Goal: Transaction & Acquisition: Purchase product/service

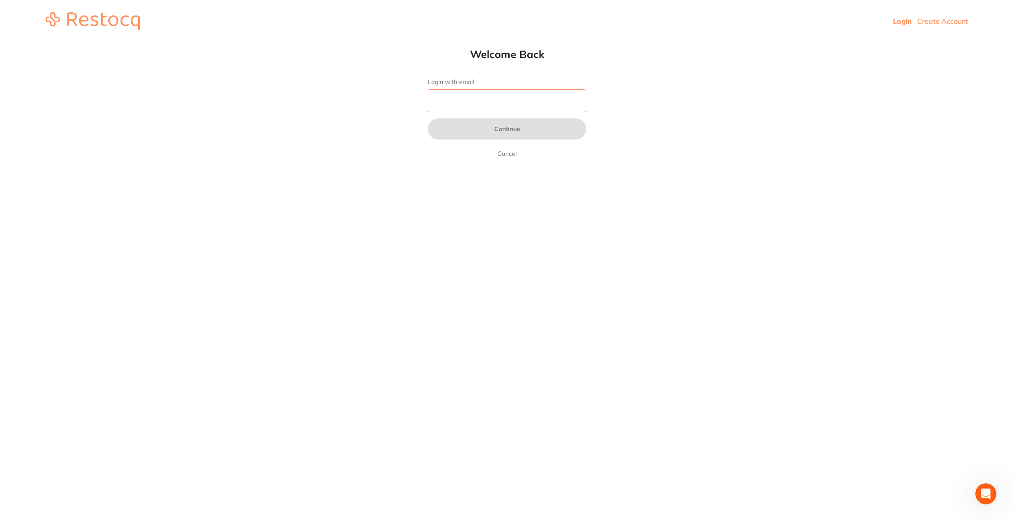
click at [451, 97] on input "Login with email" at bounding box center [507, 100] width 158 height 23
type input "[EMAIL_ADDRESS][DOMAIN_NAME]"
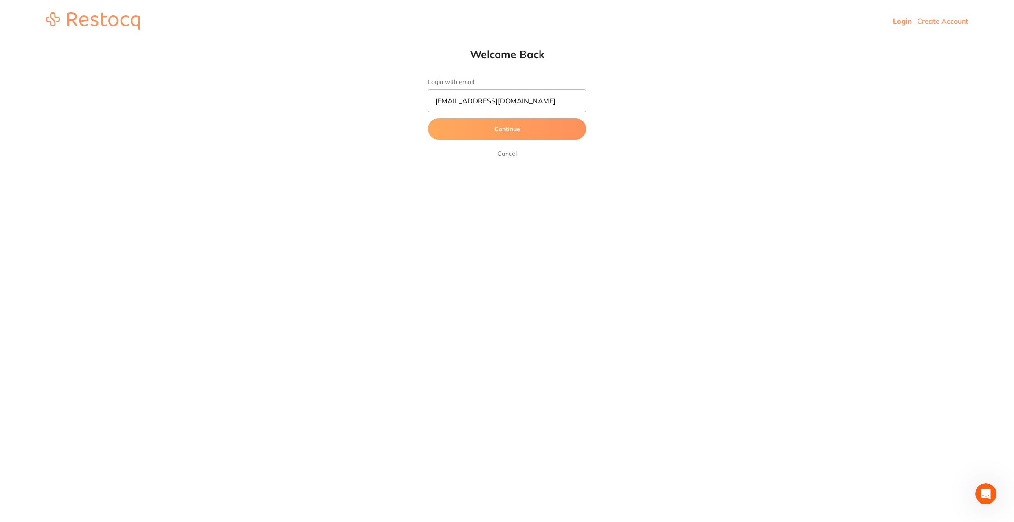
click at [501, 127] on button "Continue" at bounding box center [507, 128] width 158 height 21
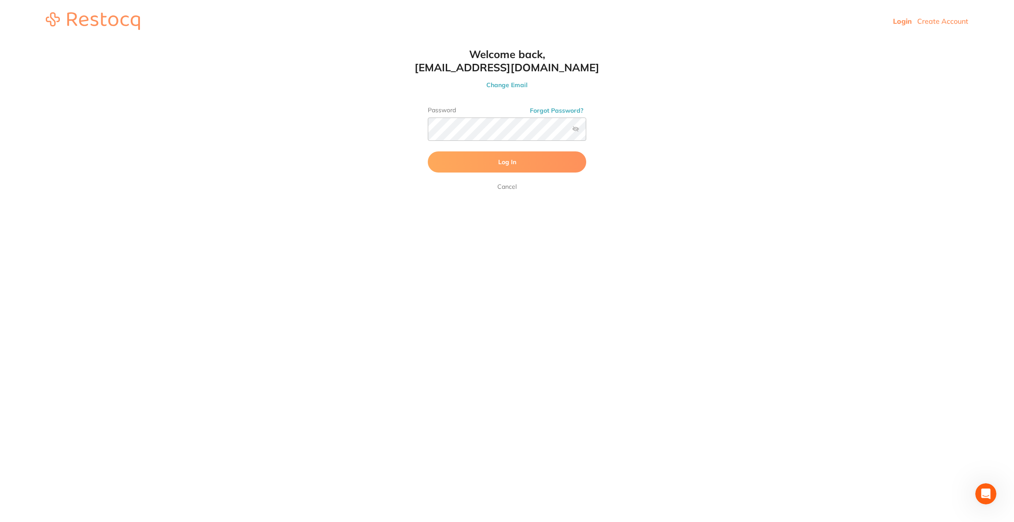
click at [482, 163] on button "Log In" at bounding box center [507, 161] width 158 height 21
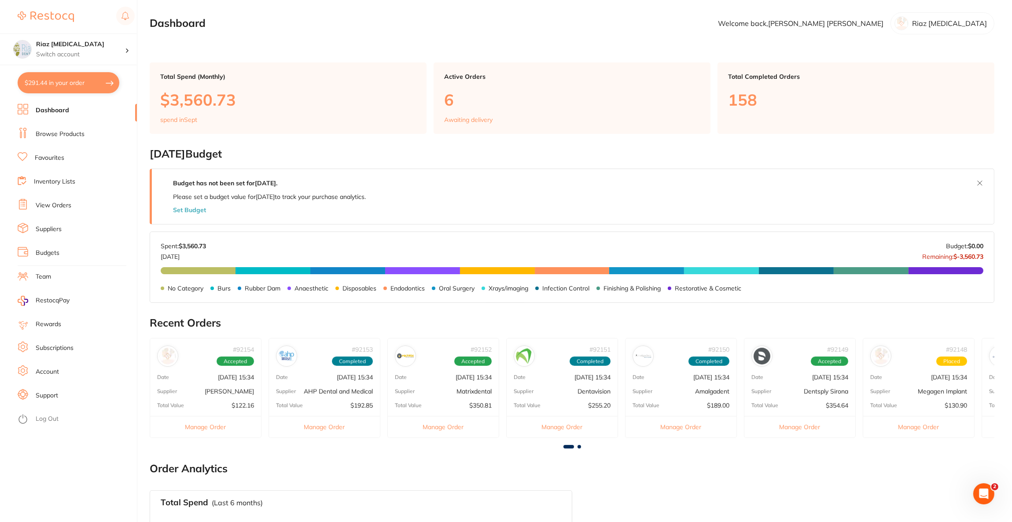
click at [48, 81] on button "$291.44 in your order" at bounding box center [69, 82] width 102 height 21
checkbox input "true"
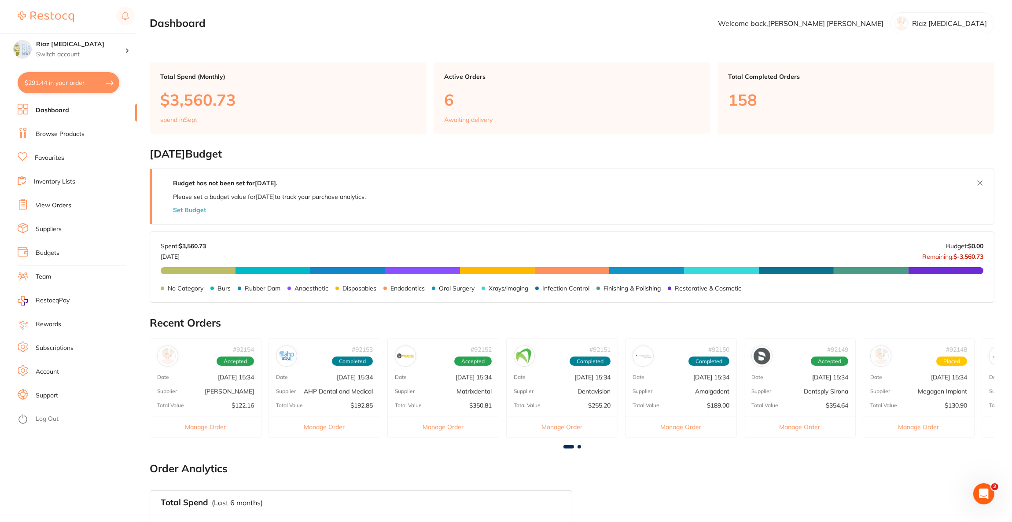
checkbox input "true"
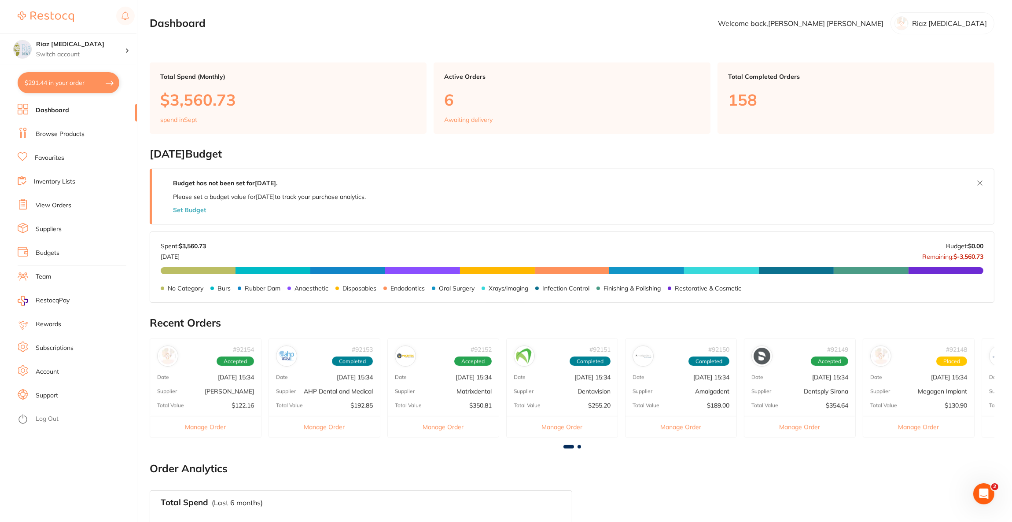
checkbox input "true"
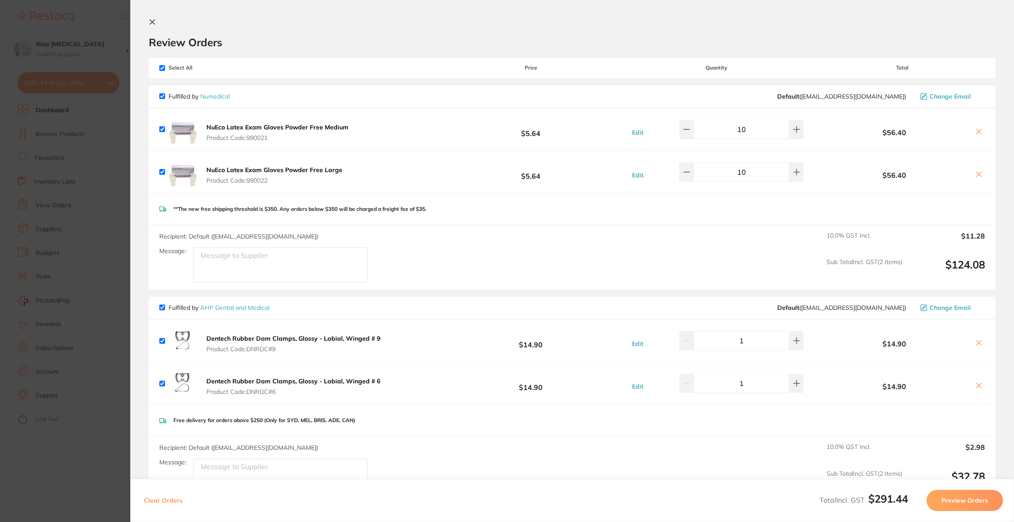
click at [96, 51] on section "Update RRP Set your pre negotiated price for this item. Item Agreed RRP (excl. …" at bounding box center [507, 261] width 1014 height 522
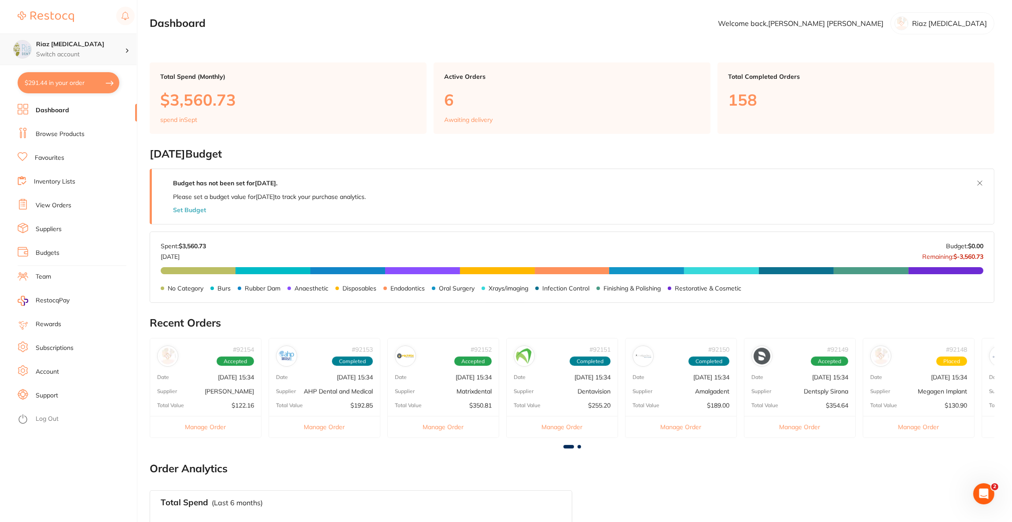
click at [107, 48] on h4 "Riaz [MEDICAL_DATA]" at bounding box center [80, 44] width 89 height 9
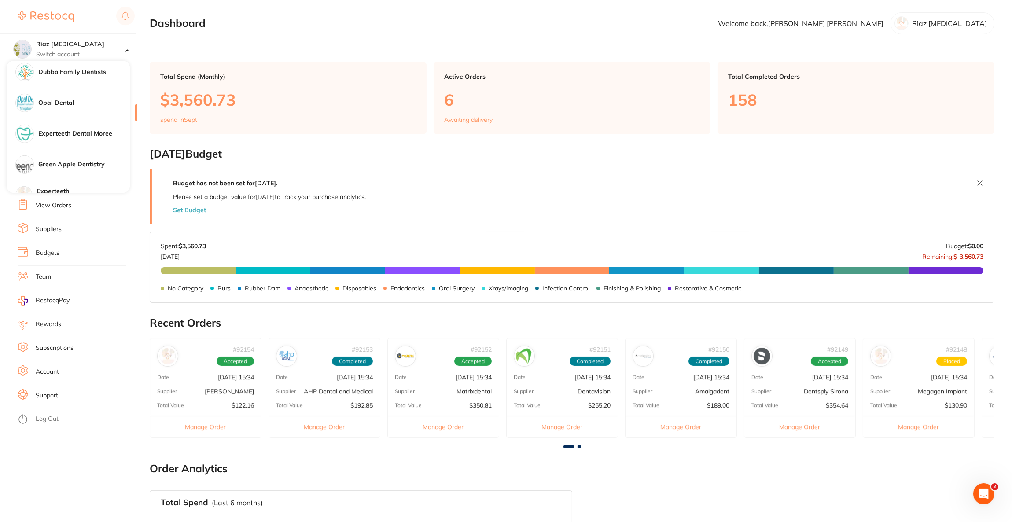
scroll to position [854, 0]
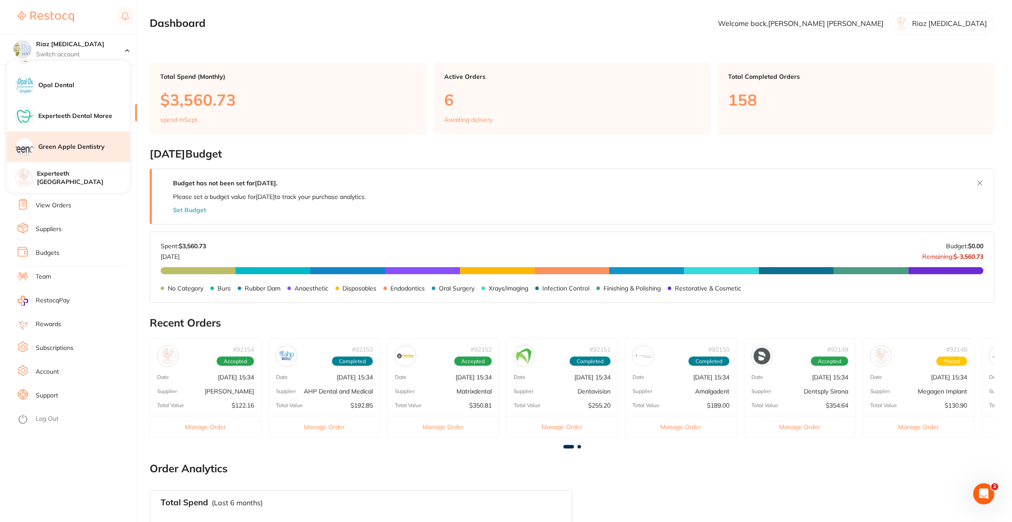
click at [86, 151] on div "Green Apple Dentistry" at bounding box center [68, 147] width 123 height 31
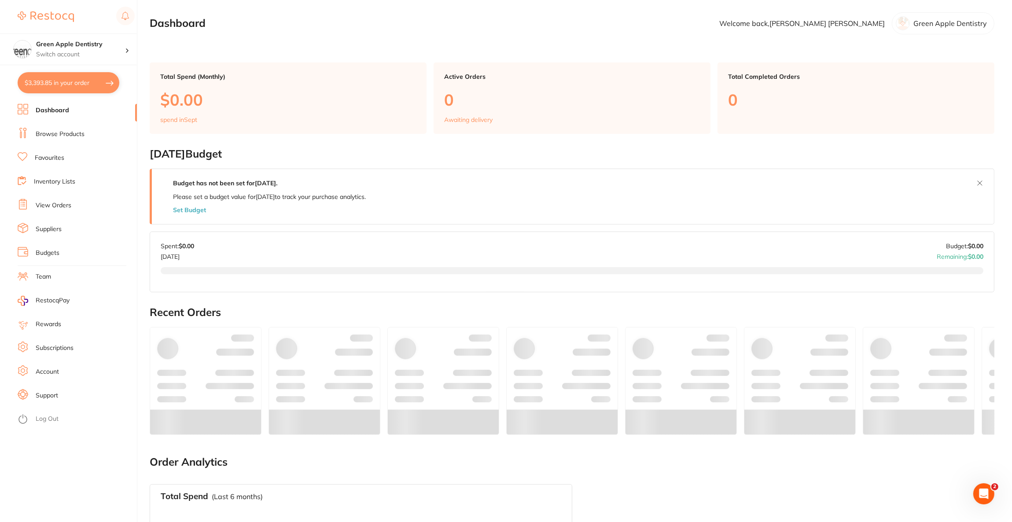
click at [77, 92] on button "$3,393.85 in your order" at bounding box center [69, 82] width 102 height 21
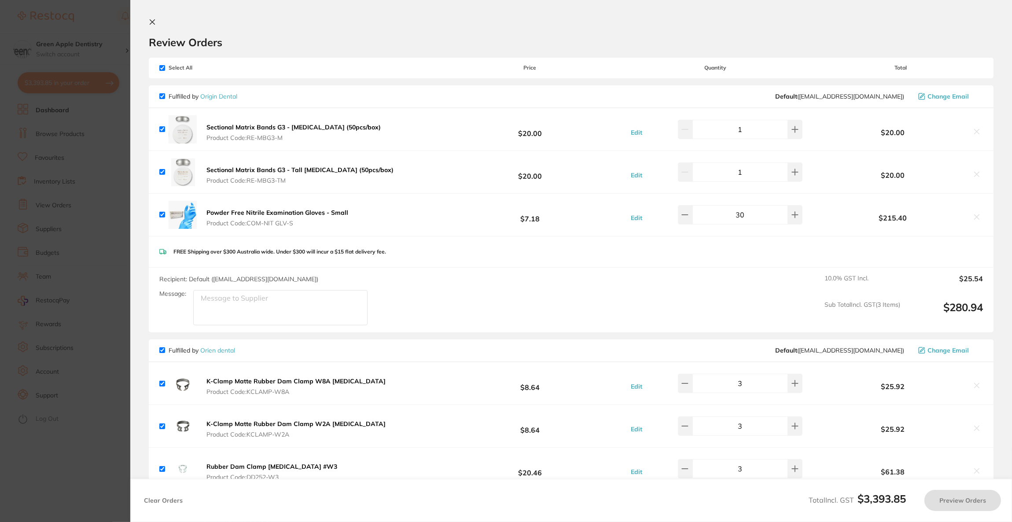
checkbox input "true"
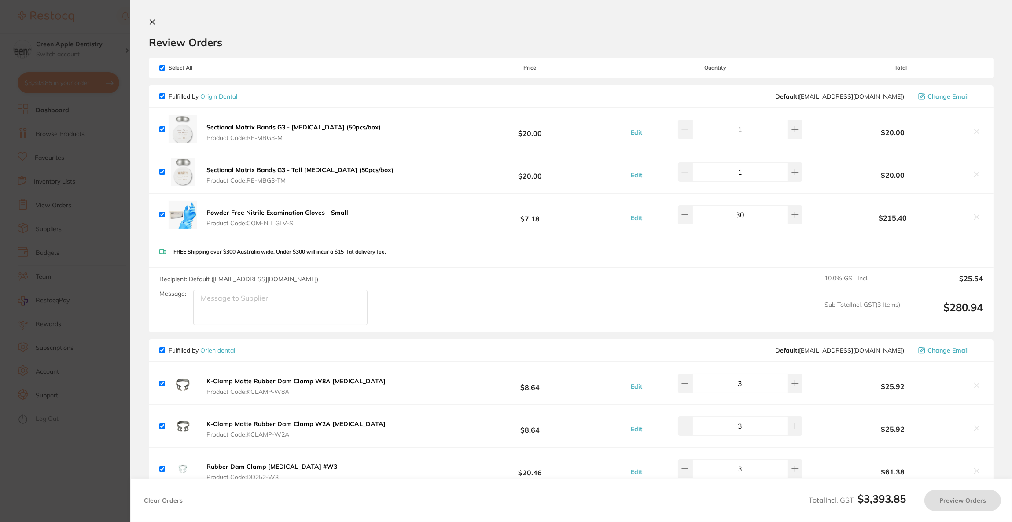
checkbox input "true"
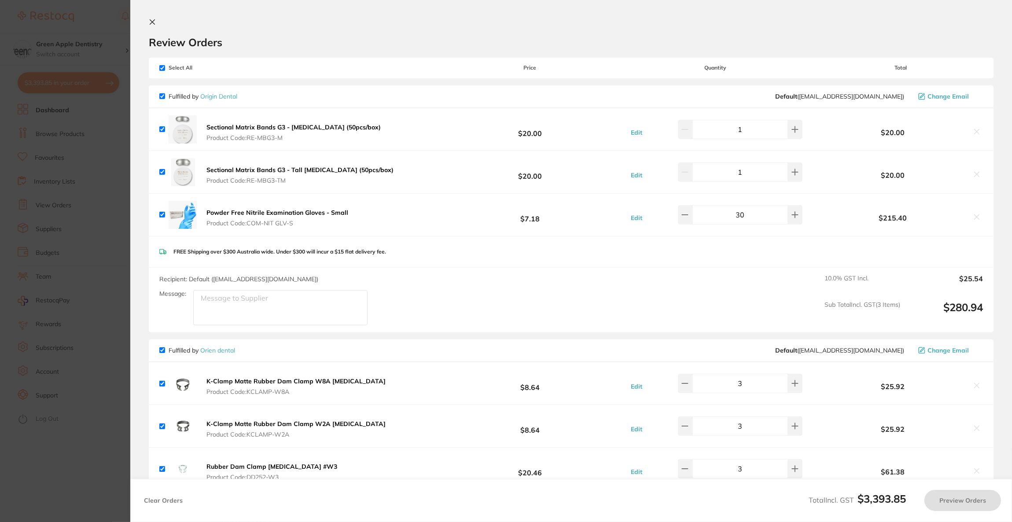
checkbox input "true"
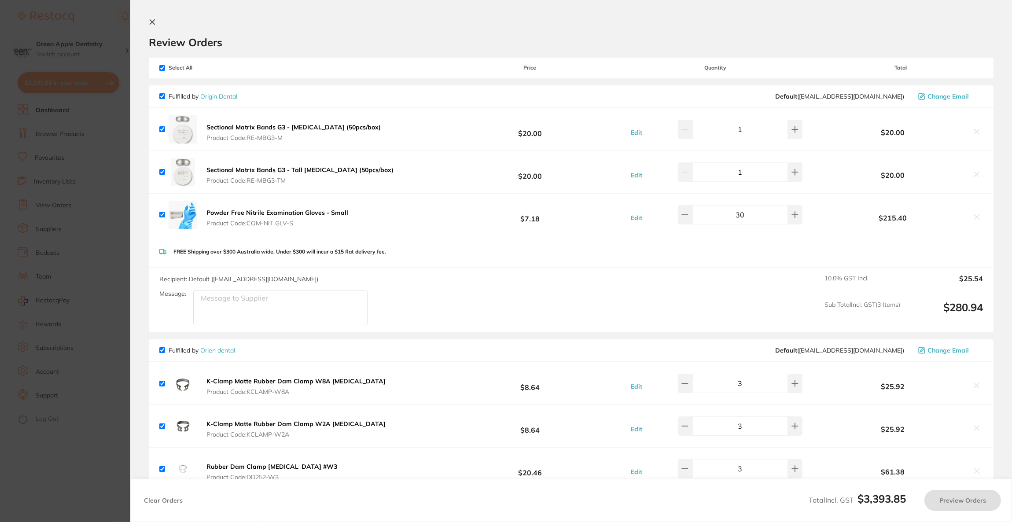
checkbox input "true"
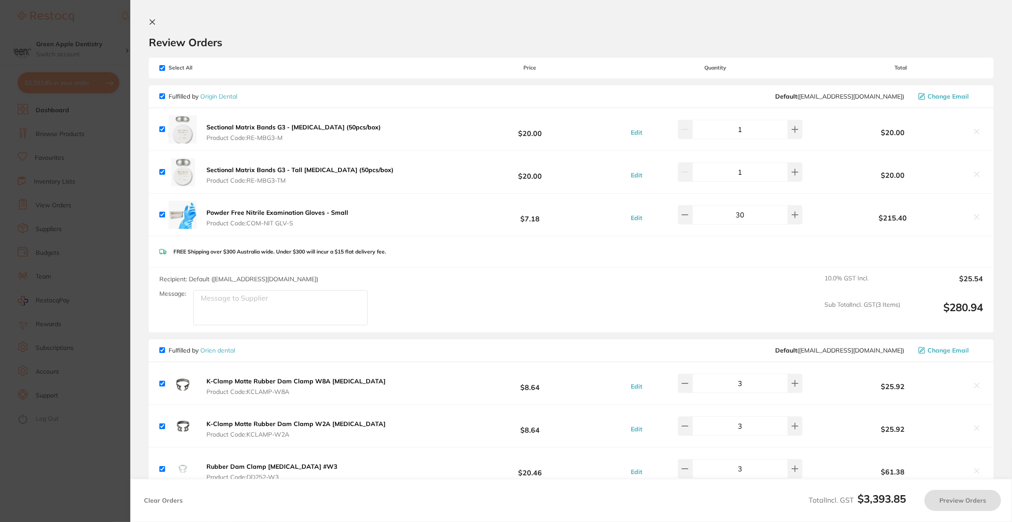
checkbox input "true"
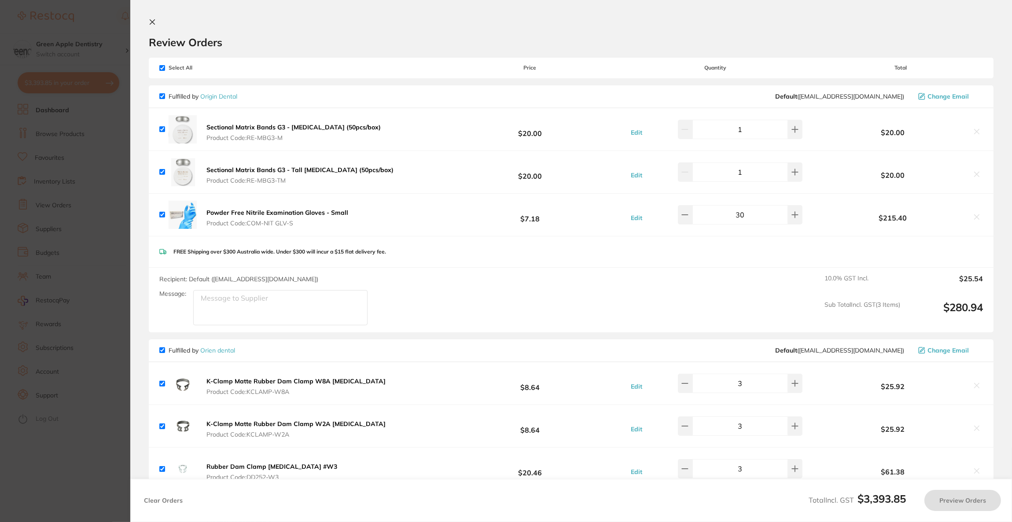
checkbox input "true"
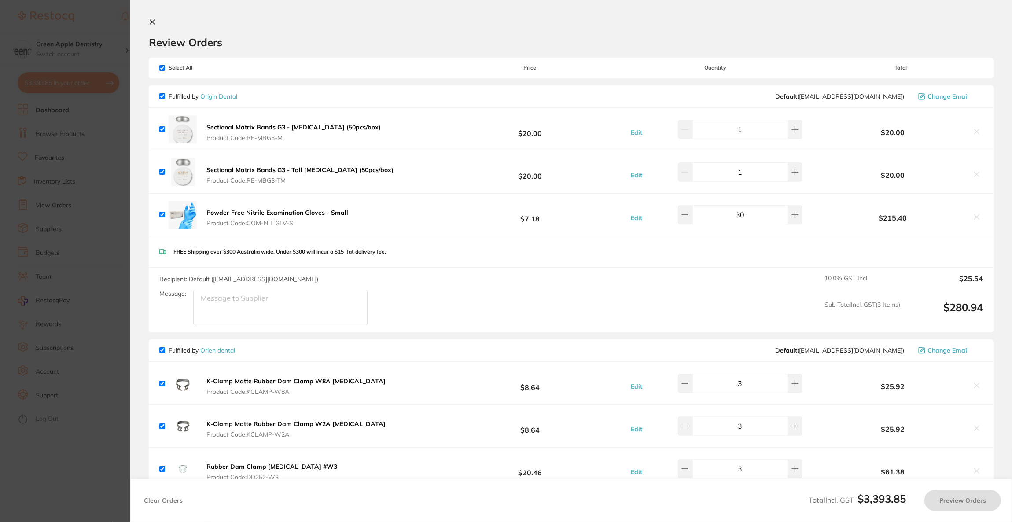
checkbox input "true"
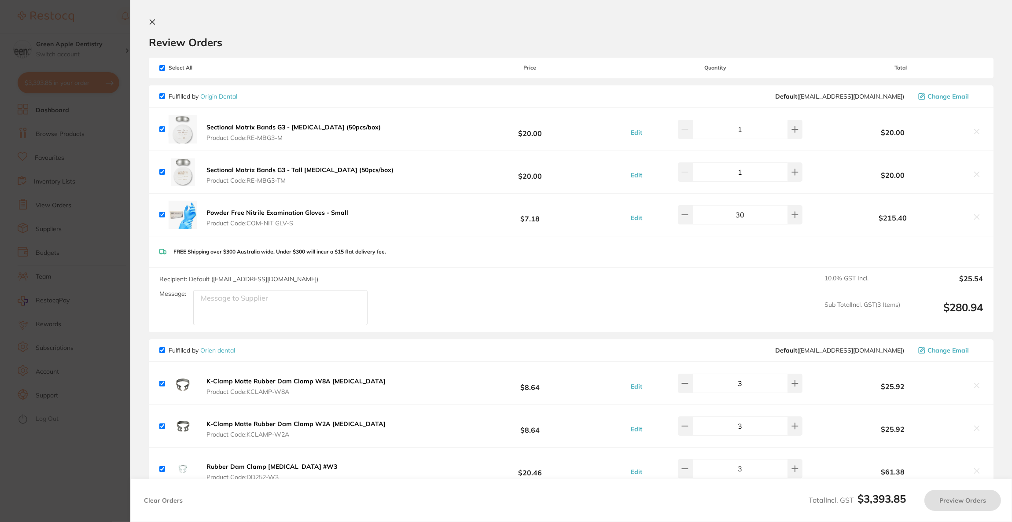
checkbox input "true"
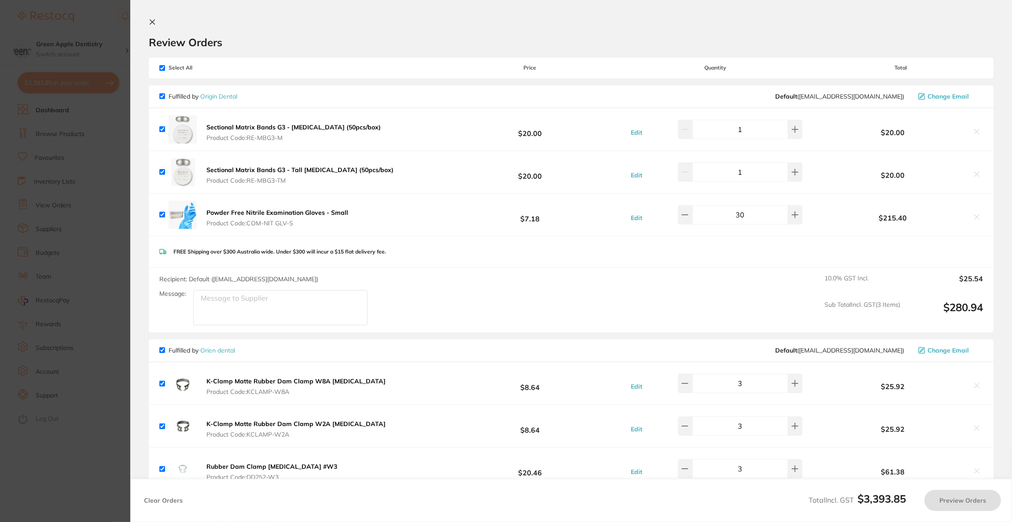
checkbox input "true"
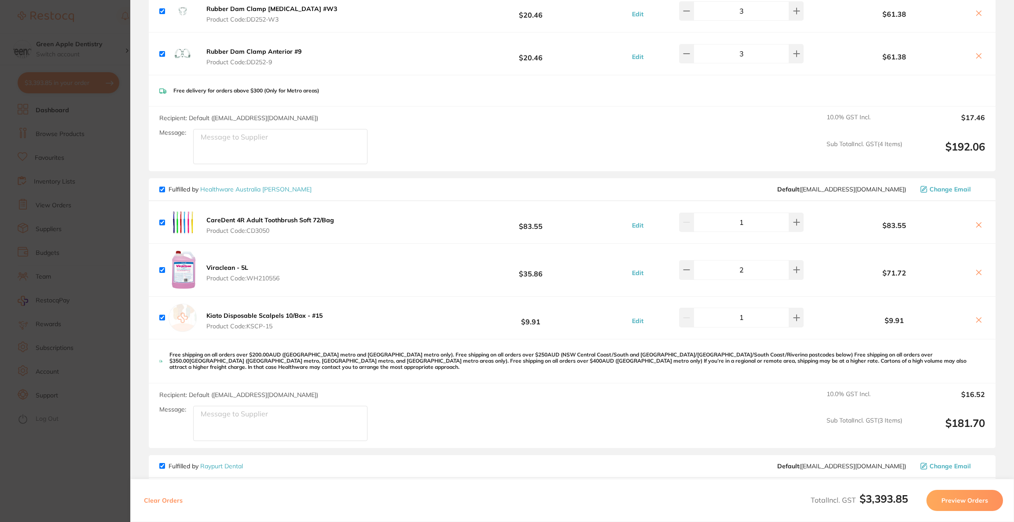
scroll to position [462, 0]
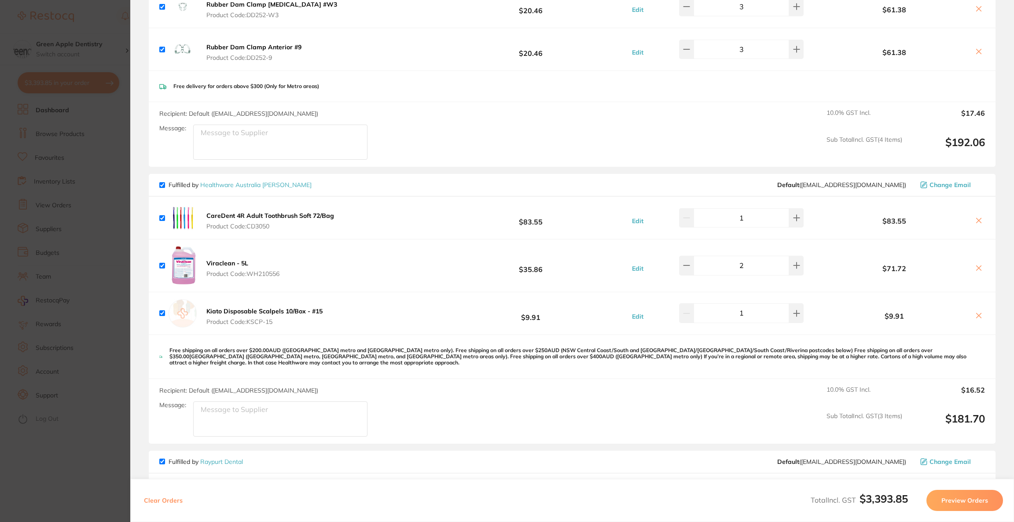
click at [947, 183] on span "Change Email" at bounding box center [950, 184] width 41 height 7
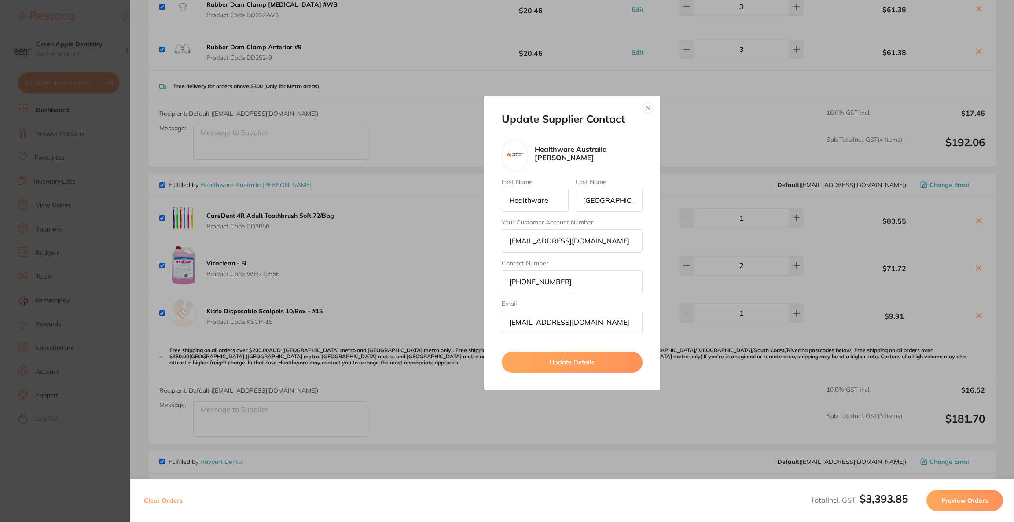
click at [651, 105] on button "button" at bounding box center [648, 108] width 11 height 11
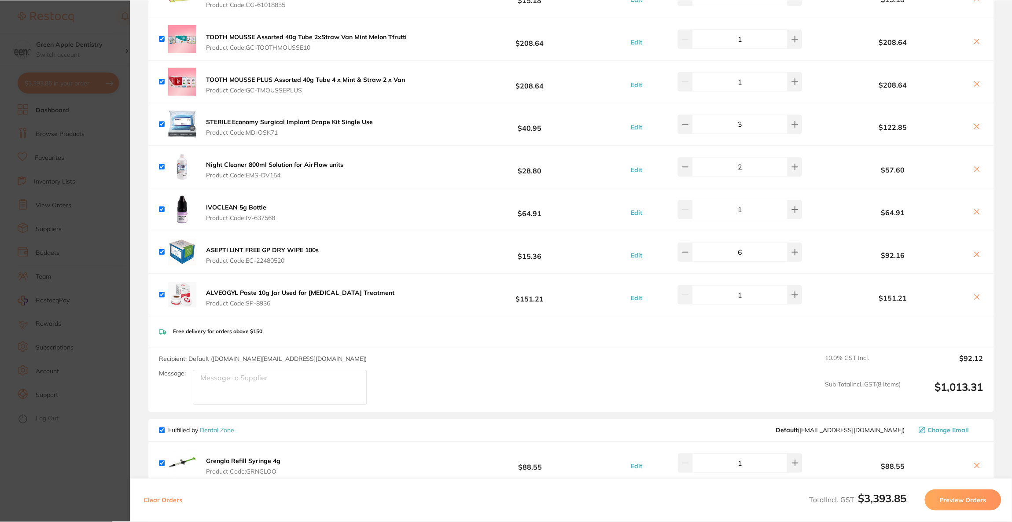
scroll to position [2242, 0]
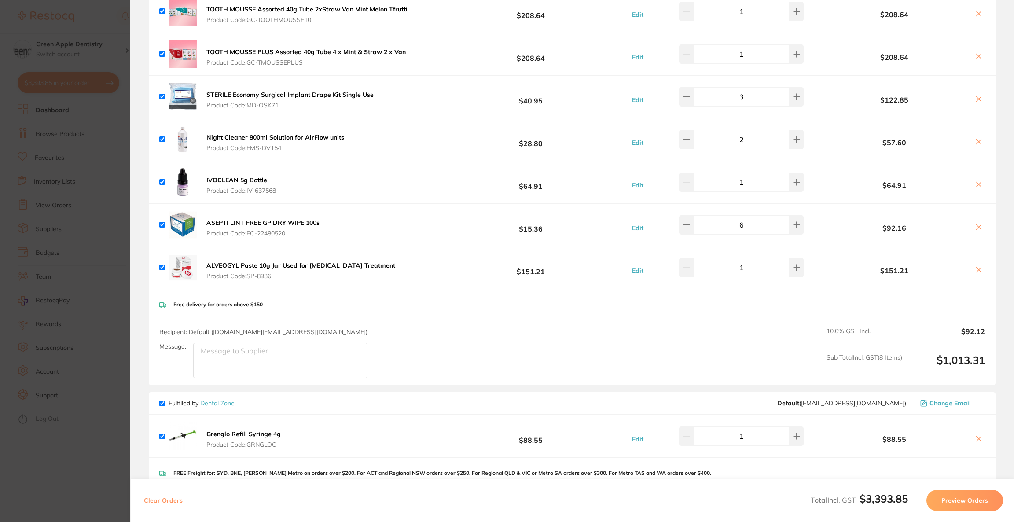
click at [101, 265] on section "Update RRP Set your pre negotiated price for this item. Item Agreed RRP (excl. …" at bounding box center [507, 261] width 1014 height 522
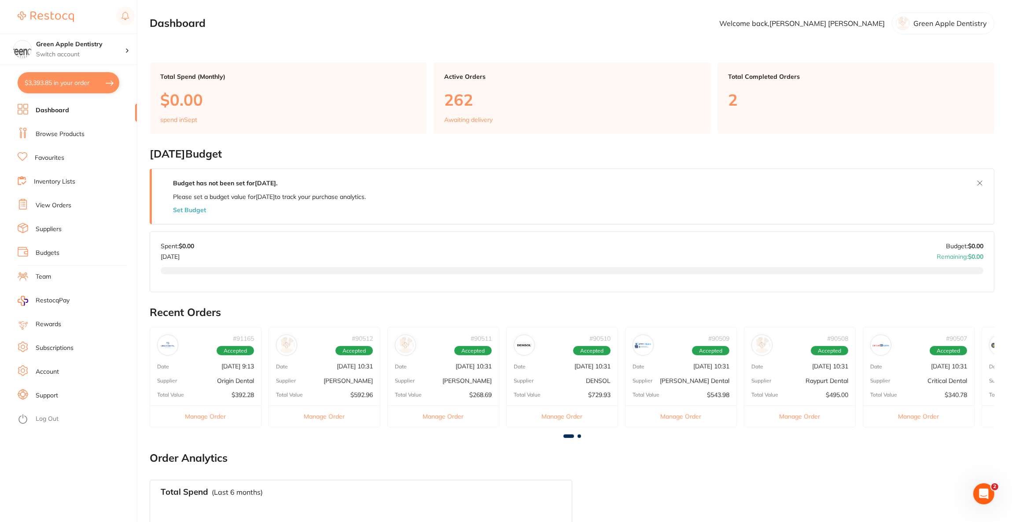
click at [63, 141] on ul "Dashboard Browse Products Favourites Inventory Lists View Orders Suppliers Budg…" at bounding box center [77, 313] width 119 height 418
click at [64, 140] on li "Browse Products" at bounding box center [77, 134] width 119 height 13
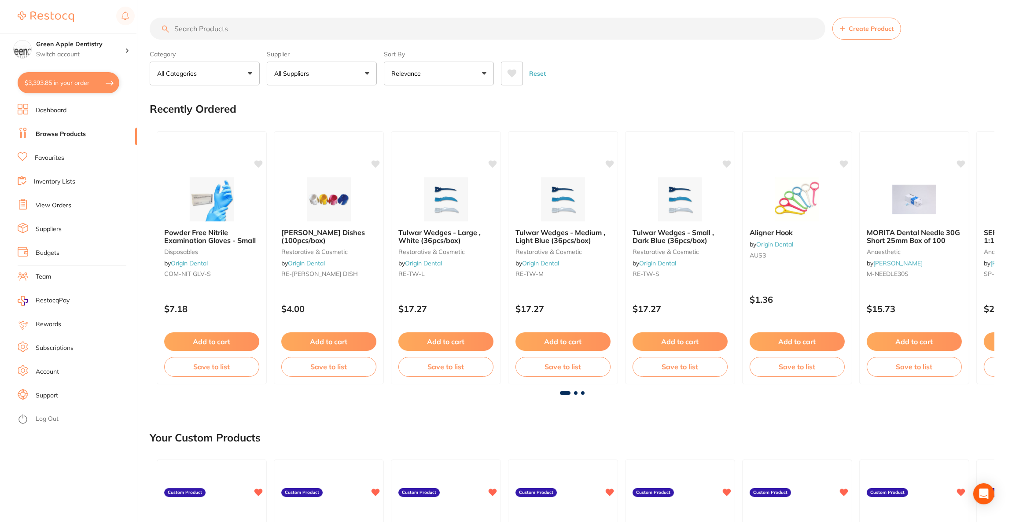
click at [297, 31] on input "search" at bounding box center [488, 29] width 676 height 22
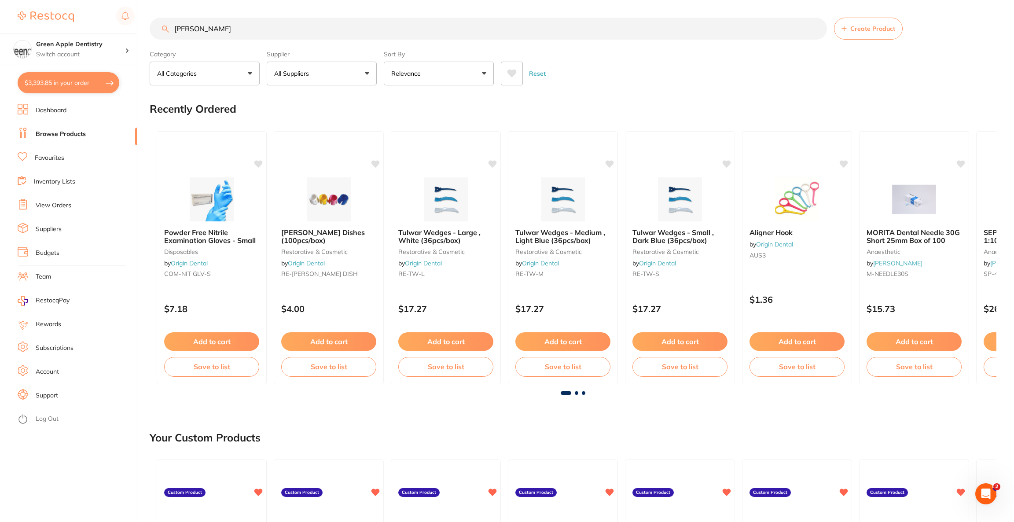
type input "grenn"
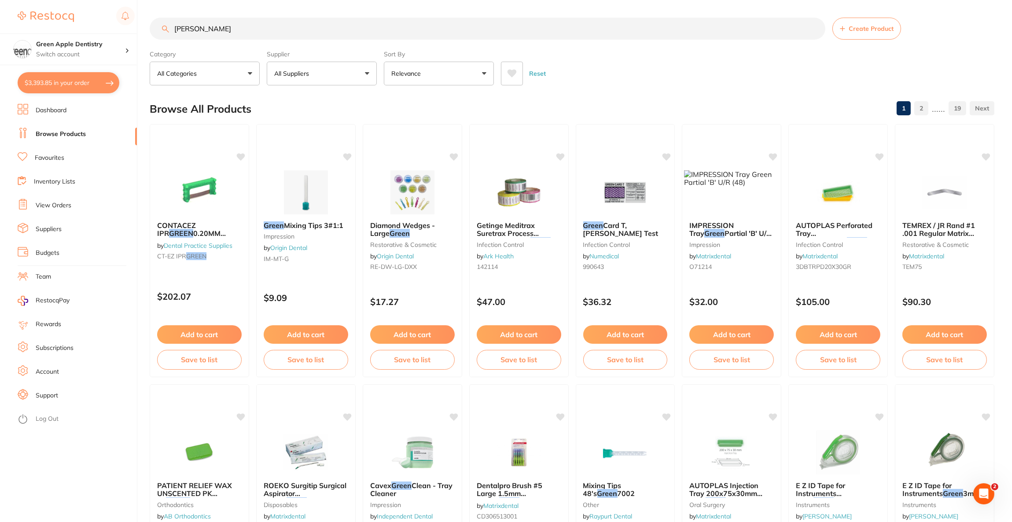
click at [364, 75] on button "All Suppliers" at bounding box center [322, 74] width 110 height 24
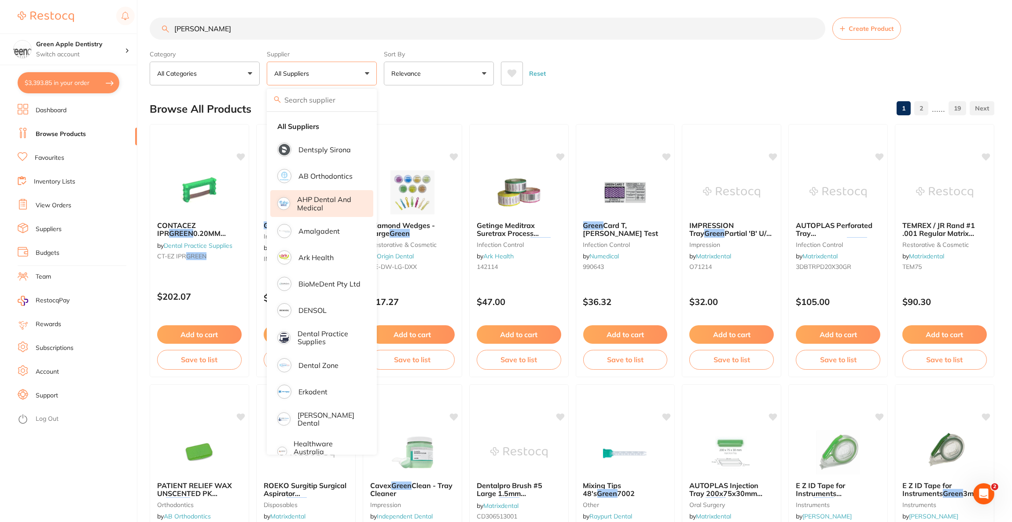
click at [328, 203] on p "AHP Dental and Medical" at bounding box center [329, 203] width 64 height 16
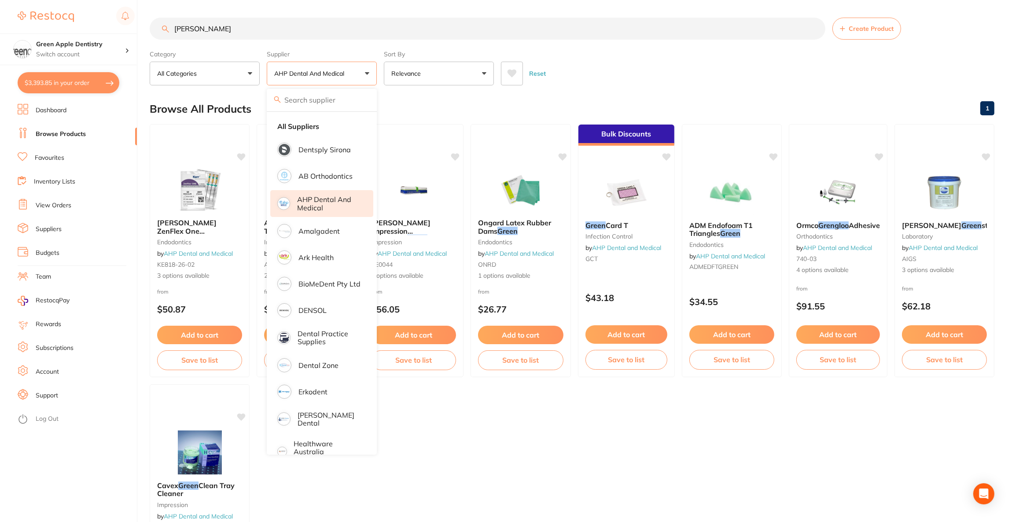
click at [665, 77] on div "Reset" at bounding box center [744, 70] width 486 height 31
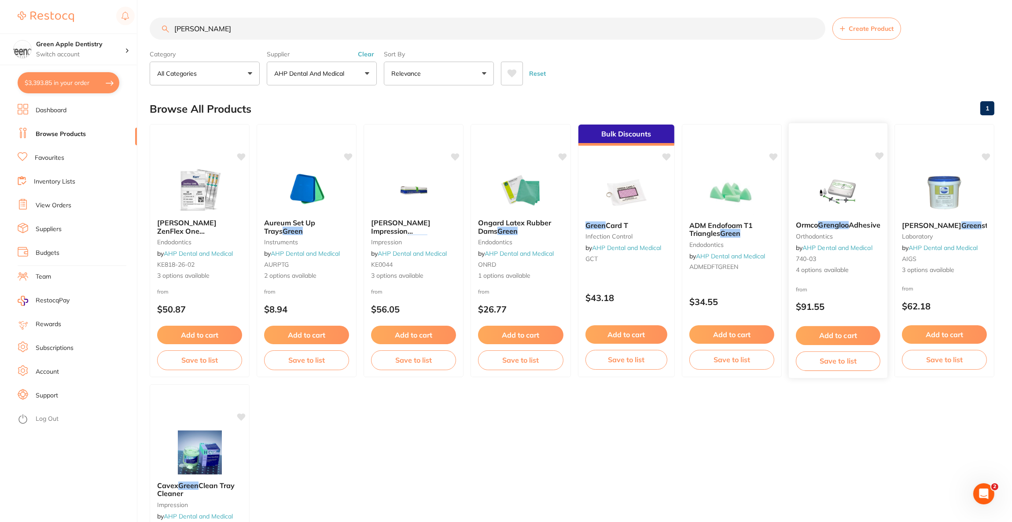
click at [830, 190] on img at bounding box center [838, 192] width 58 height 44
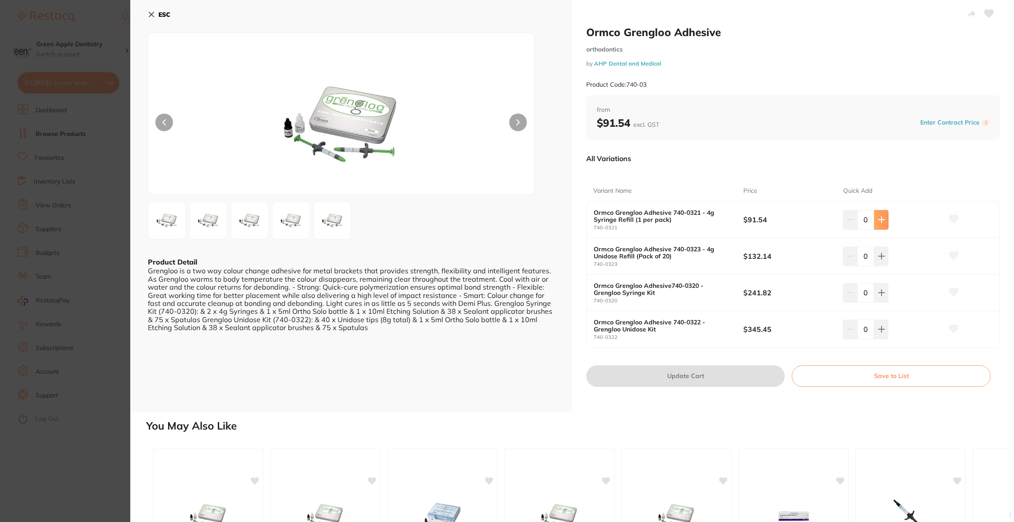
click at [883, 220] on icon at bounding box center [881, 219] width 7 height 7
type input "1"
click at [671, 383] on button "Update Cart" at bounding box center [685, 375] width 199 height 21
checkbox input "false"
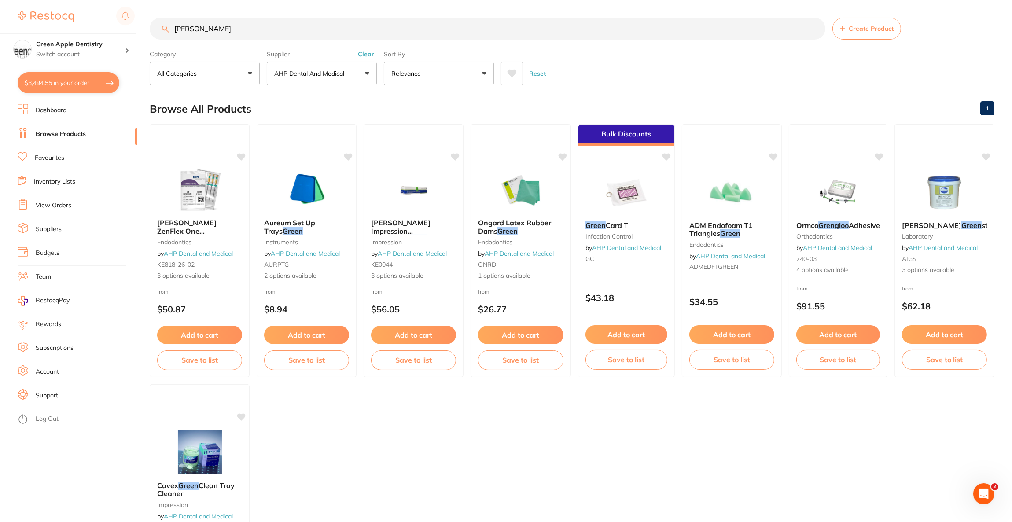
click at [51, 85] on button "$3,494.55 in your order" at bounding box center [69, 82] width 102 height 21
checkbox input "true"
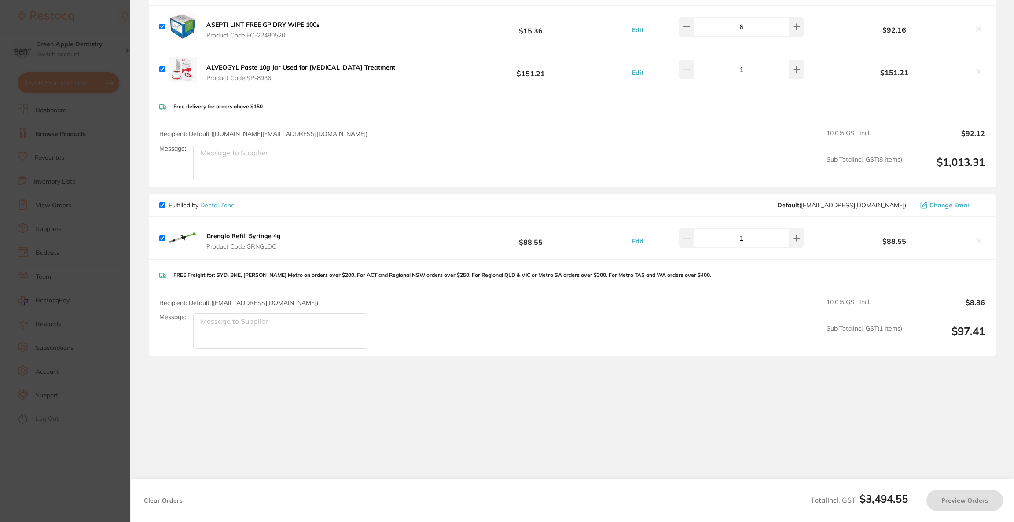
checkbox input "true"
drag, startPoint x: 976, startPoint y: 234, endPoint x: 971, endPoint y: 234, distance: 4.4
click at [976, 237] on icon at bounding box center [979, 240] width 7 height 7
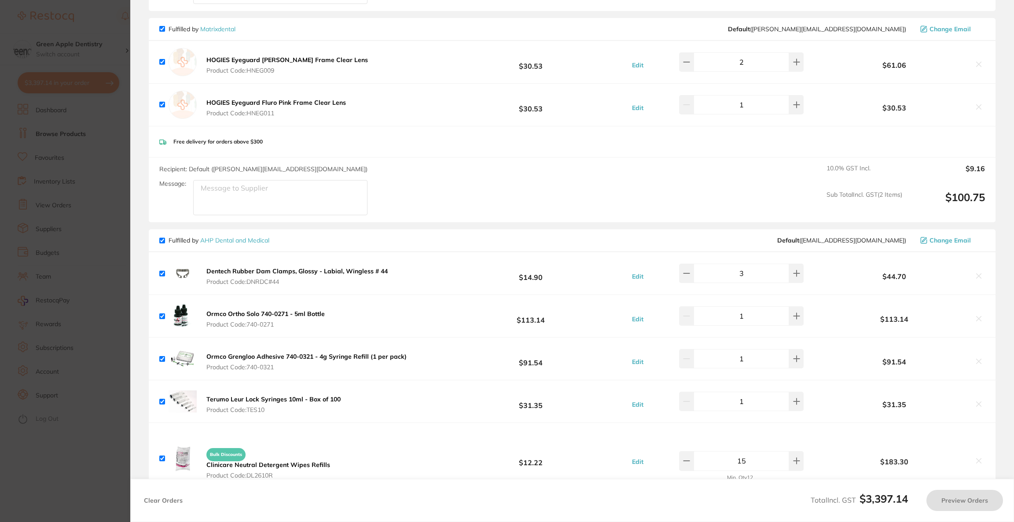
scroll to position [1390, 0]
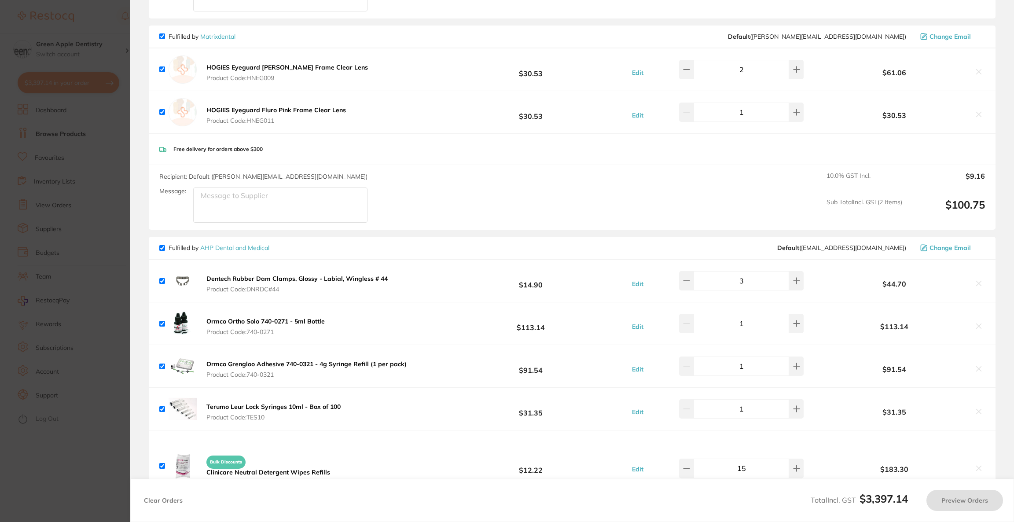
checkbox input "true"
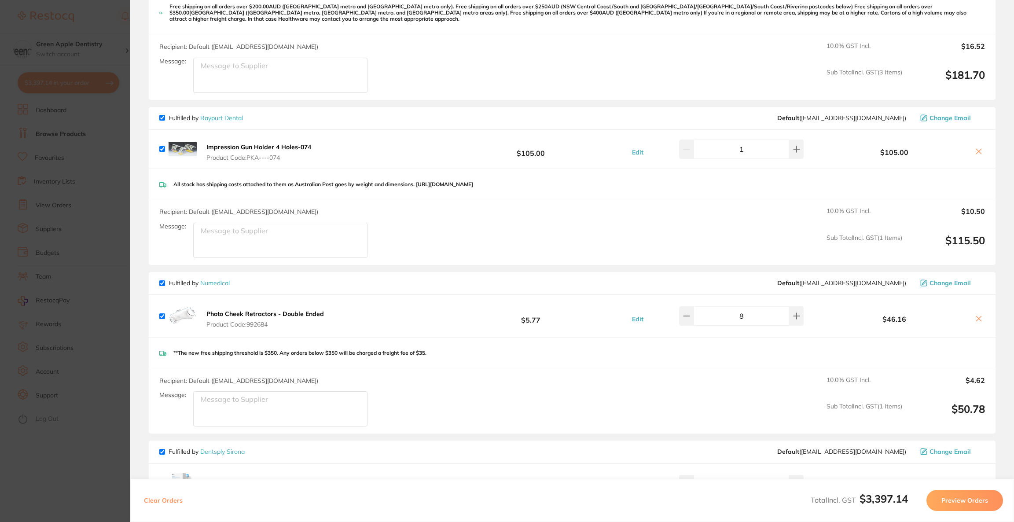
scroll to position [796, 0]
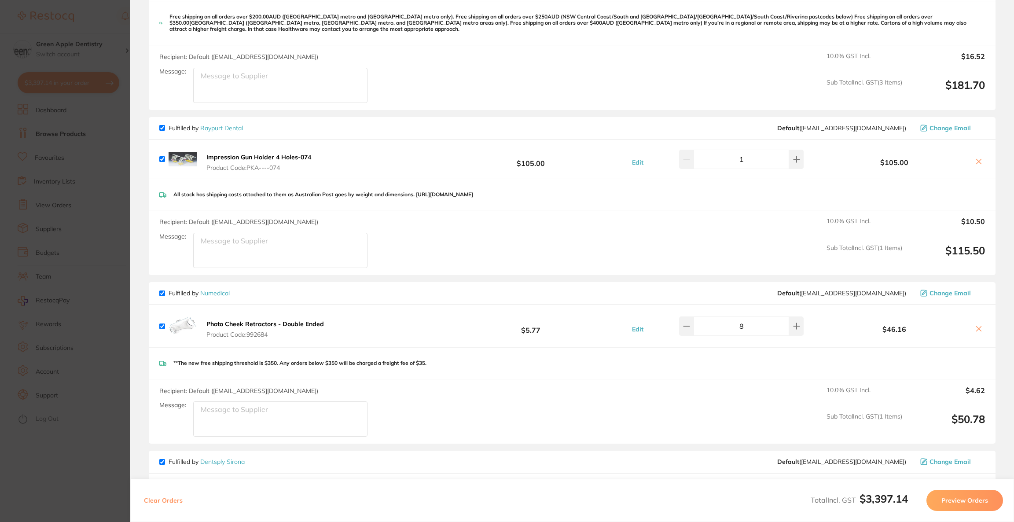
click at [938, 290] on span "Change Email" at bounding box center [950, 293] width 41 height 7
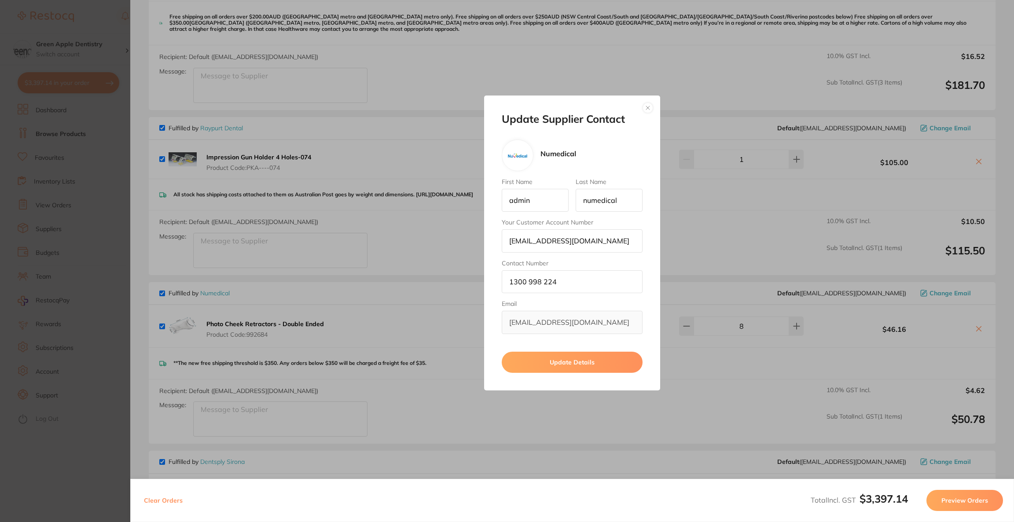
click at [650, 105] on button "button" at bounding box center [648, 108] width 11 height 11
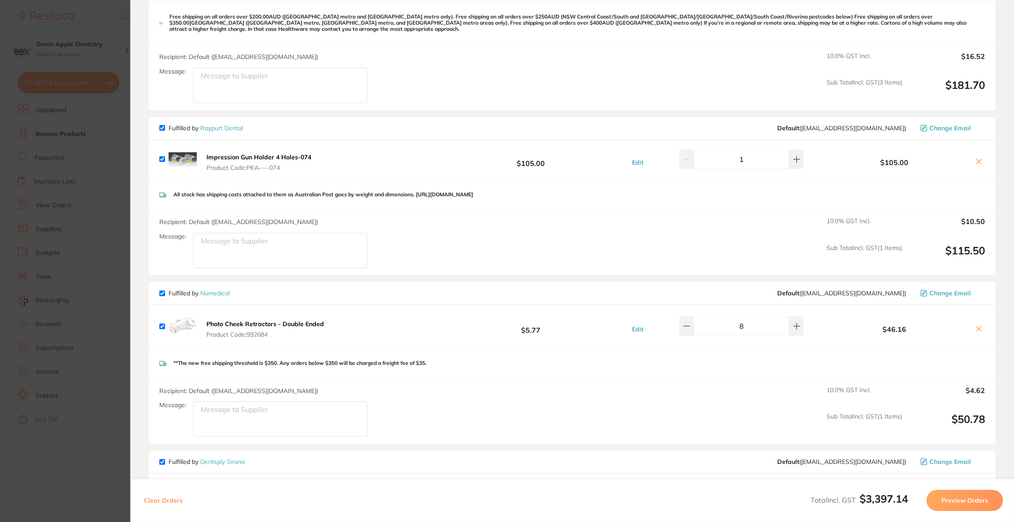
click at [287, 153] on b "Impression Gun Holder 4 Holes-074" at bounding box center [258, 157] width 105 height 8
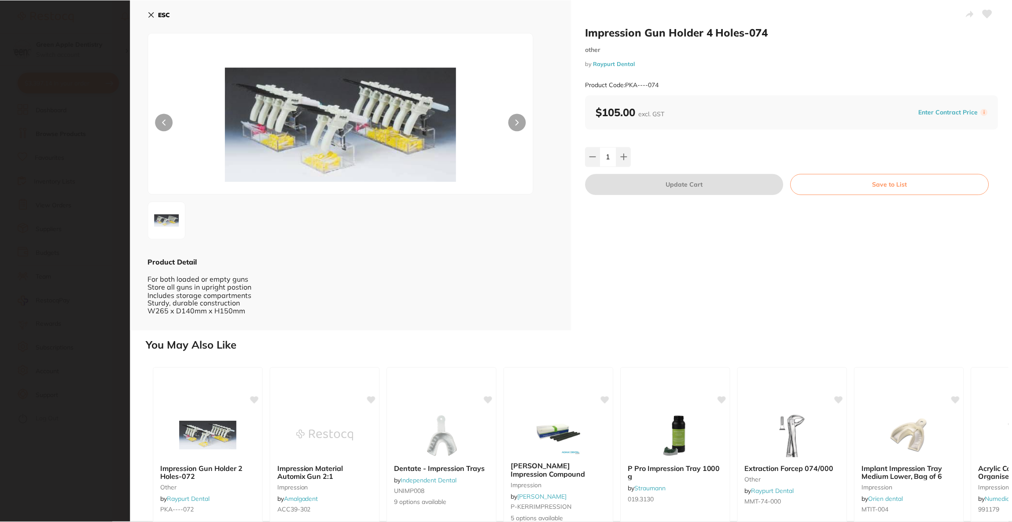
scroll to position [0, 0]
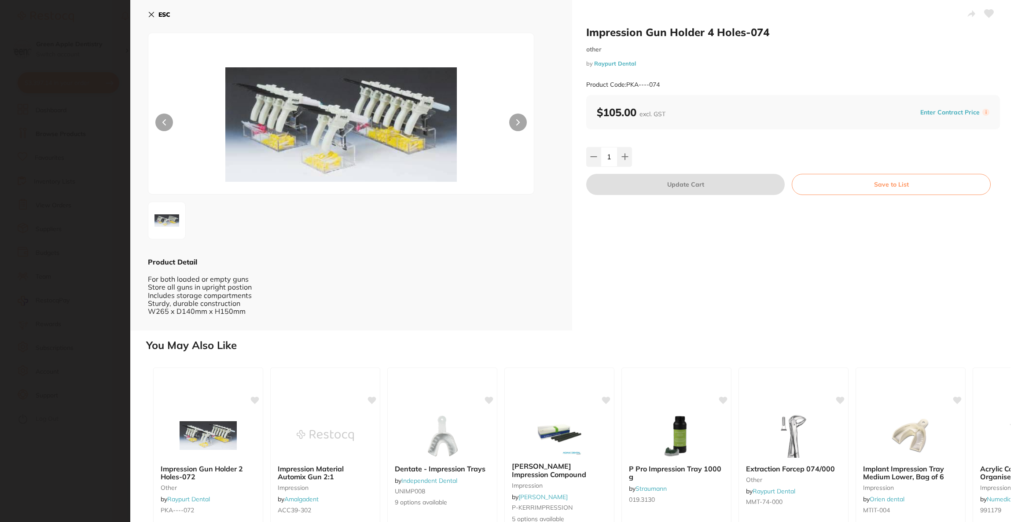
click at [76, 176] on section "Impression Gun Holder 4 Holes-074 other by Raypurt Dental Product Code: PKA----…" at bounding box center [507, 261] width 1014 height 522
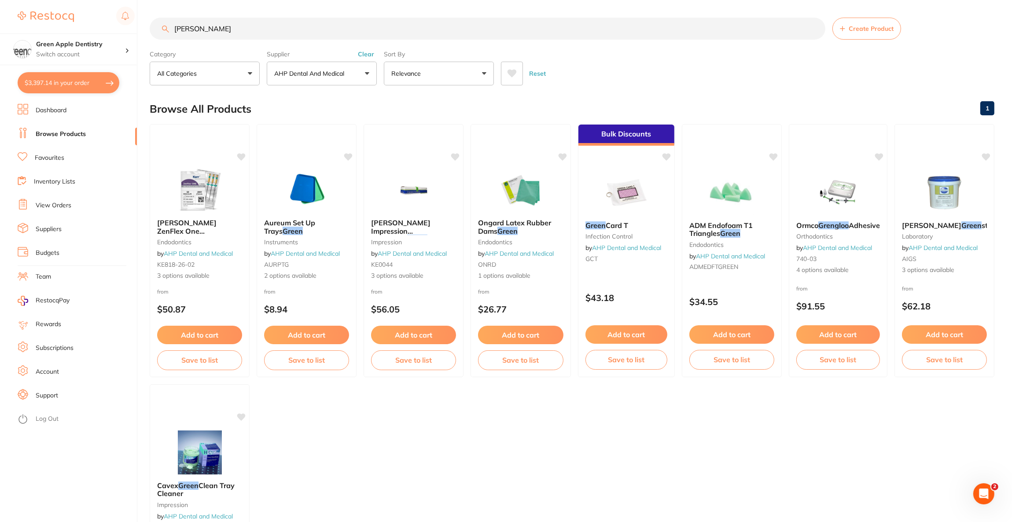
click at [86, 89] on button "$3,397.14 in your order" at bounding box center [69, 82] width 102 height 21
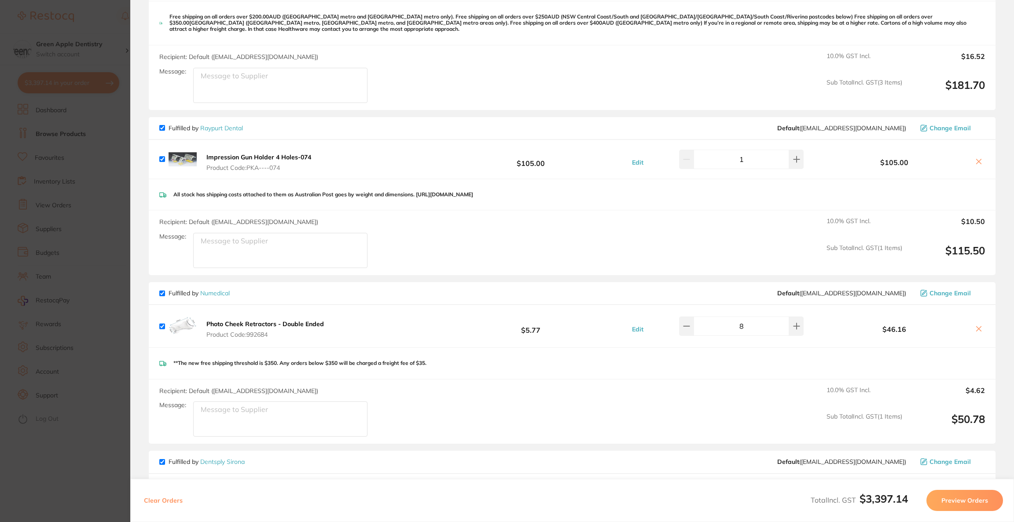
click at [12, 221] on section "Update RRP Set your pre negotiated price for this item. Item Agreed RRP (excl. …" at bounding box center [507, 261] width 1014 height 522
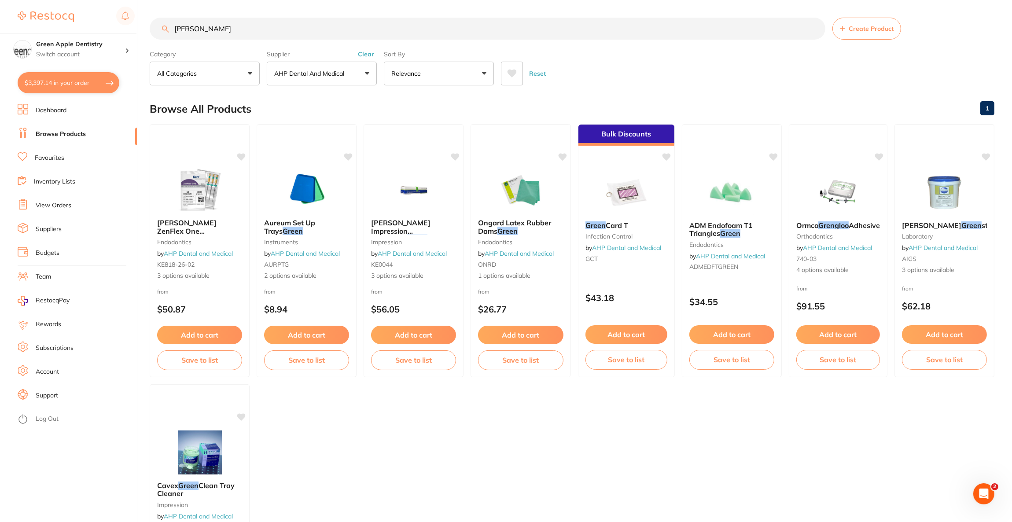
drag, startPoint x: 204, startPoint y: 28, endPoint x: 147, endPoint y: 28, distance: 57.7
click at [147, 28] on div "$3,397.14 Green Apple Dentistry Switch account Riaz Dental Surgery Experteeth D…" at bounding box center [506, 261] width 1012 height 522
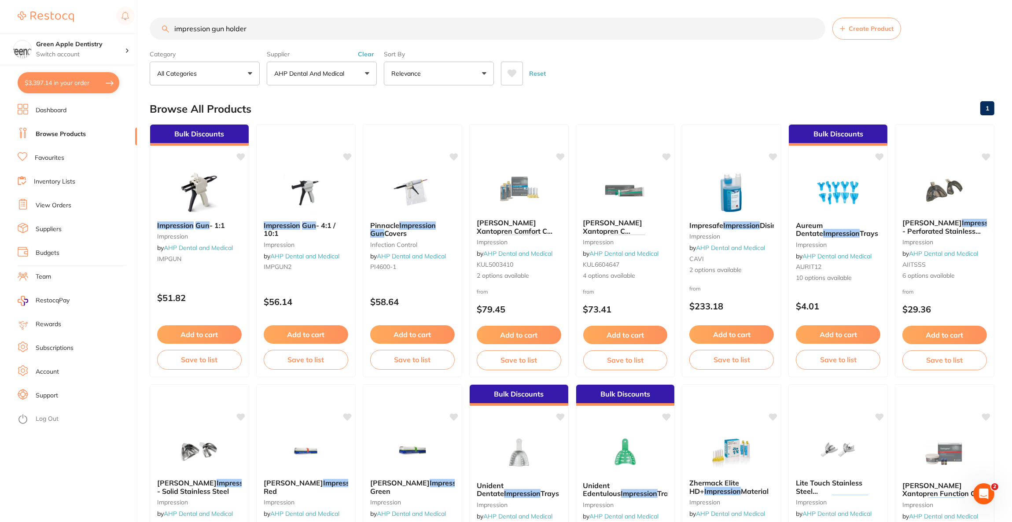
type input "impression gun holder"
click at [308, 74] on p "AHP Dental and Medical" at bounding box center [311, 73] width 74 height 9
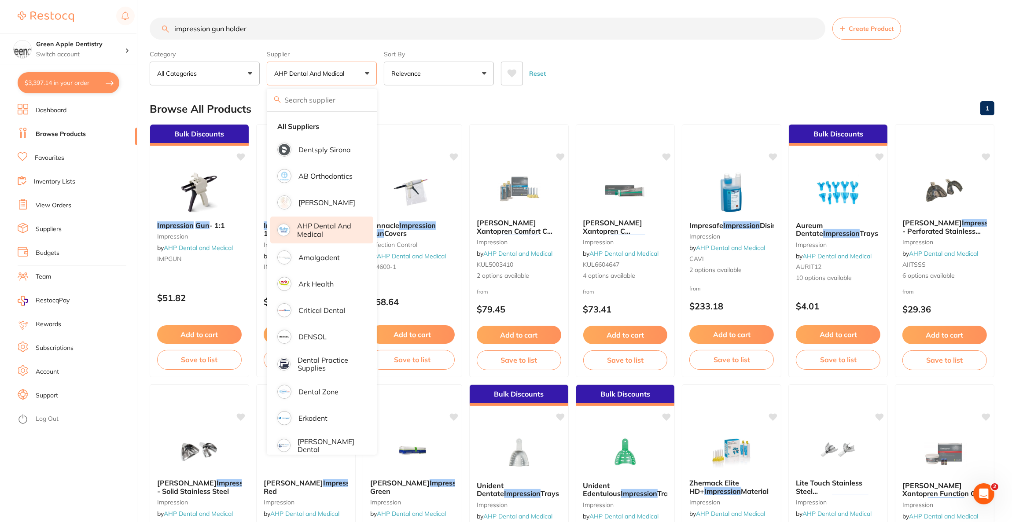
click at [323, 231] on p "AHP Dental and Medical" at bounding box center [329, 230] width 64 height 16
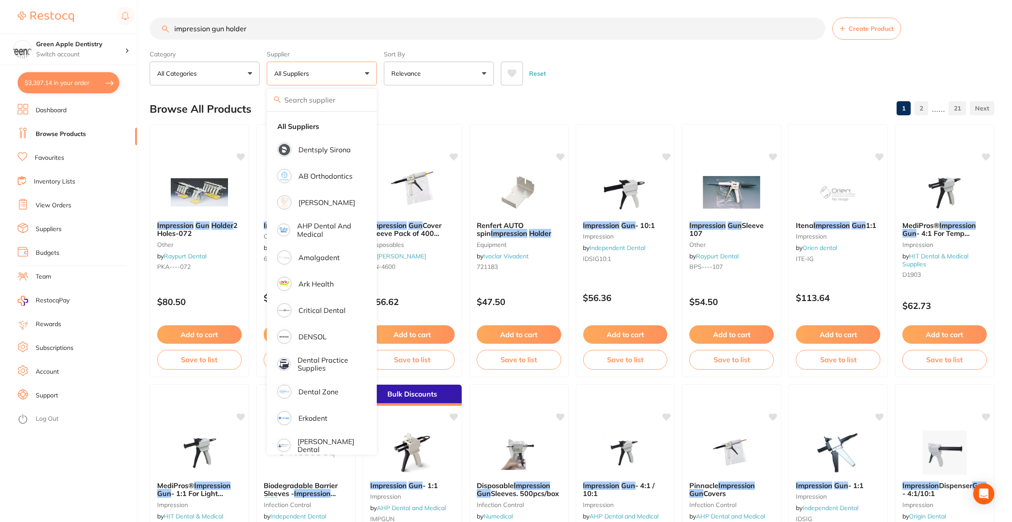
click at [727, 71] on div "Reset" at bounding box center [744, 70] width 486 height 31
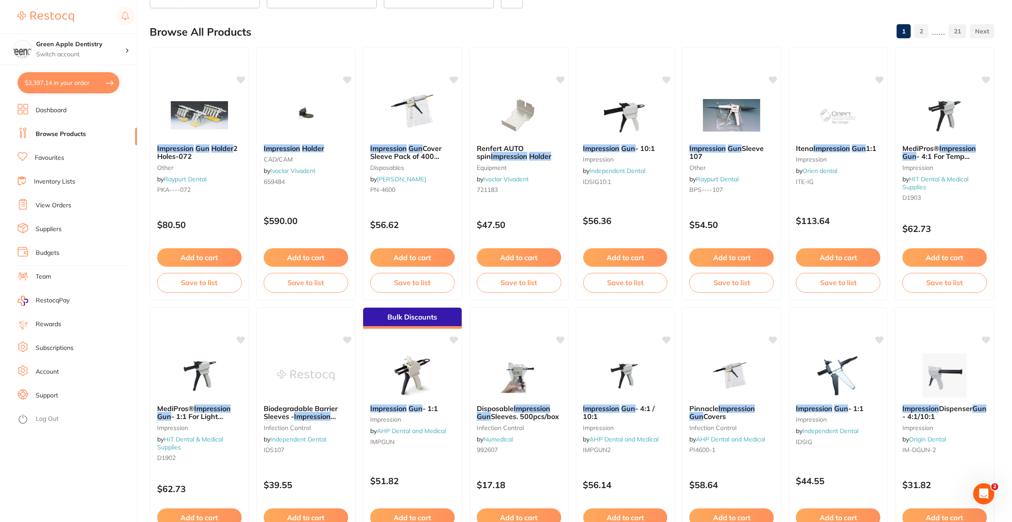
scroll to position [9, 0]
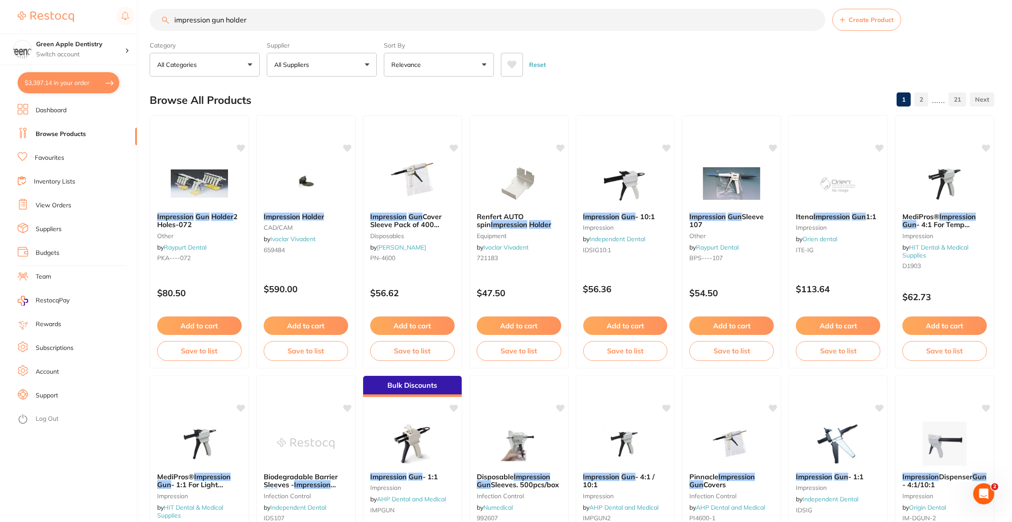
click at [82, 83] on button "$3,397.14 in your order" at bounding box center [69, 82] width 102 height 21
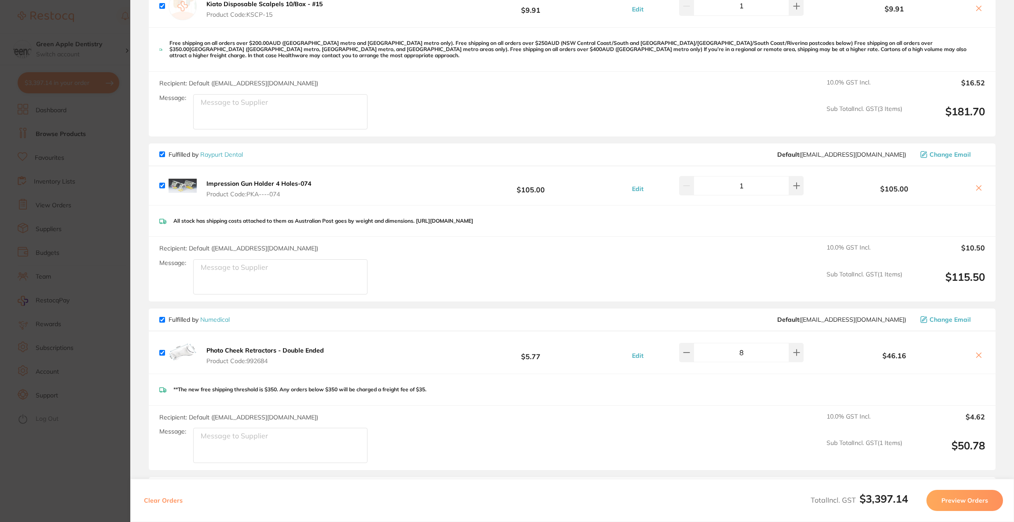
scroll to position [664, 0]
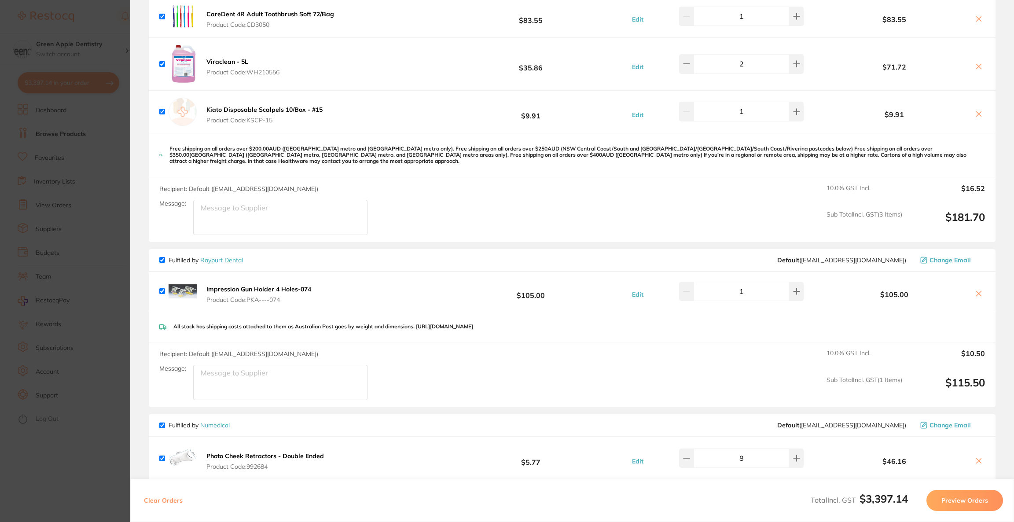
click at [954, 257] on span "Change Email" at bounding box center [950, 260] width 41 height 7
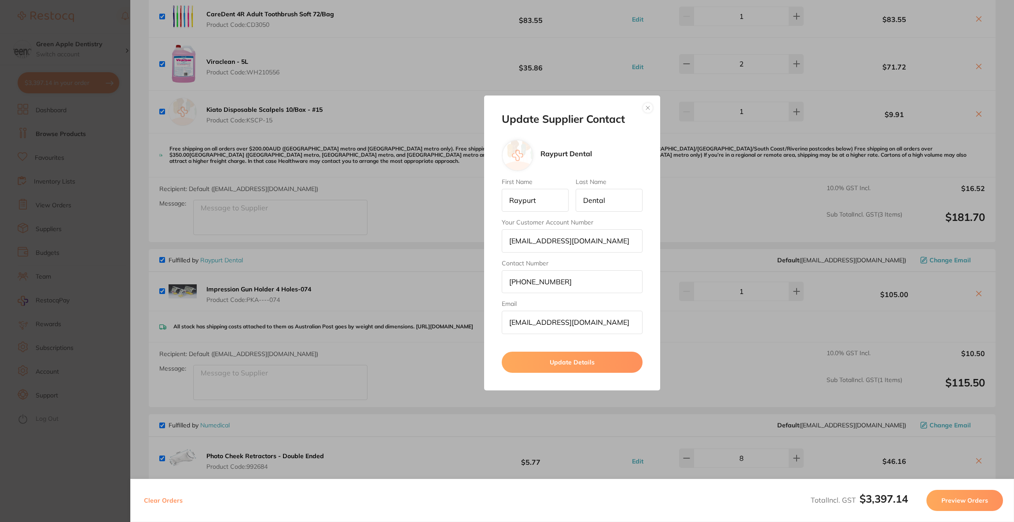
click at [649, 105] on button "button" at bounding box center [648, 108] width 11 height 11
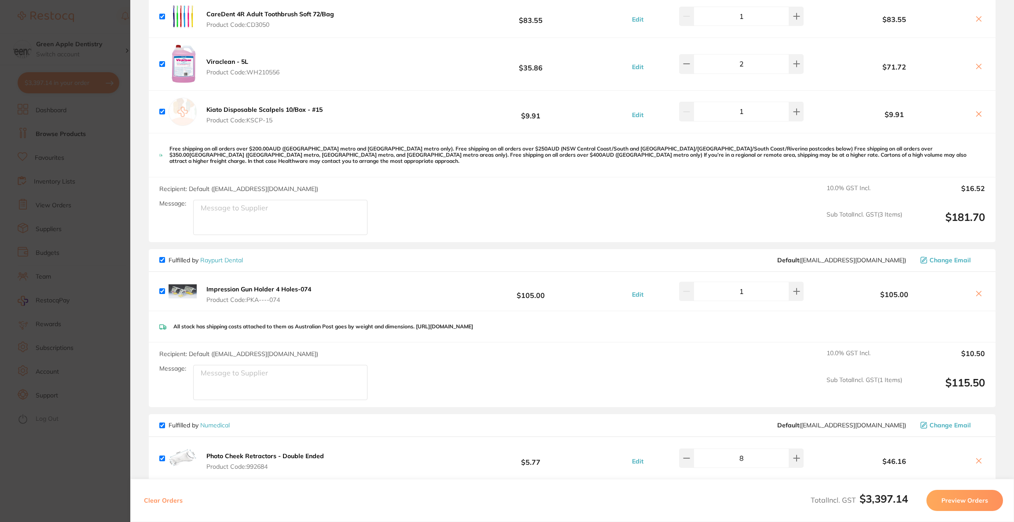
scroll to position [532, 0]
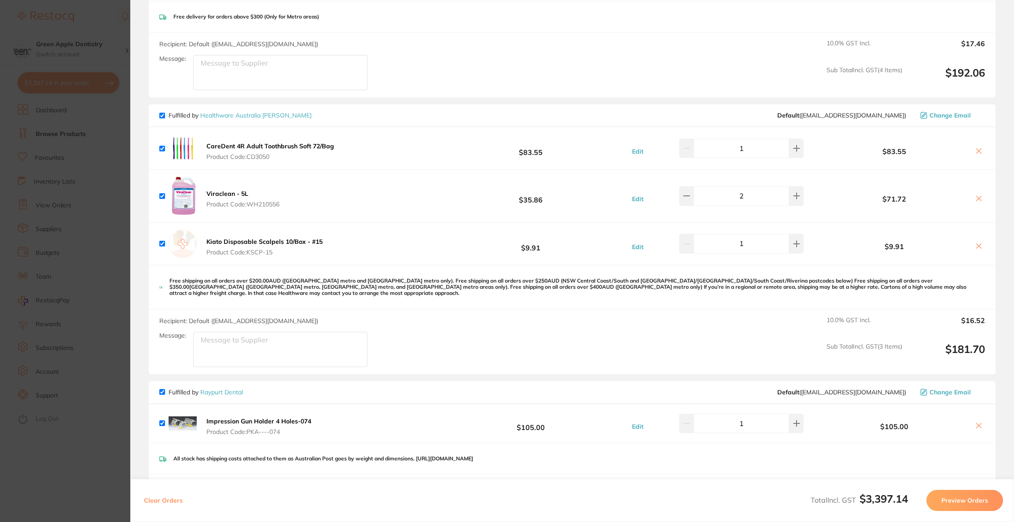
click at [950, 115] on span "Change Email" at bounding box center [950, 115] width 41 height 7
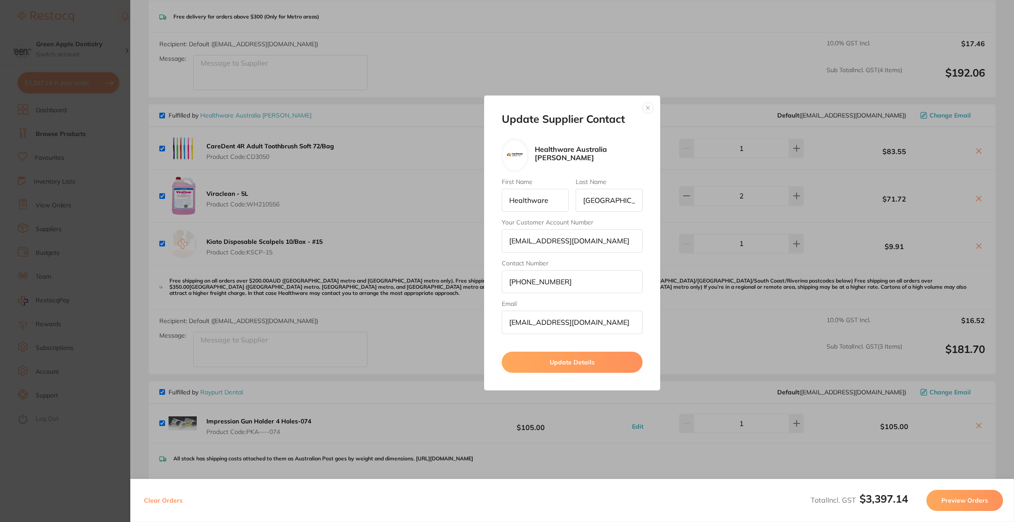
click at [645, 107] on button "button" at bounding box center [648, 108] width 11 height 11
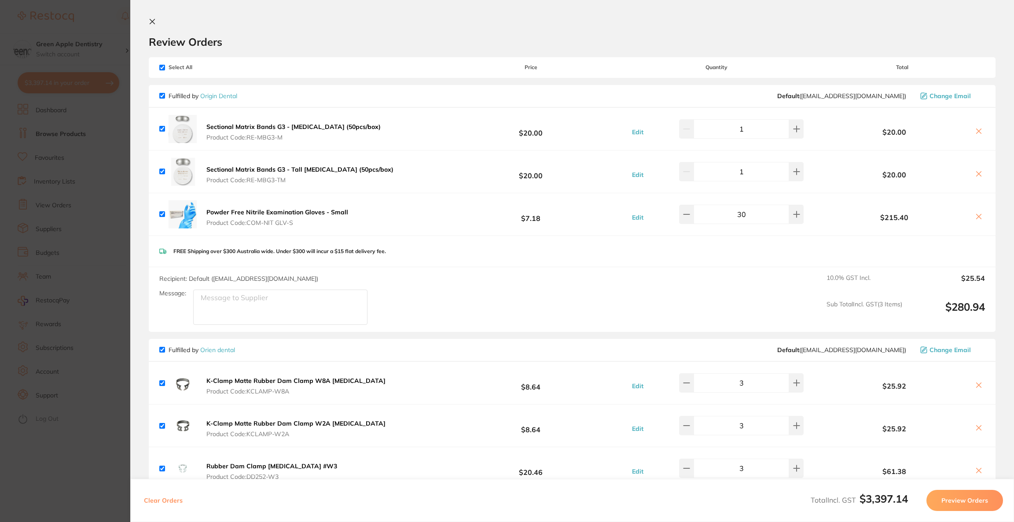
scroll to position [0, 0]
click at [976, 217] on icon at bounding box center [979, 217] width 7 height 7
checkbox input "false"
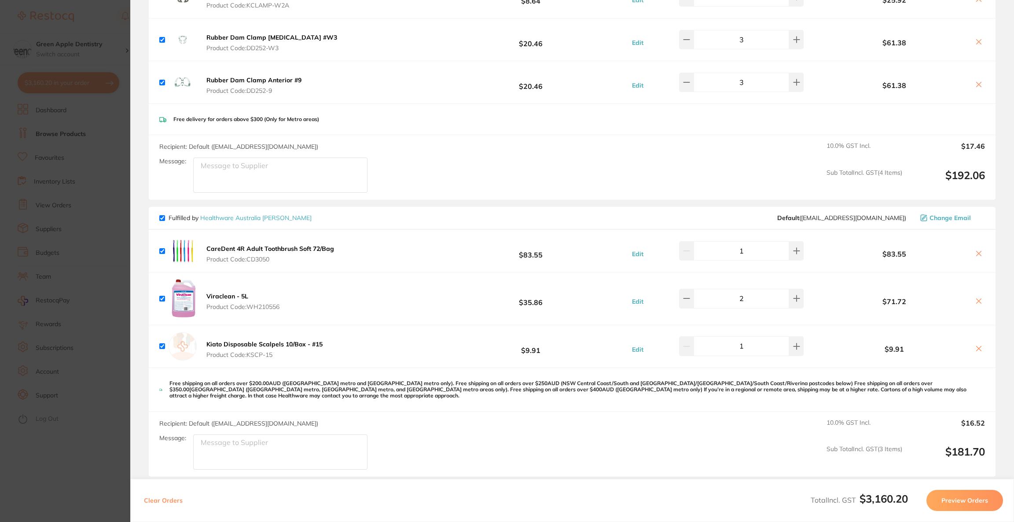
scroll to position [357, 0]
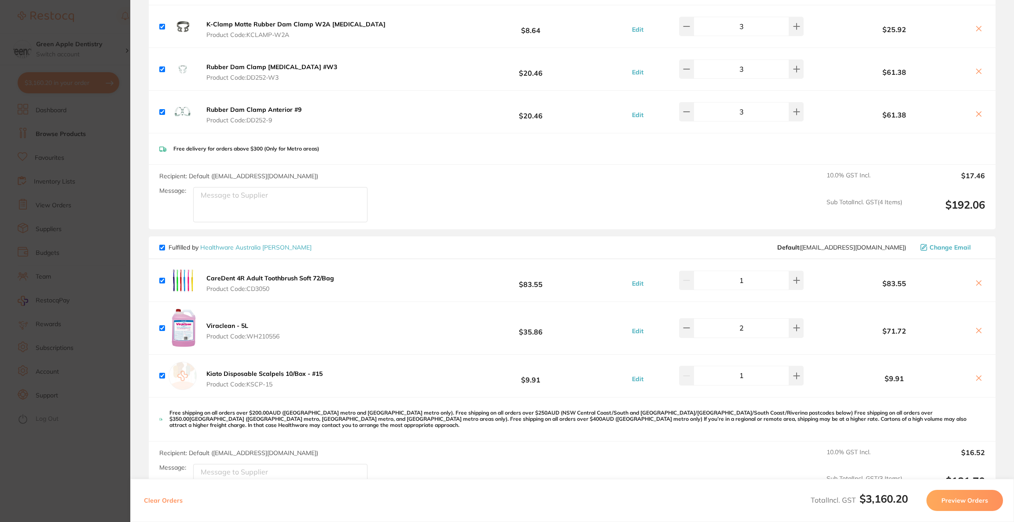
click at [75, 244] on section "Update RRP Set your pre negotiated price for this item. Item Agreed RRP (excl. …" at bounding box center [507, 261] width 1014 height 522
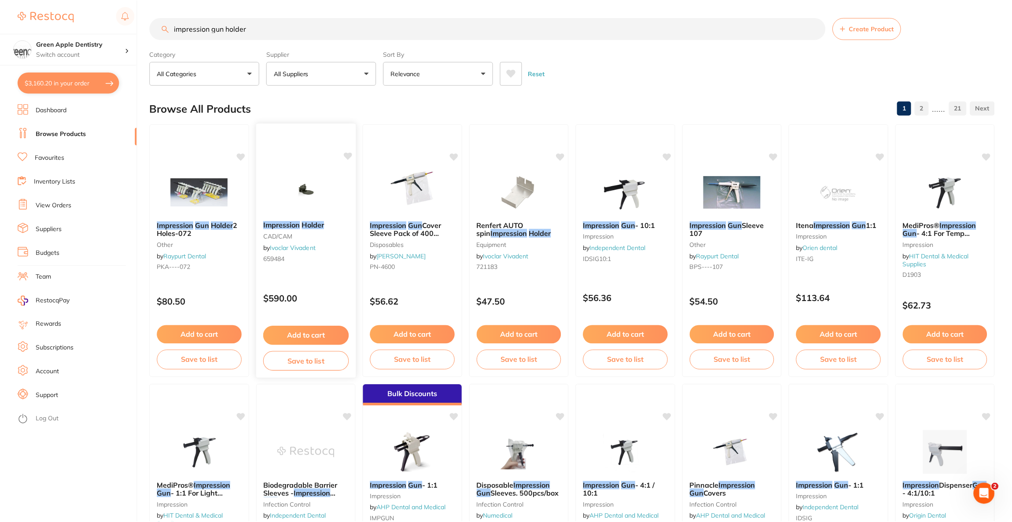
scroll to position [9, 0]
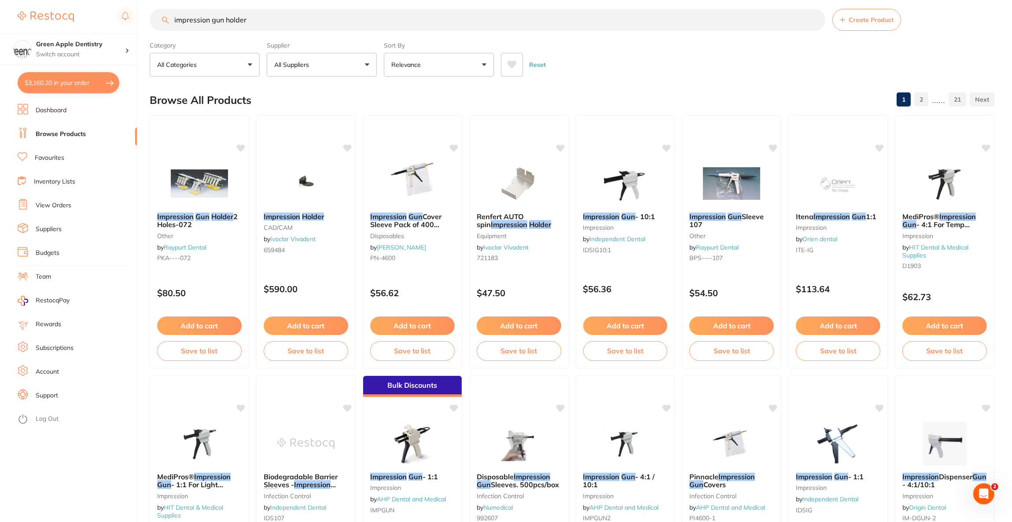
click at [302, 68] on p "All Suppliers" at bounding box center [293, 64] width 38 height 9
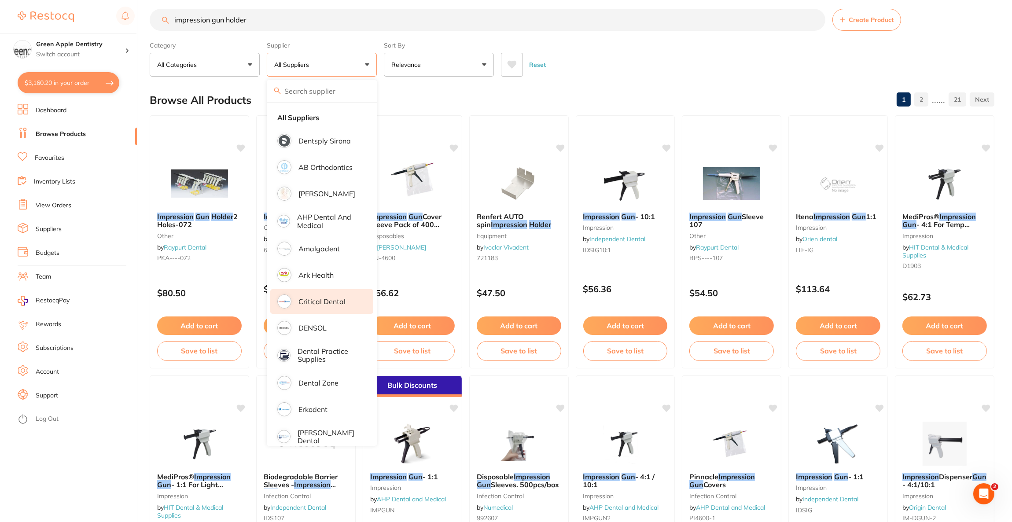
scroll to position [132, 0]
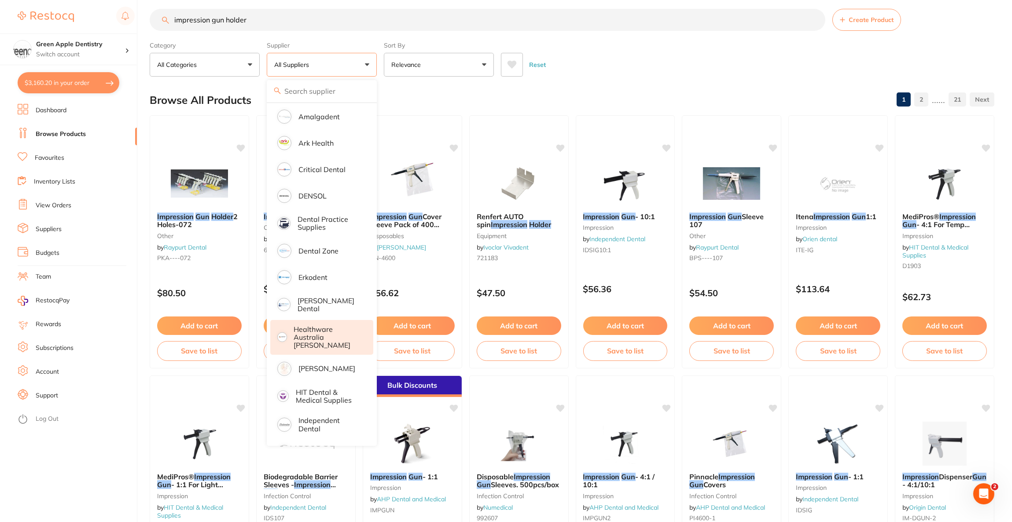
click at [316, 328] on p "Healthware Australia [PERSON_NAME]" at bounding box center [327, 337] width 67 height 24
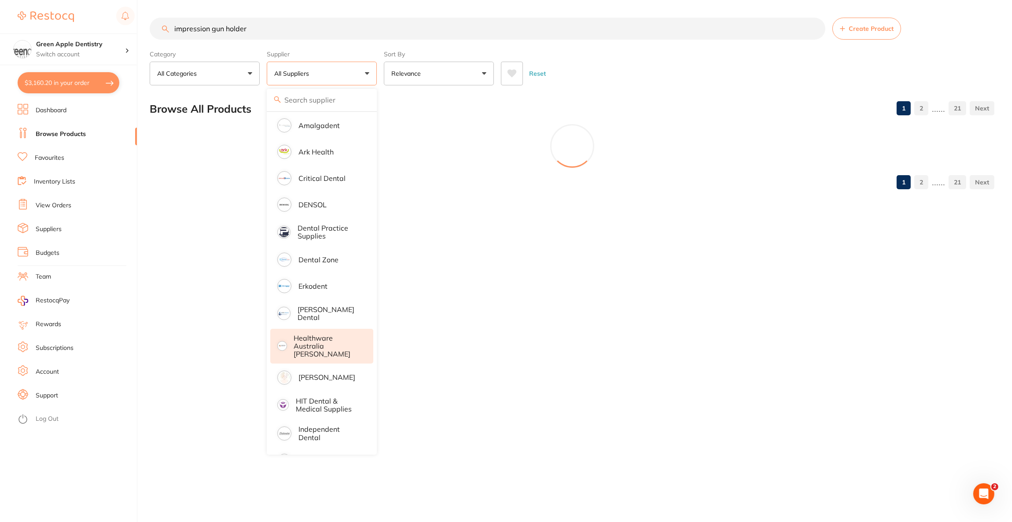
scroll to position [0, 0]
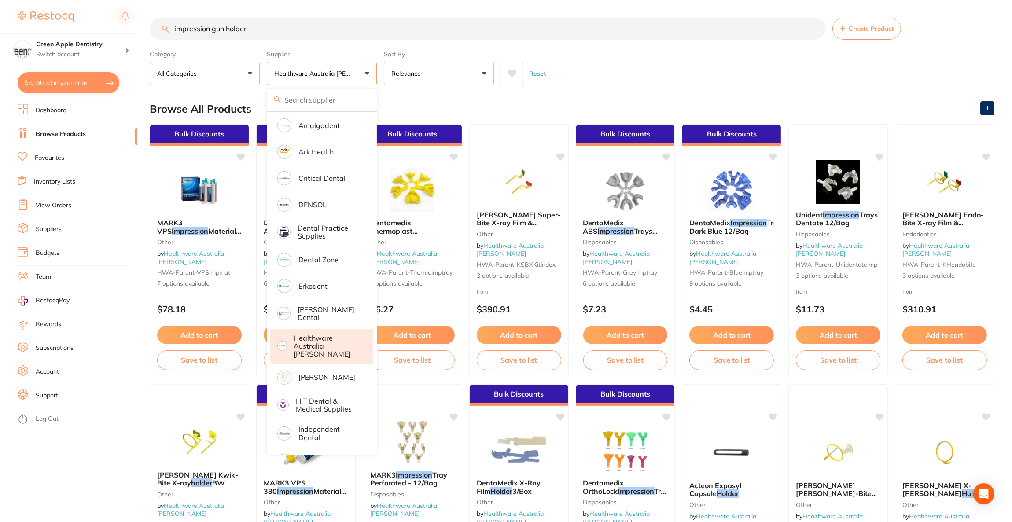
drag, startPoint x: 187, startPoint y: 26, endPoint x: 164, endPoint y: 25, distance: 22.9
click at [164, 25] on div "impression gun holder Create Product" at bounding box center [572, 29] width 845 height 22
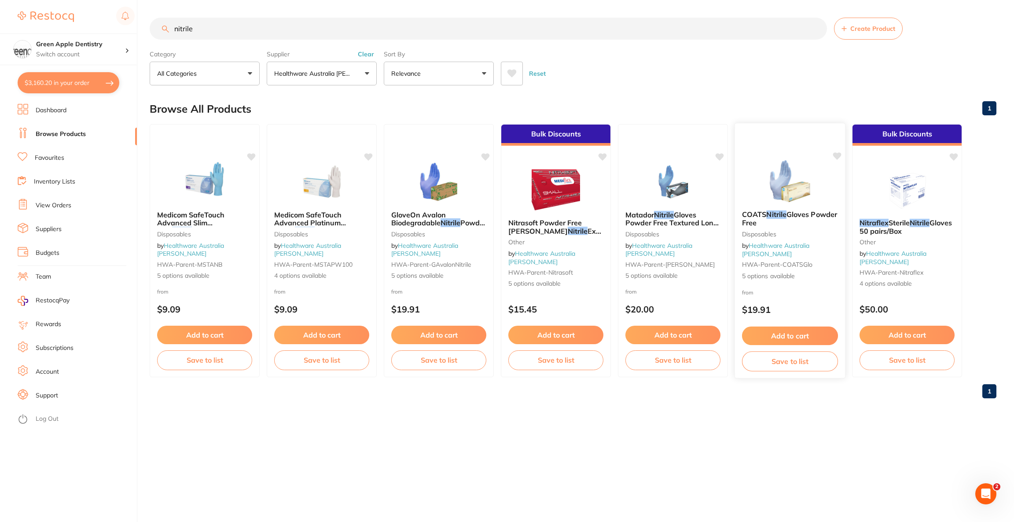
type input "nitrile"
click at [766, 203] on img at bounding box center [790, 181] width 58 height 44
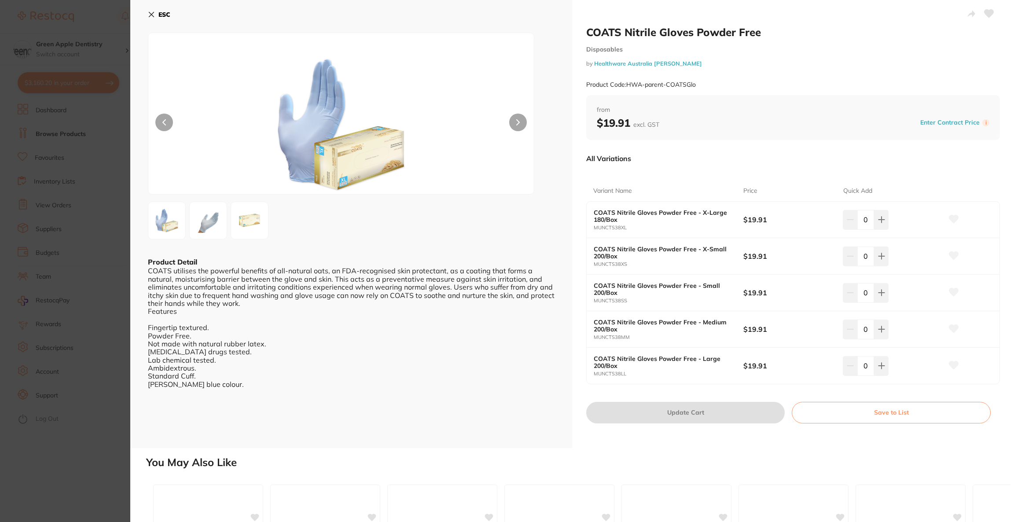
click at [81, 182] on section "COATS Nitrile Gloves Powder Free Disposables by Healthware Australia Ridley Pro…" at bounding box center [507, 261] width 1014 height 522
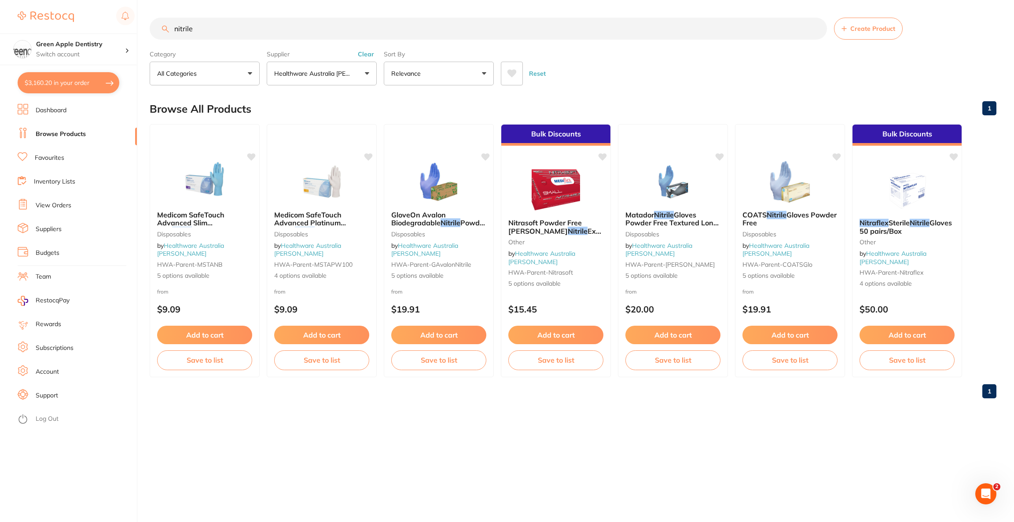
drag, startPoint x: 253, startPoint y: 30, endPoint x: 97, endPoint y: 18, distance: 156.7
click at [97, 18] on div "$3,160.20 Green Apple Dentistry Switch account Riaz Dental Surgery Experteeth D…" at bounding box center [507, 261] width 1014 height 522
click at [328, 74] on p "Healthware Australia [PERSON_NAME]" at bounding box center [314, 73] width 80 height 9
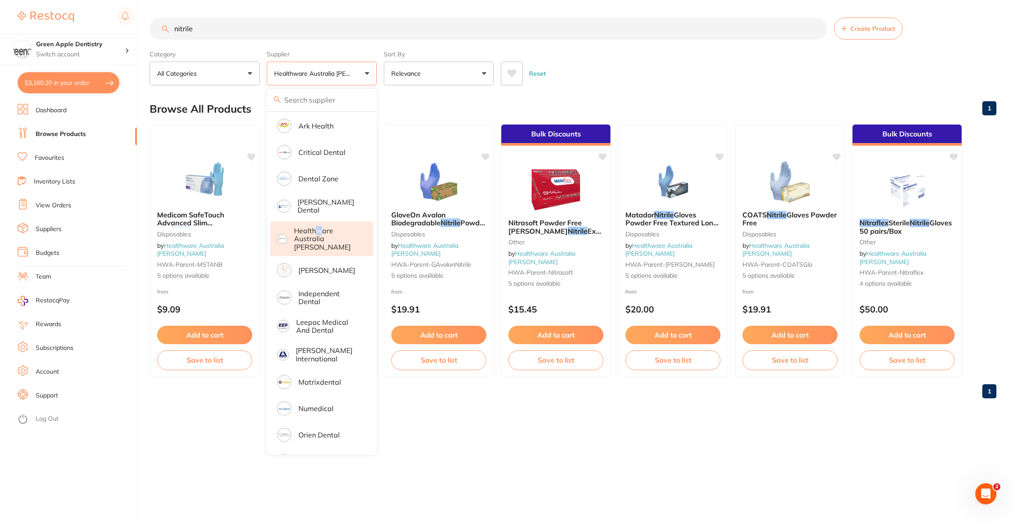
click at [316, 230] on p "Healthware Australia [PERSON_NAME]" at bounding box center [327, 239] width 67 height 24
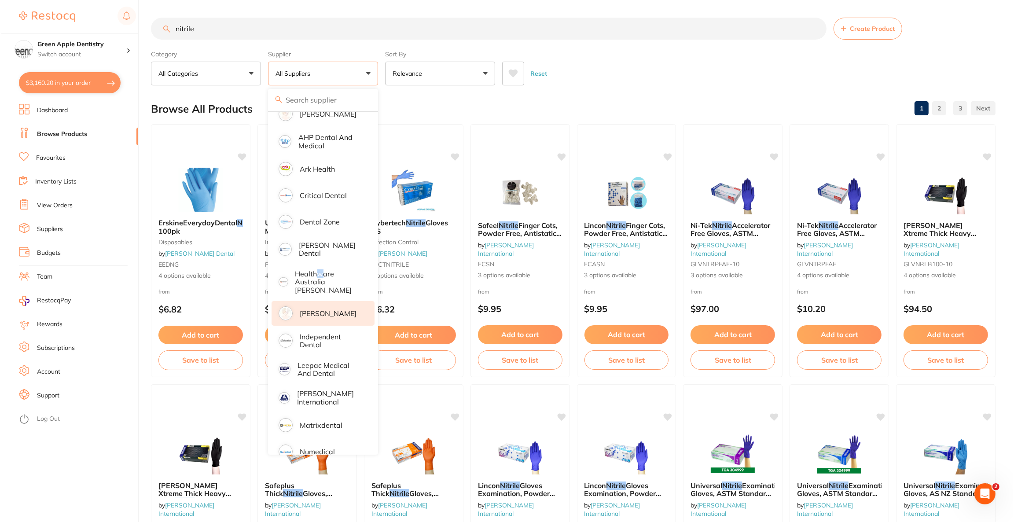
scroll to position [39, 0]
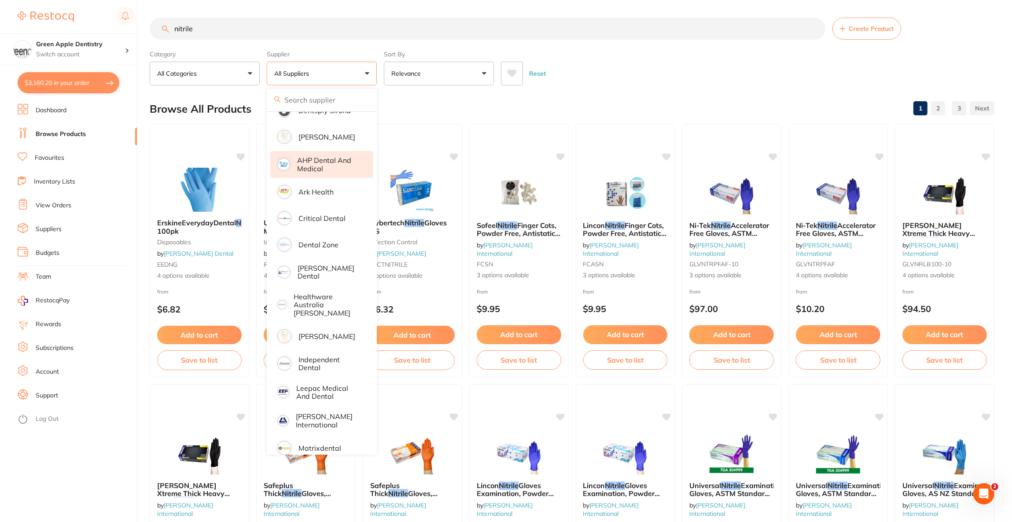
click at [353, 153] on li "AHP Dental and Medical" at bounding box center [321, 164] width 103 height 27
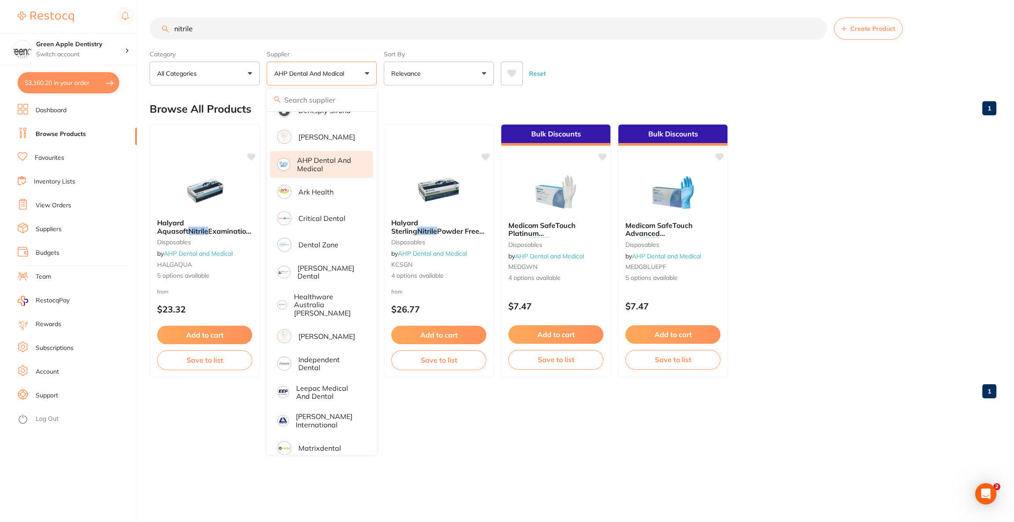
scroll to position [0, 0]
click at [889, 232] on ul "Halyard Aquasoft Nitrile Examination Gloves disposables by AHP Dental and Medic…" at bounding box center [573, 250] width 847 height 253
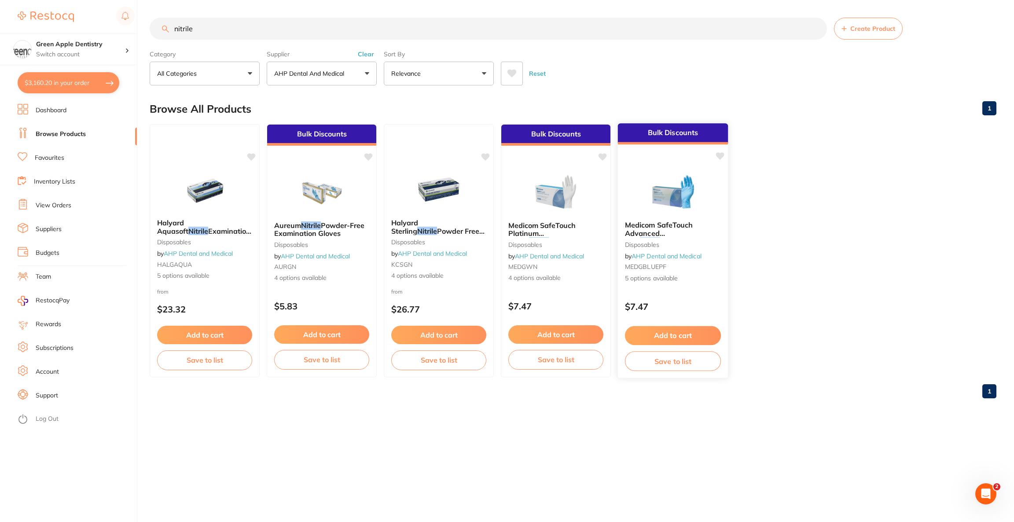
click at [653, 165] on div "Bulk Discounts Medicom SafeTouch Advanced Blue Nitrile Powder Free Exam Gloves …" at bounding box center [673, 251] width 111 height 256
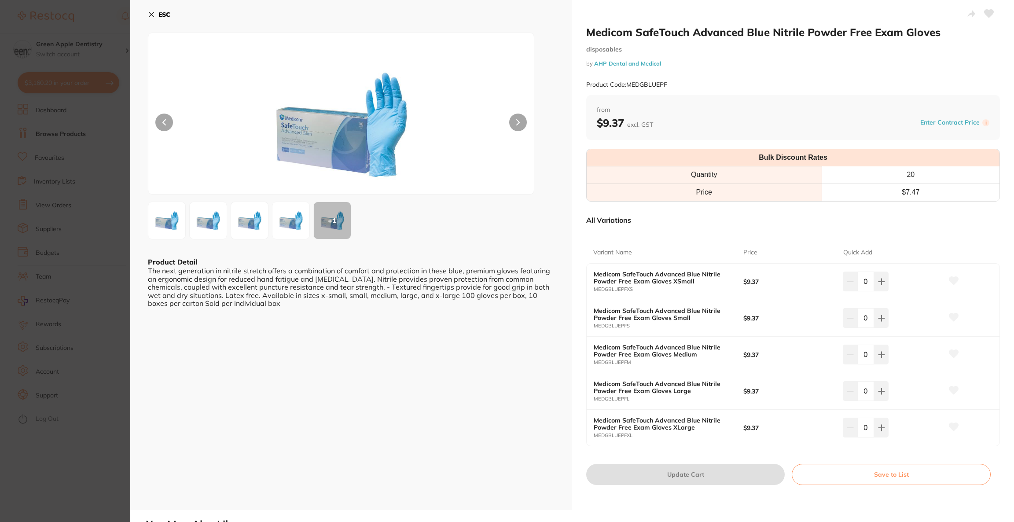
click at [164, 16] on b "ESC" at bounding box center [164, 15] width 12 height 8
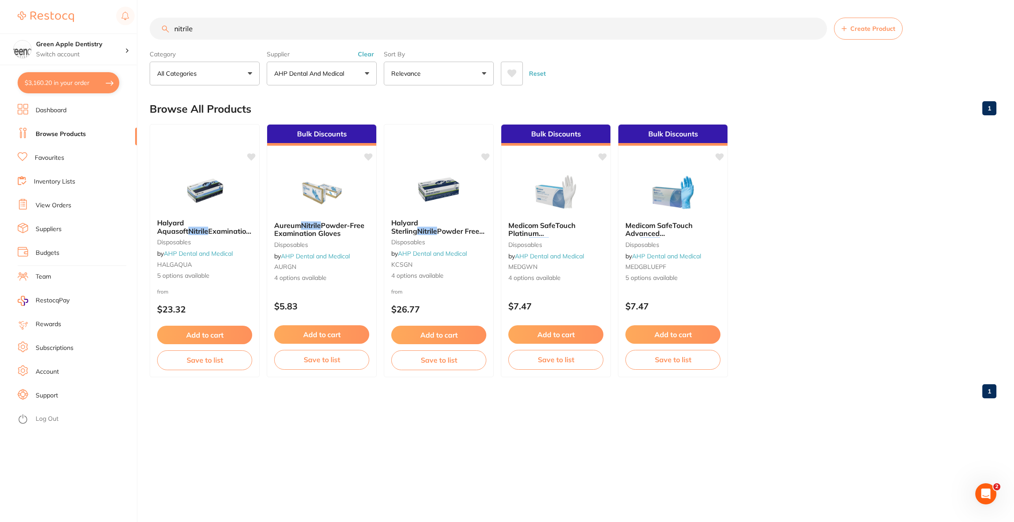
click at [68, 86] on button "$3,160.20 in your order" at bounding box center [69, 82] width 102 height 21
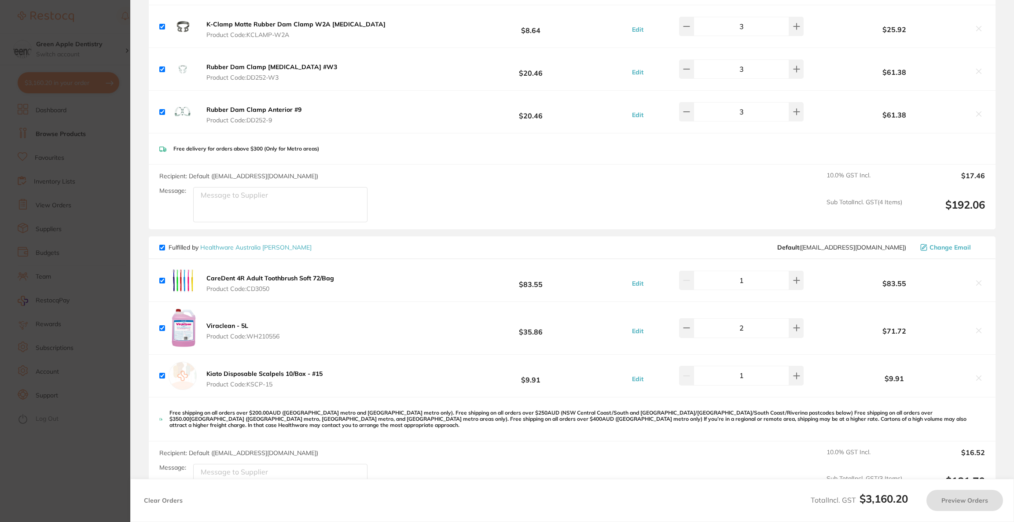
drag, startPoint x: 81, startPoint y: 144, endPoint x: 306, endPoint y: 18, distance: 257.8
click at [76, 144] on section "Update RRP Set your pre negotiated price for this item. Item Agreed RRP (excl. …" at bounding box center [507, 261] width 1014 height 522
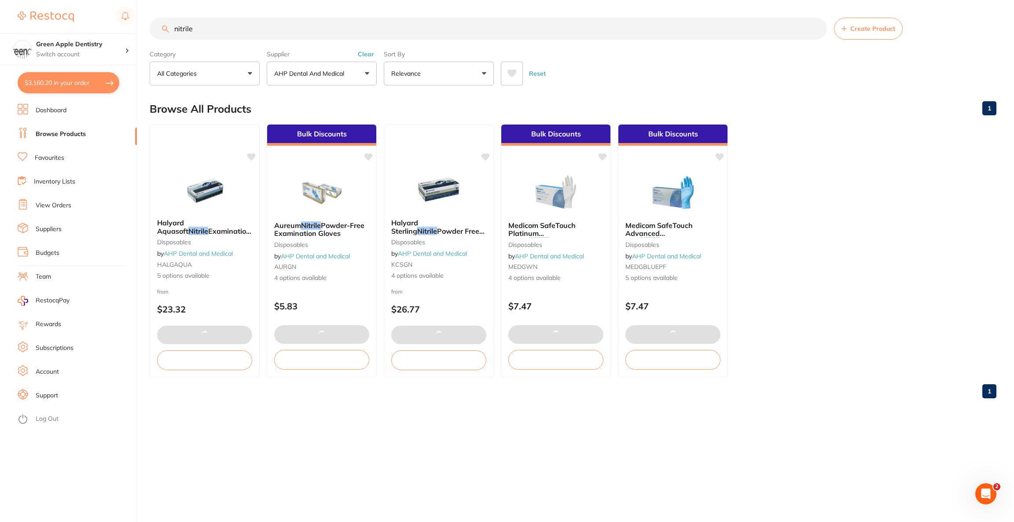
checkbox input "false"
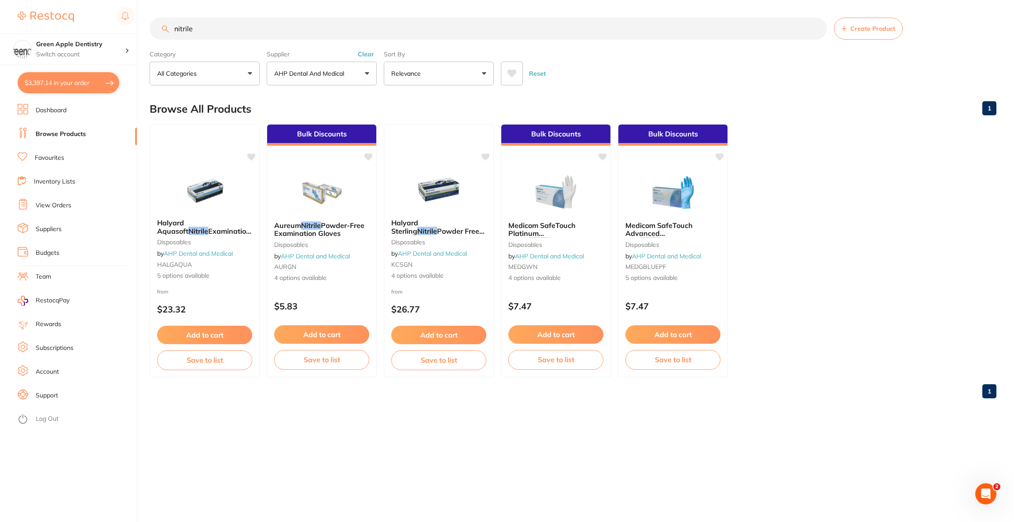
scroll to position [400, 0]
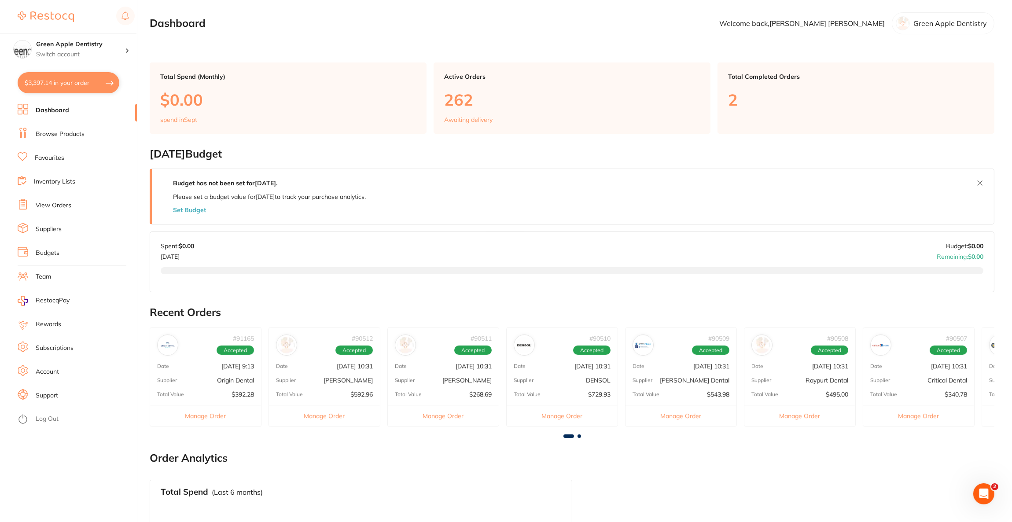
click at [76, 136] on link "Browse Products" at bounding box center [60, 134] width 49 height 9
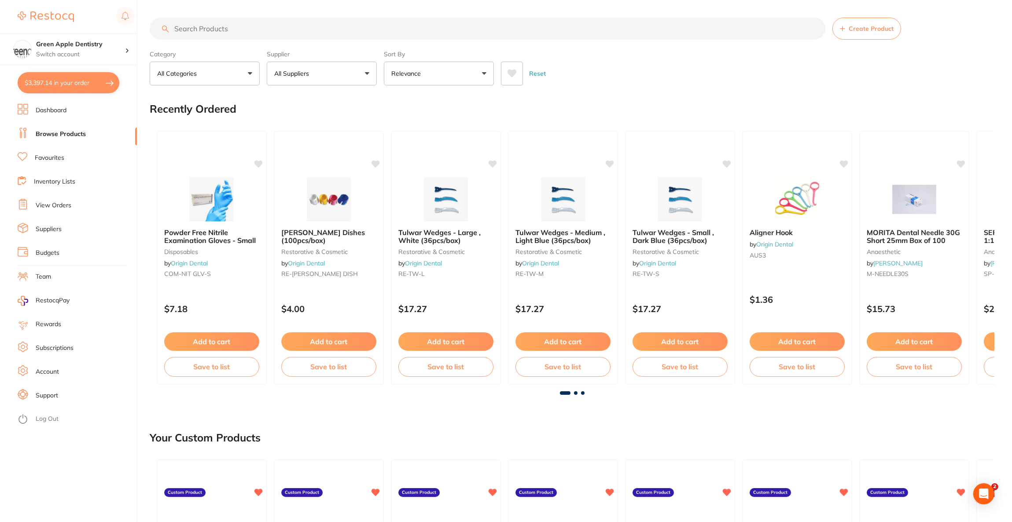
click at [236, 30] on input "search" at bounding box center [488, 29] width 676 height 22
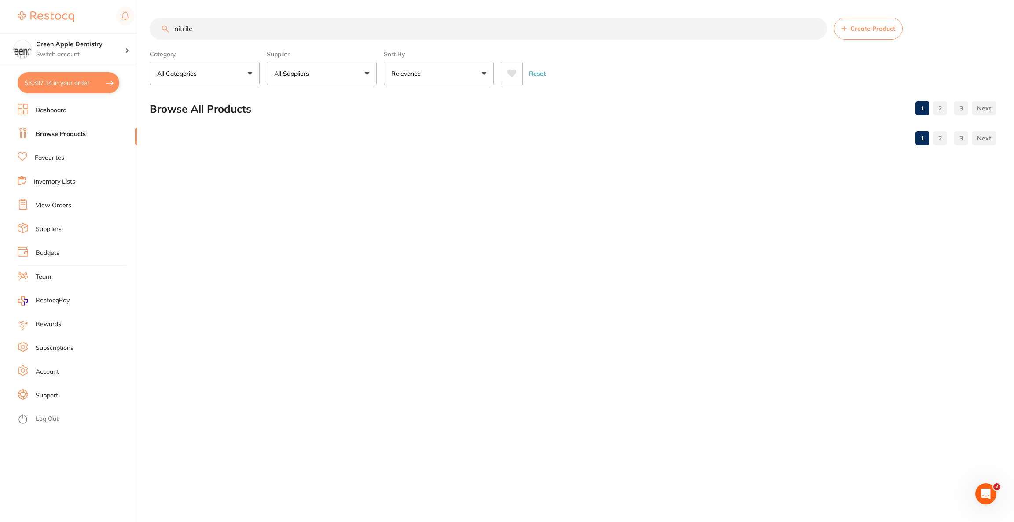
click at [307, 68] on button "All Suppliers" at bounding box center [322, 74] width 110 height 24
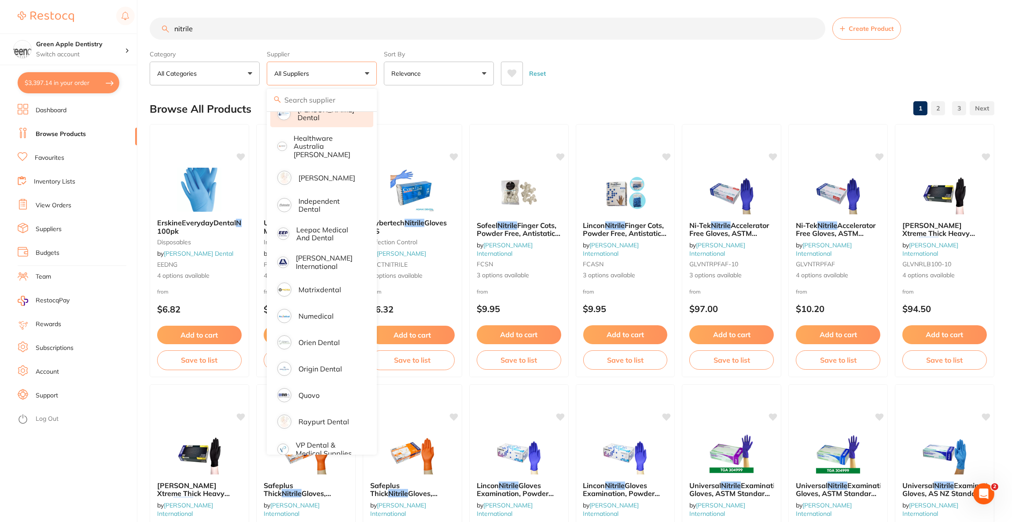
scroll to position [205, 0]
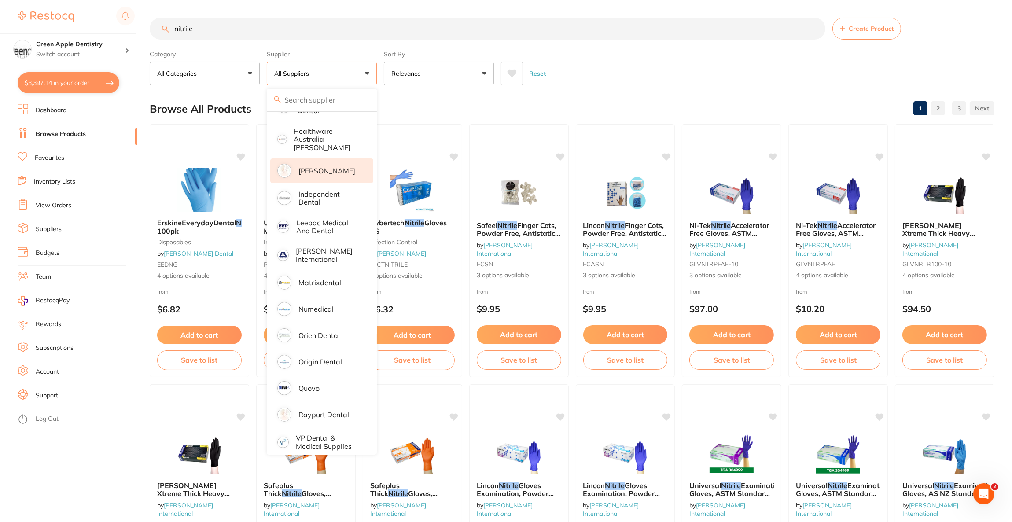
click at [321, 167] on p "[PERSON_NAME]" at bounding box center [327, 171] width 57 height 8
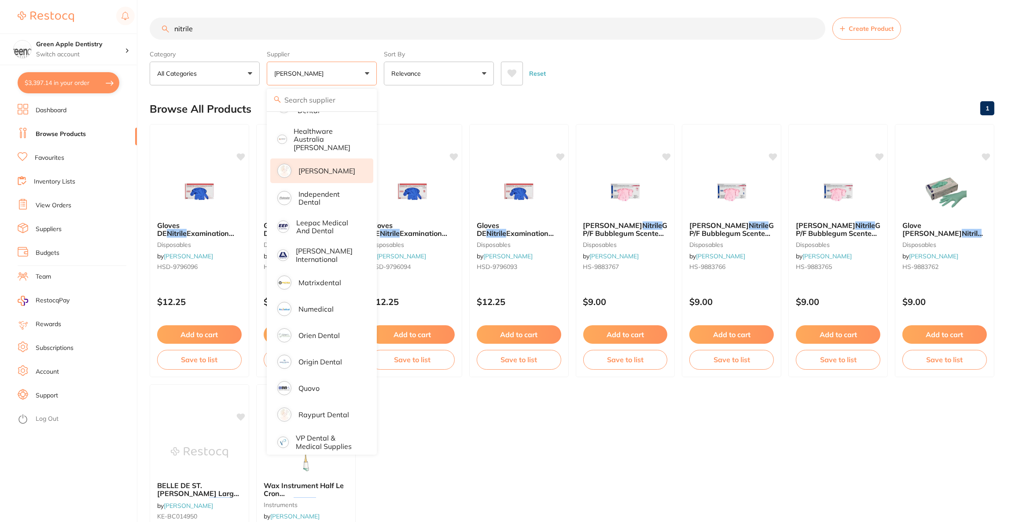
click at [622, 97] on div "Browse All Products 1" at bounding box center [572, 108] width 845 height 29
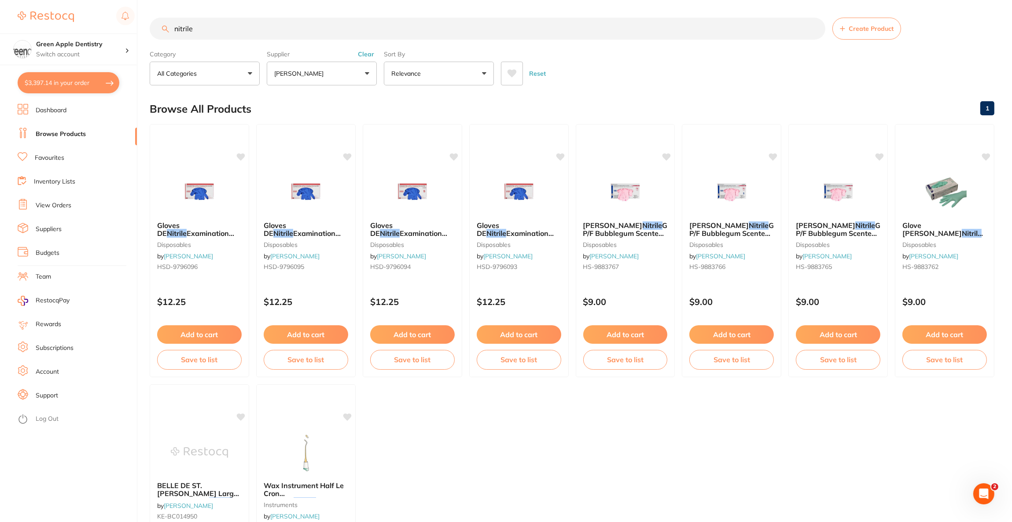
scroll to position [0, 0]
click at [208, 33] on input "nitrile" at bounding box center [488, 29] width 676 height 22
type input "n"
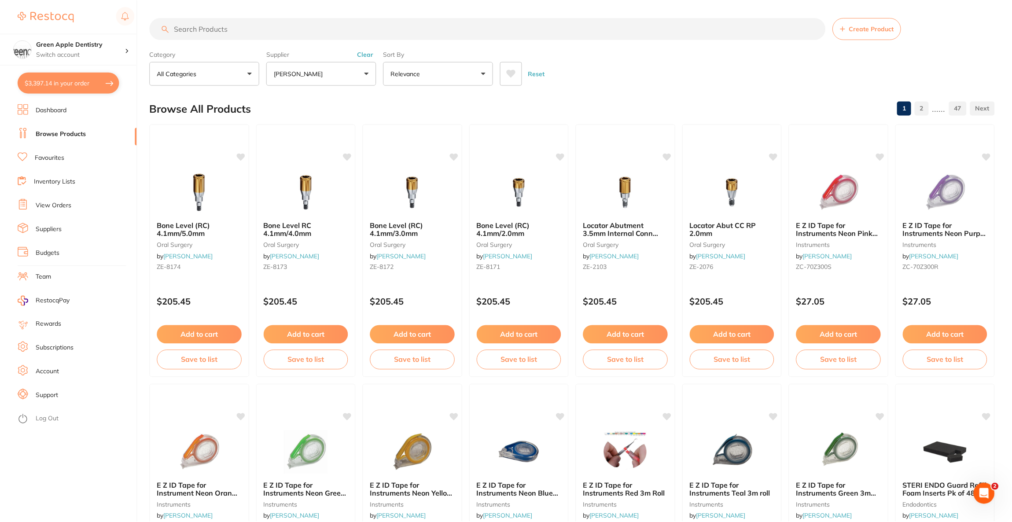
scroll to position [339, 0]
paste input "SA1-NIT100B-S"
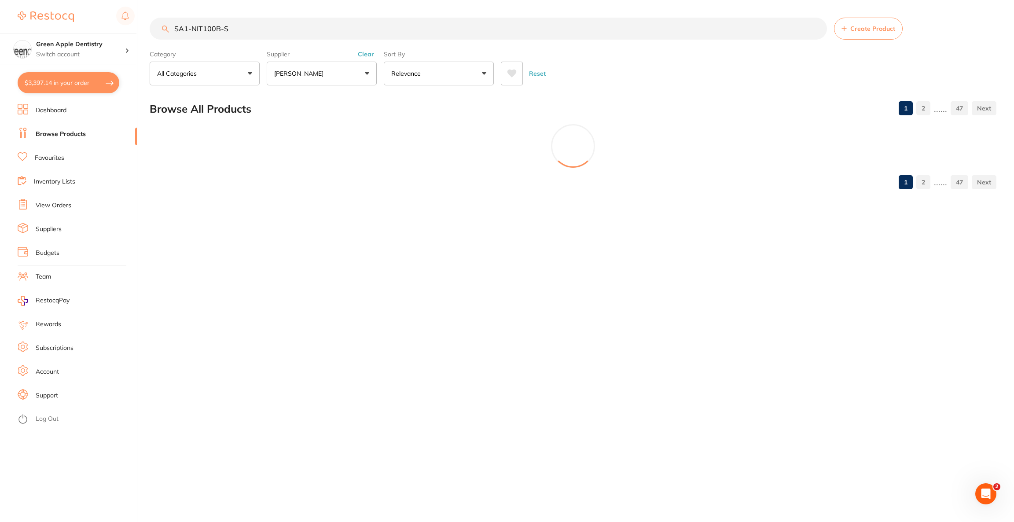
scroll to position [0, 0]
type input "SA1-NIT100B-S"
click at [96, 75] on button "$3,397.14 in your order" at bounding box center [69, 82] width 102 height 21
checkbox input "true"
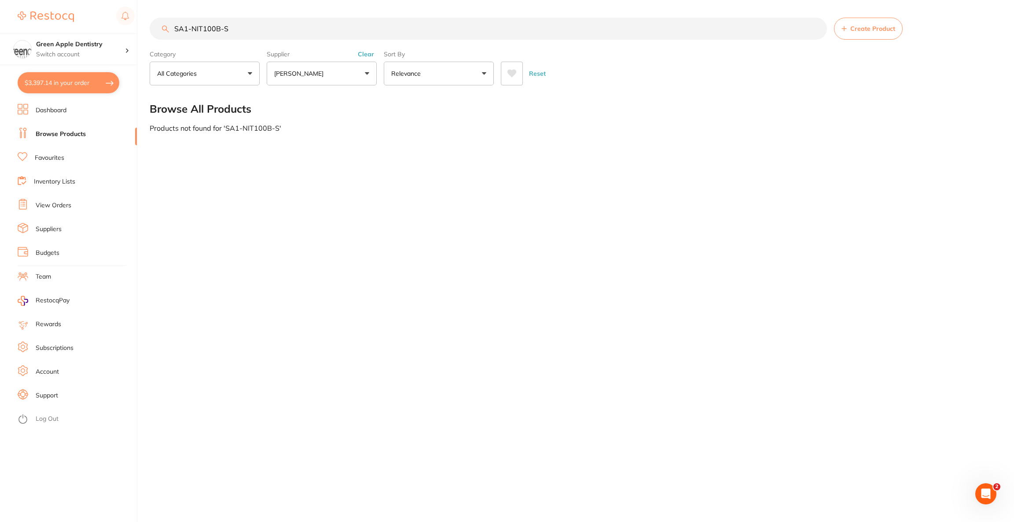
checkbox input "true"
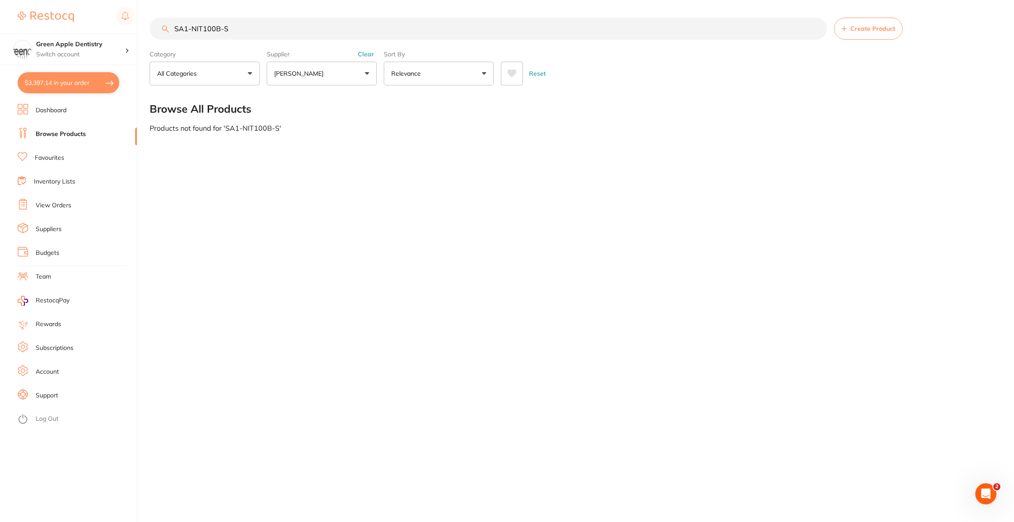
checkbox input "true"
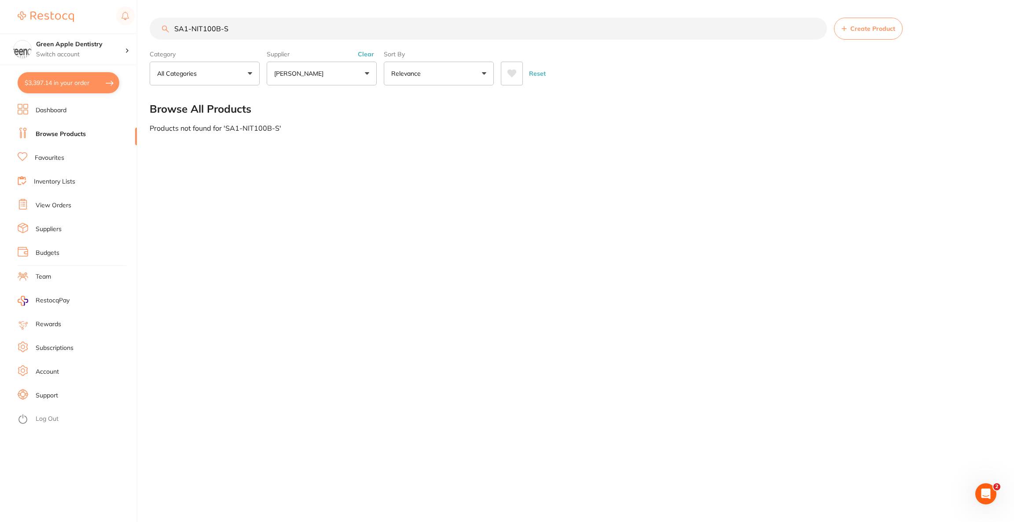
checkbox input "true"
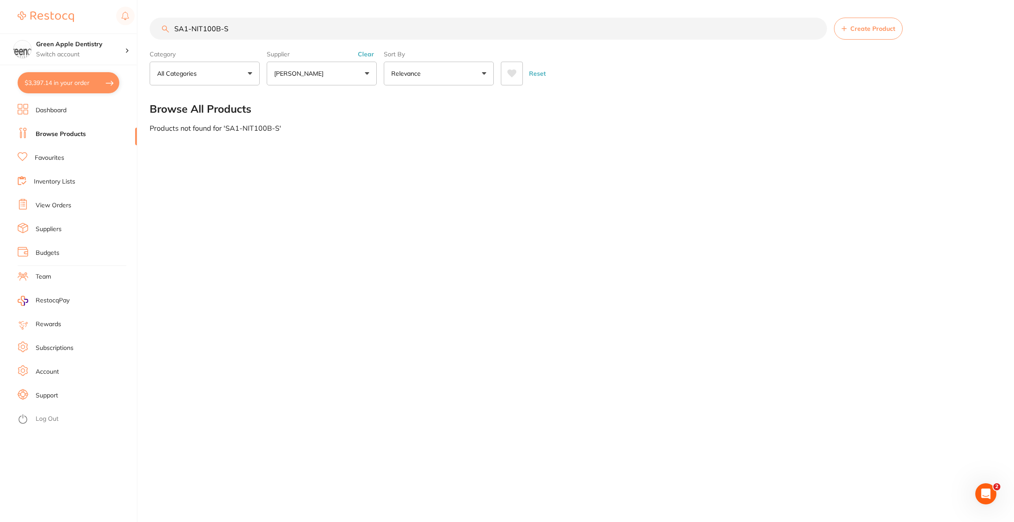
checkbox input "true"
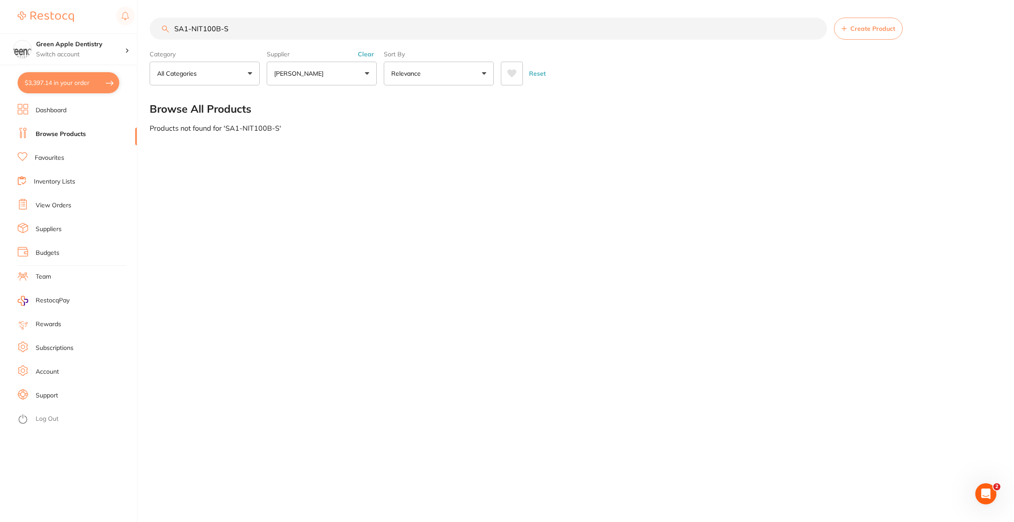
checkbox input "true"
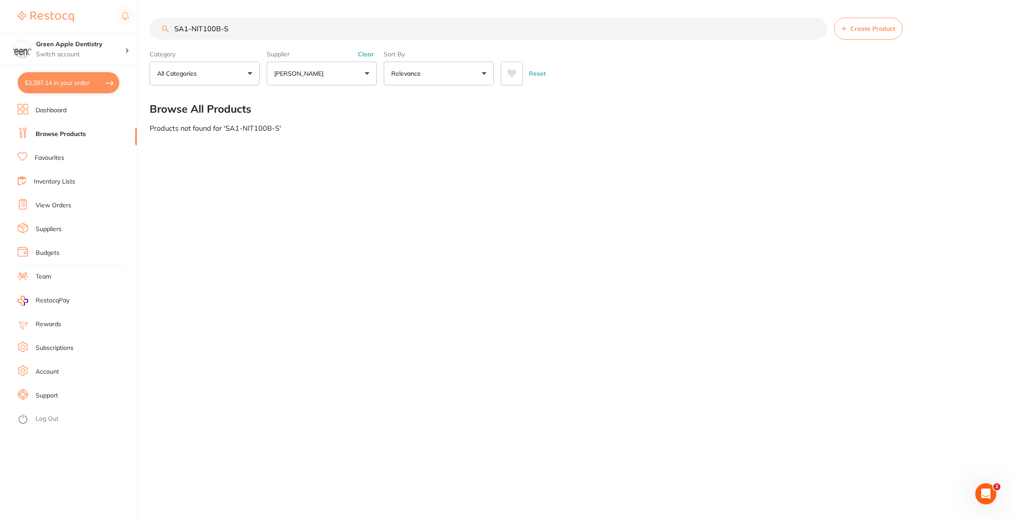
checkbox input "true"
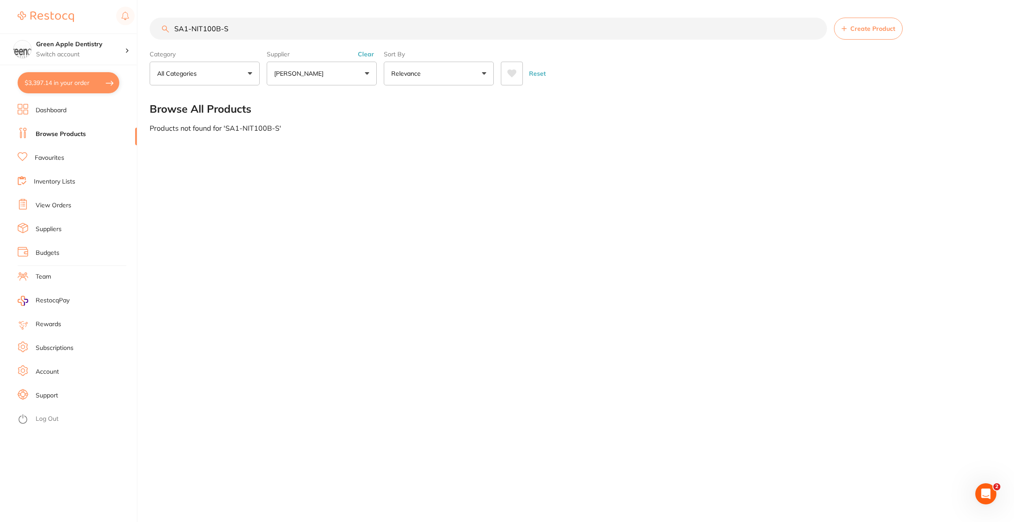
checkbox input "true"
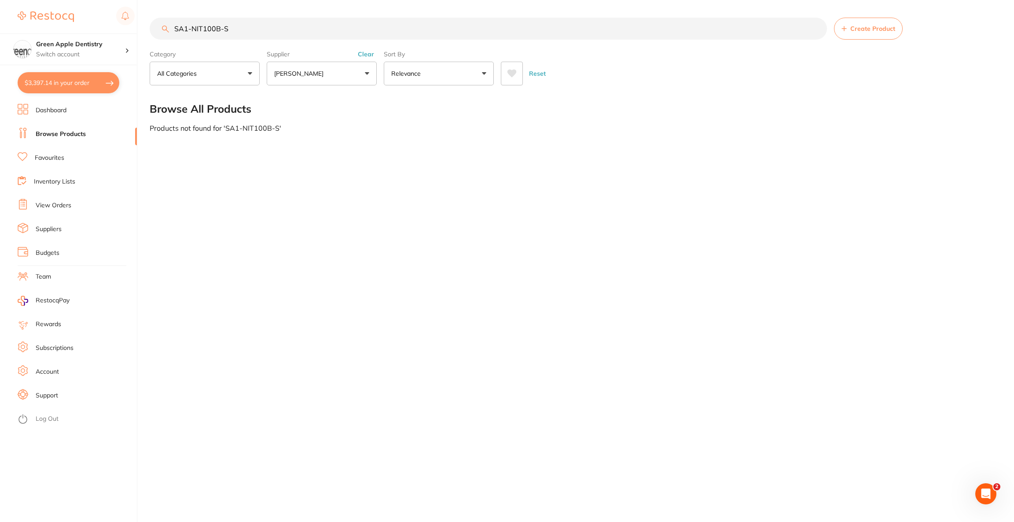
checkbox input "true"
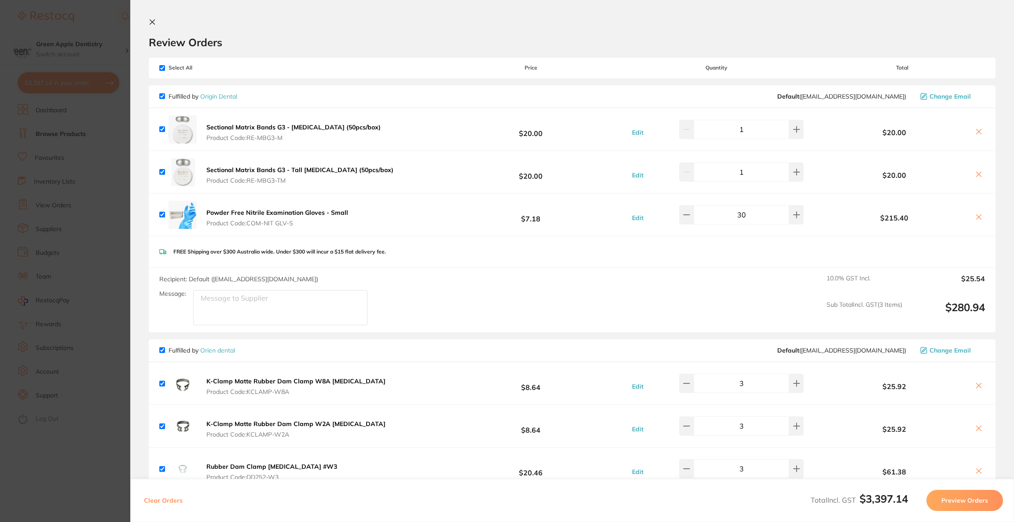
click at [973, 218] on button at bounding box center [979, 217] width 12 height 9
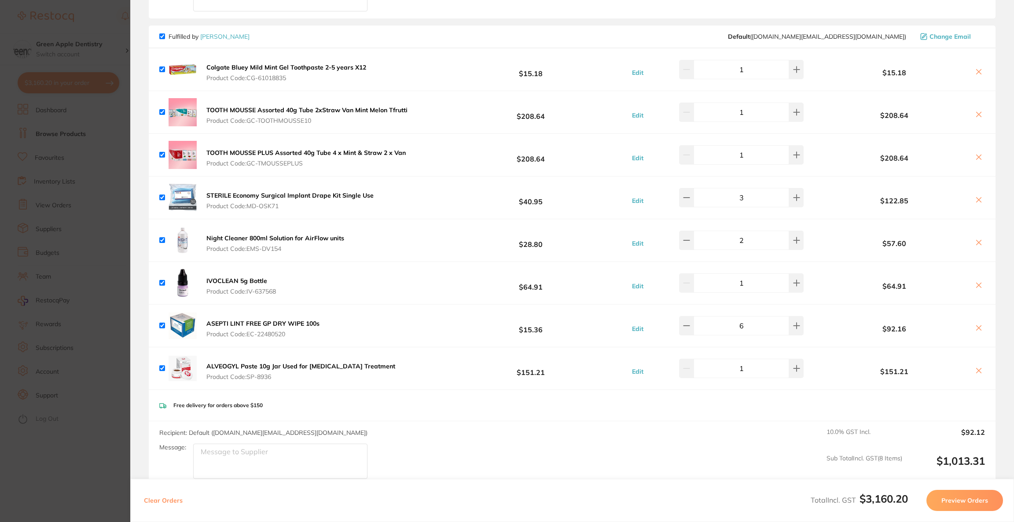
scroll to position [2140, 0]
click at [979, 283] on icon at bounding box center [979, 286] width 7 height 7
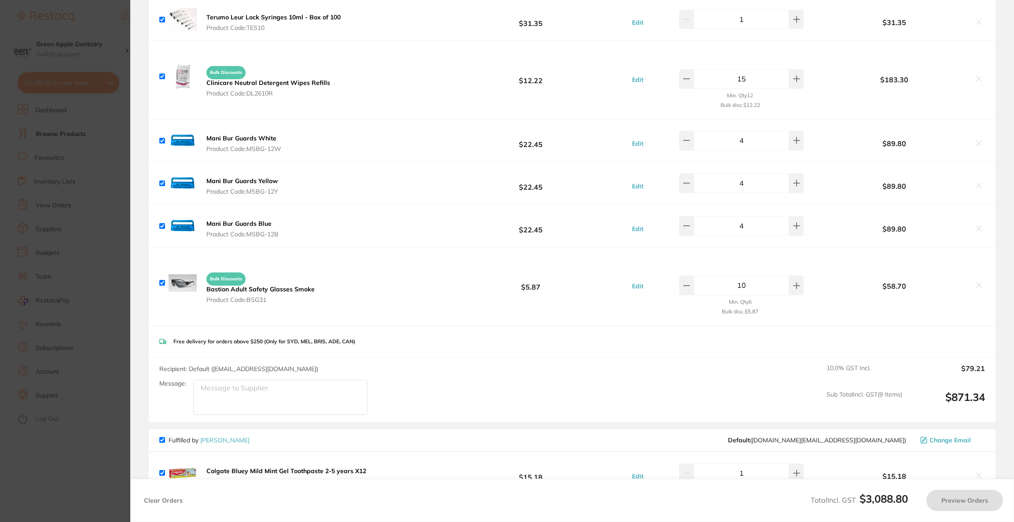
checkbox input "true"
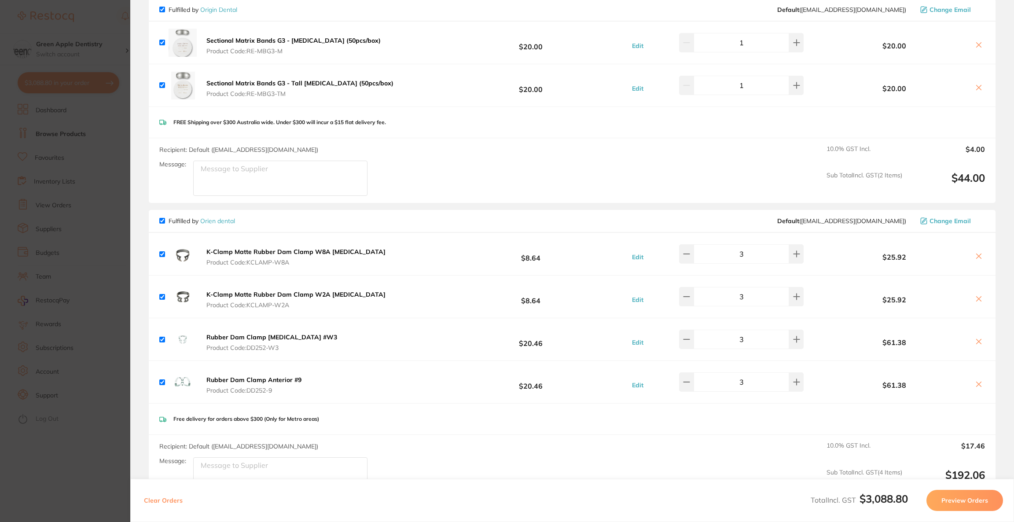
scroll to position [0, 0]
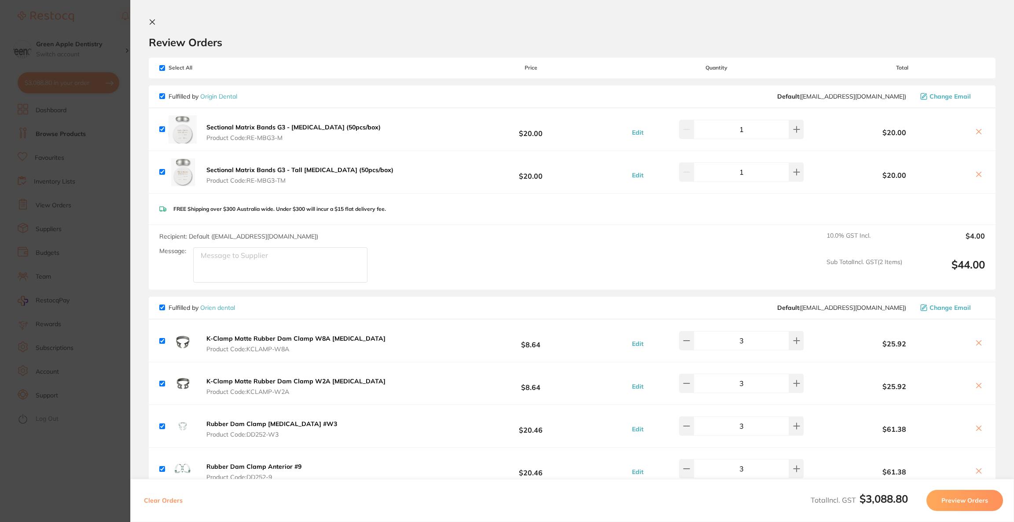
click at [963, 495] on button "Preview Orders" at bounding box center [965, 500] width 77 height 21
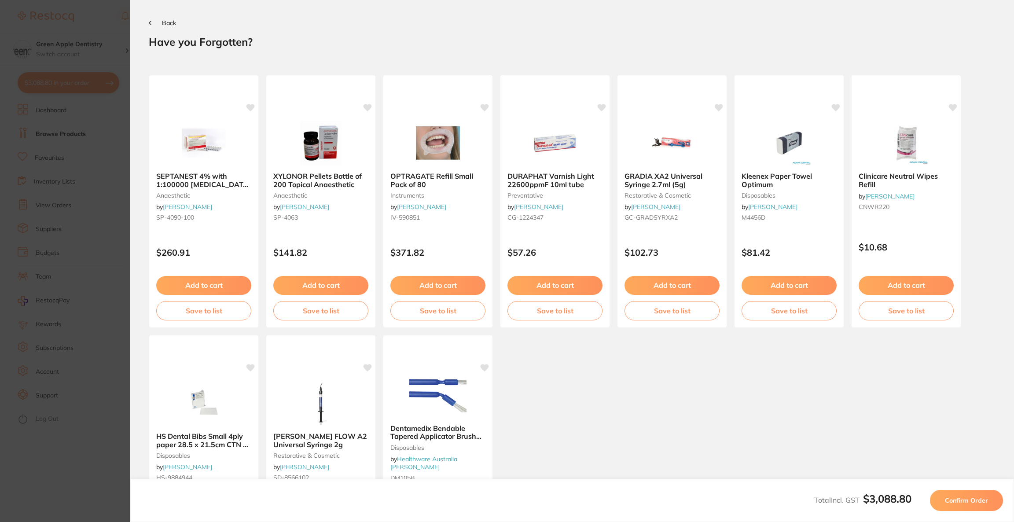
click at [962, 495] on button "Confirm Order" at bounding box center [966, 500] width 73 height 21
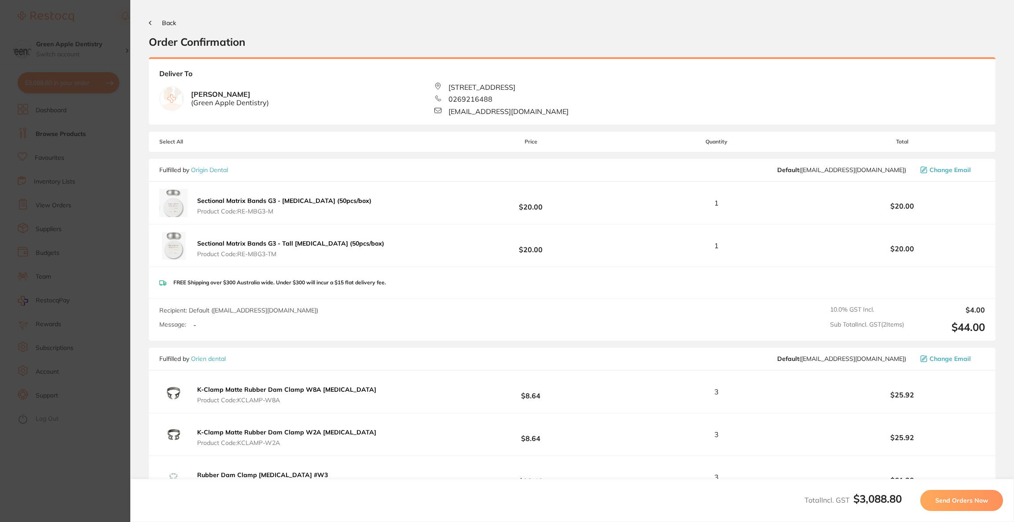
click at [962, 495] on button "Send Orders Now" at bounding box center [962, 500] width 83 height 21
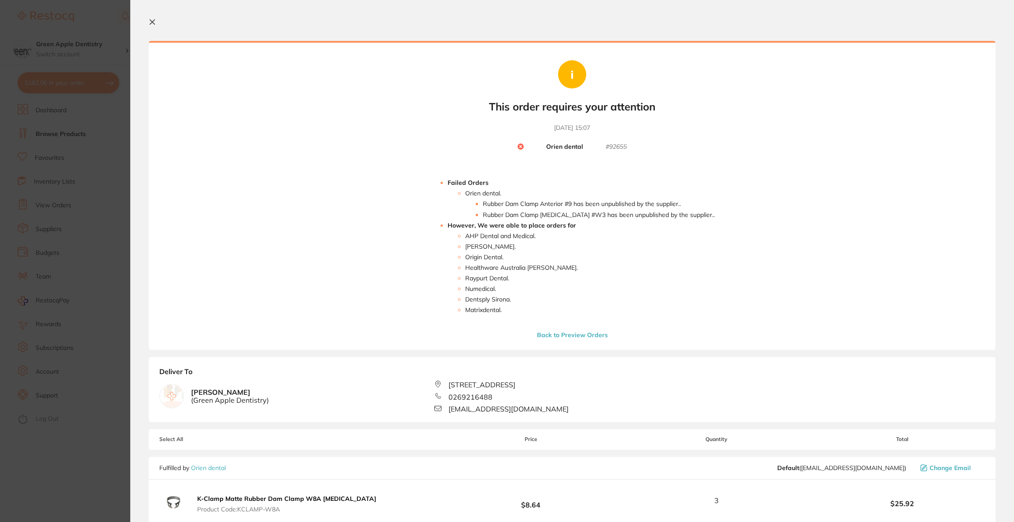
click at [589, 331] on button "Back to Preview Orders" at bounding box center [572, 335] width 76 height 8
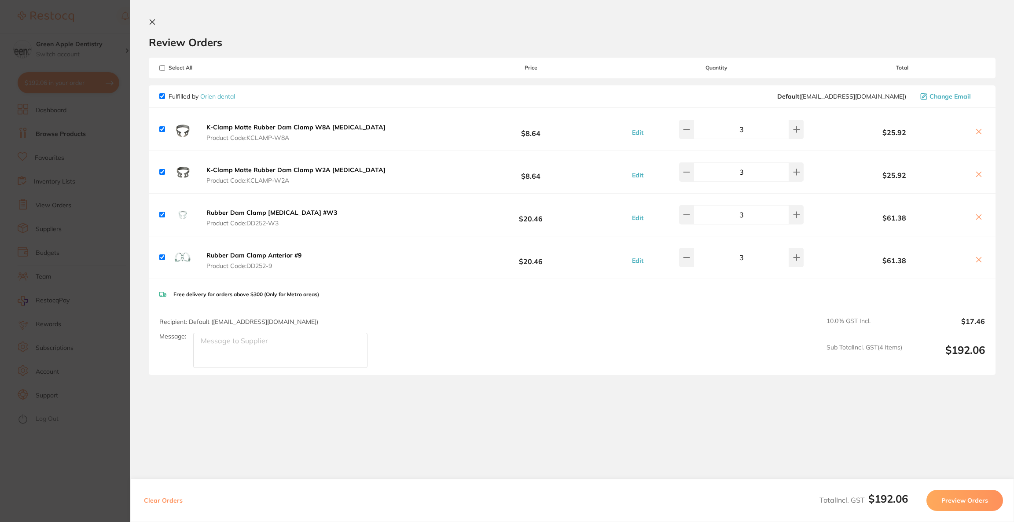
click at [960, 93] on span "Change Email" at bounding box center [950, 96] width 41 height 7
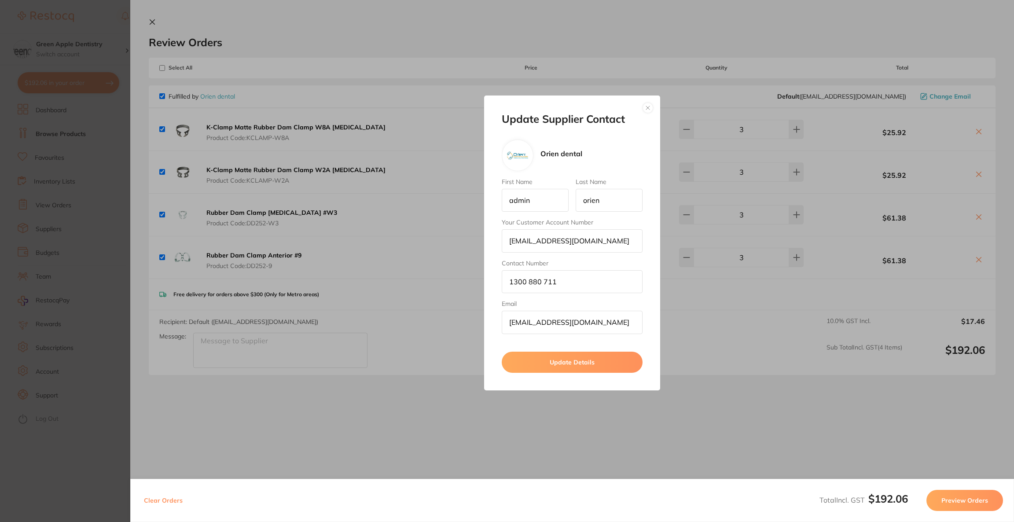
click at [584, 366] on button "Update Details" at bounding box center [572, 362] width 141 height 21
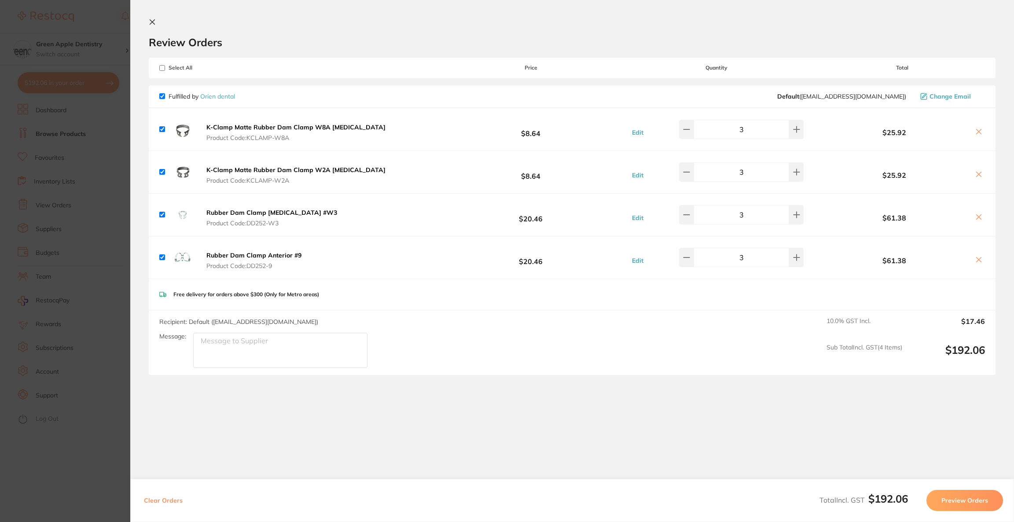
click at [958, 499] on button "Preview Orders" at bounding box center [965, 500] width 77 height 21
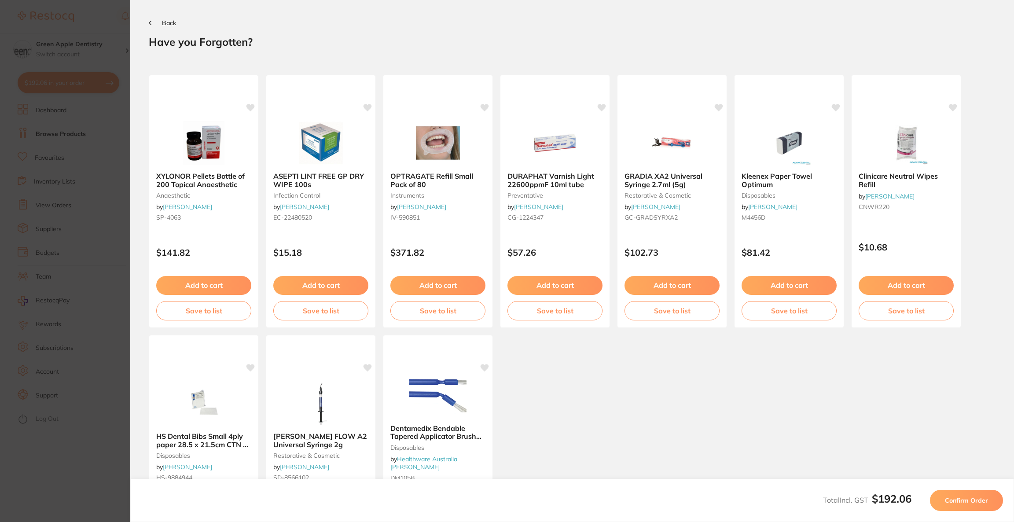
click at [958, 499] on span "Confirm Order" at bounding box center [966, 501] width 43 height 8
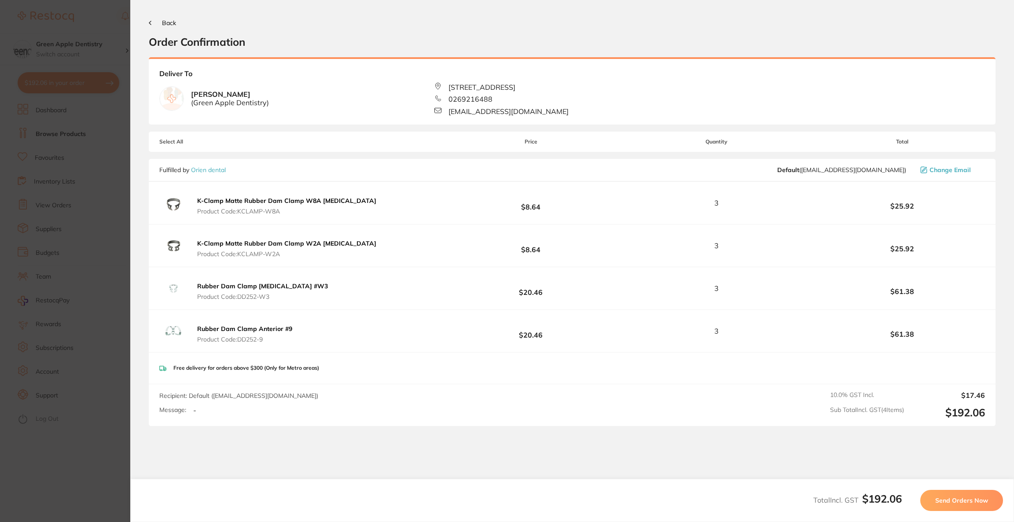
click at [958, 499] on span "Send Orders Now" at bounding box center [962, 501] width 53 height 8
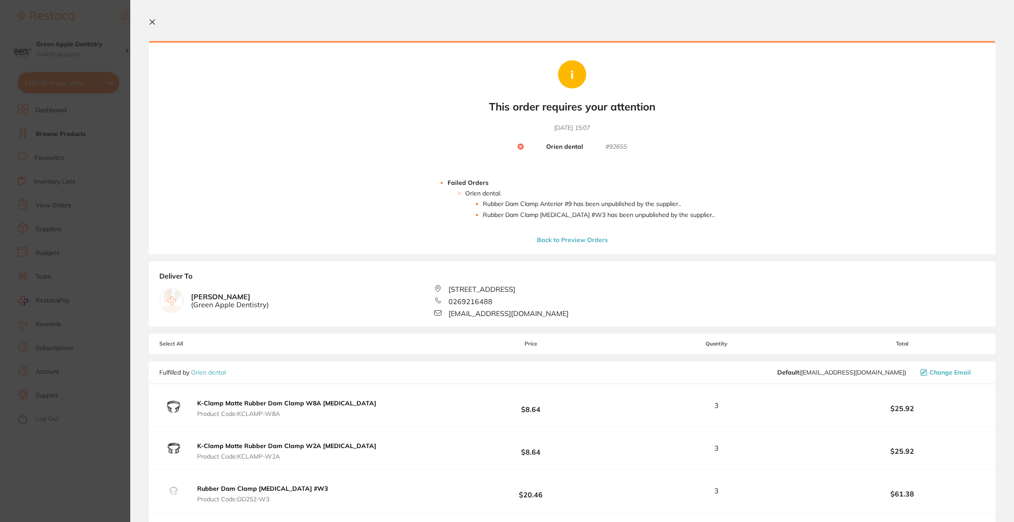
click at [561, 236] on button "Back to Preview Orders" at bounding box center [572, 240] width 76 height 8
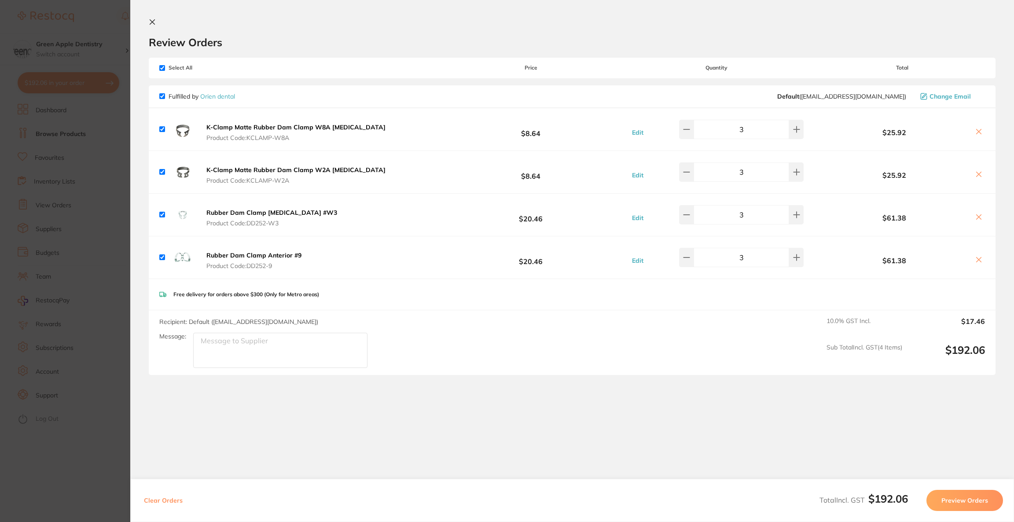
click at [272, 269] on span "Product Code: DD252-9" at bounding box center [253, 265] width 95 height 7
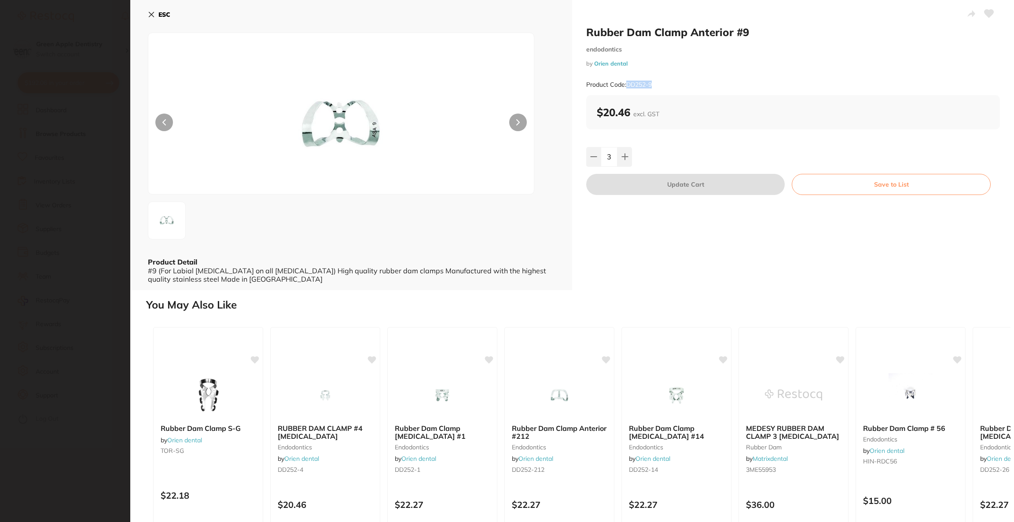
drag, startPoint x: 671, startPoint y: 85, endPoint x: 626, endPoint y: 83, distance: 44.9
click at [626, 83] on div "Product Code: DD252-9" at bounding box center [793, 85] width 414 height 22
copy small "DD252-9"
click at [0, 244] on section "Rubber Dam Clamp Anterior #9 endodontics by Orien dental Product Code: DD252-9 …" at bounding box center [507, 261] width 1014 height 522
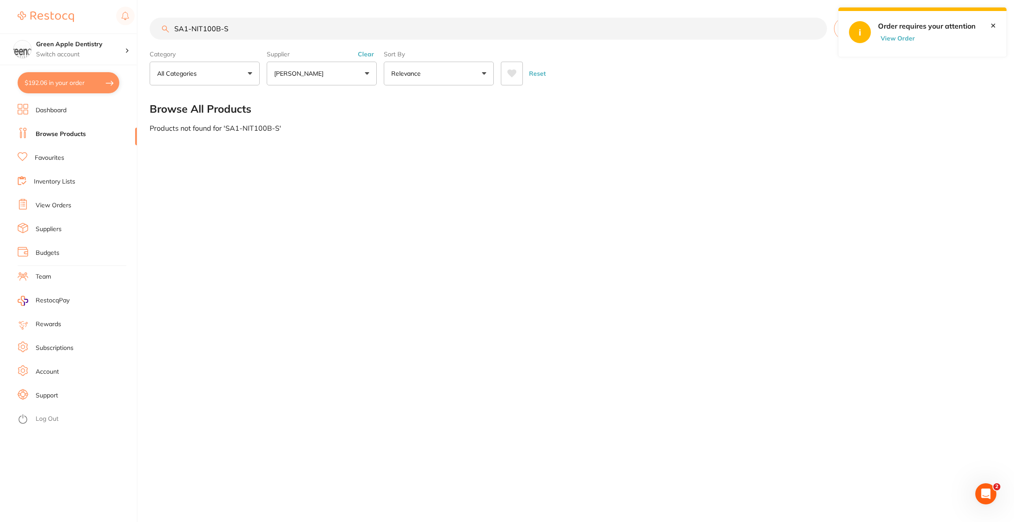
click at [65, 88] on button "$192.06 in your order" at bounding box center [69, 82] width 102 height 21
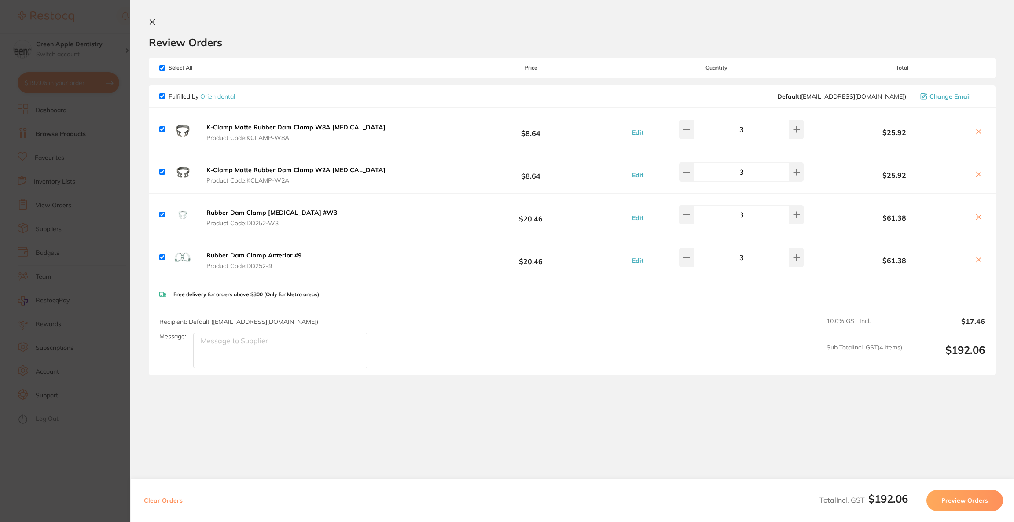
paste textarea "DD252-9"
type textarea "DD252-9- 3 units"
click at [980, 259] on button at bounding box center [979, 260] width 12 height 9
click at [981, 261] on button at bounding box center [979, 260] width 12 height 9
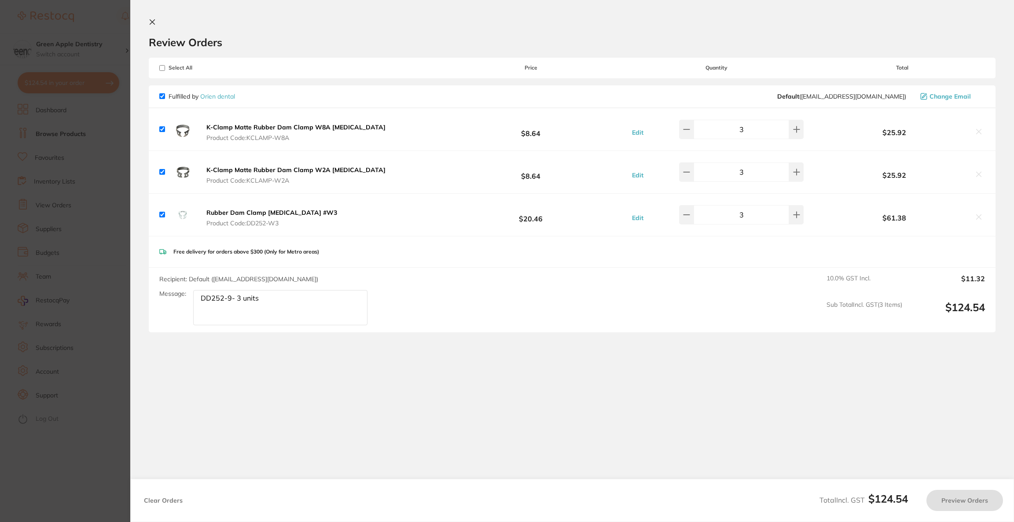
checkbox input "true"
click at [955, 501] on button "Preview Orders" at bounding box center [965, 500] width 77 height 21
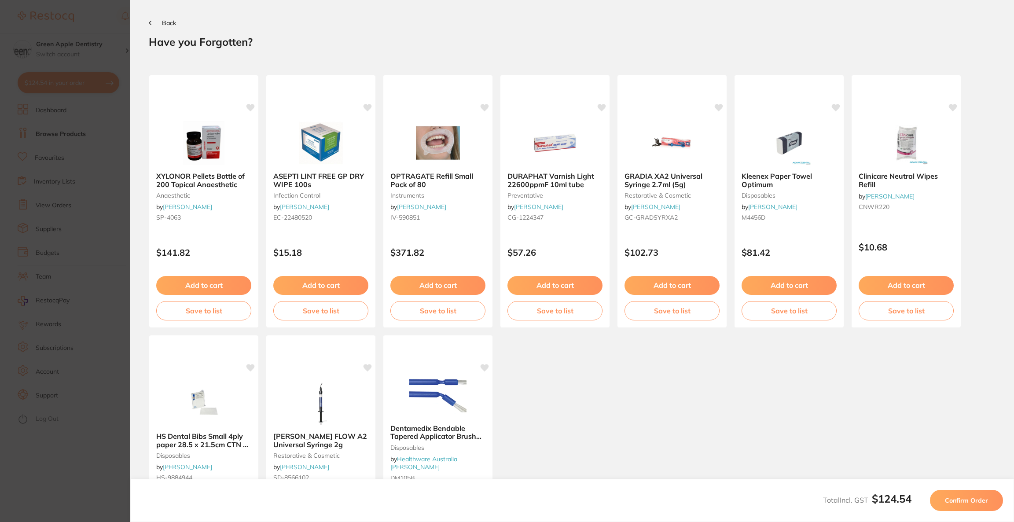
click at [954, 501] on span "Confirm Order" at bounding box center [966, 501] width 43 height 8
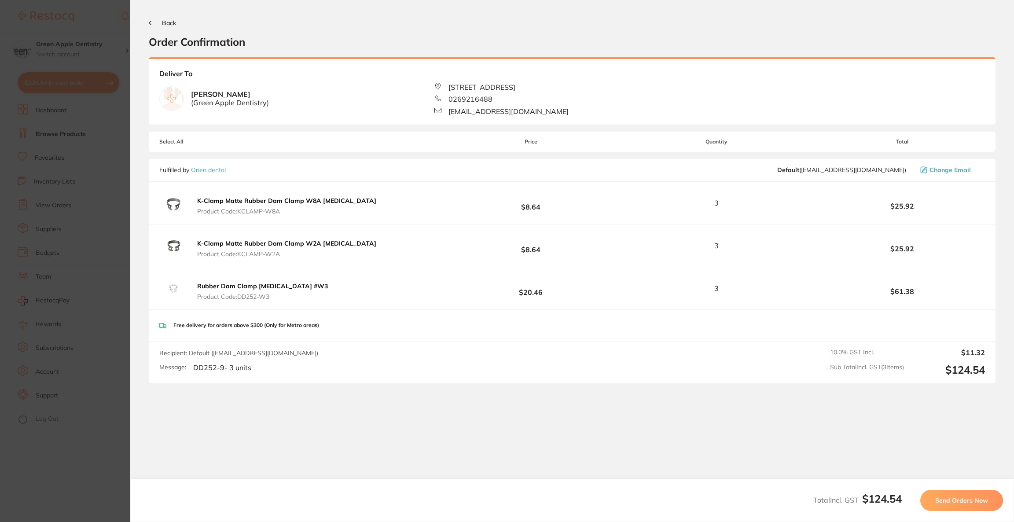
click at [954, 501] on span "Send Orders Now" at bounding box center [962, 501] width 53 height 8
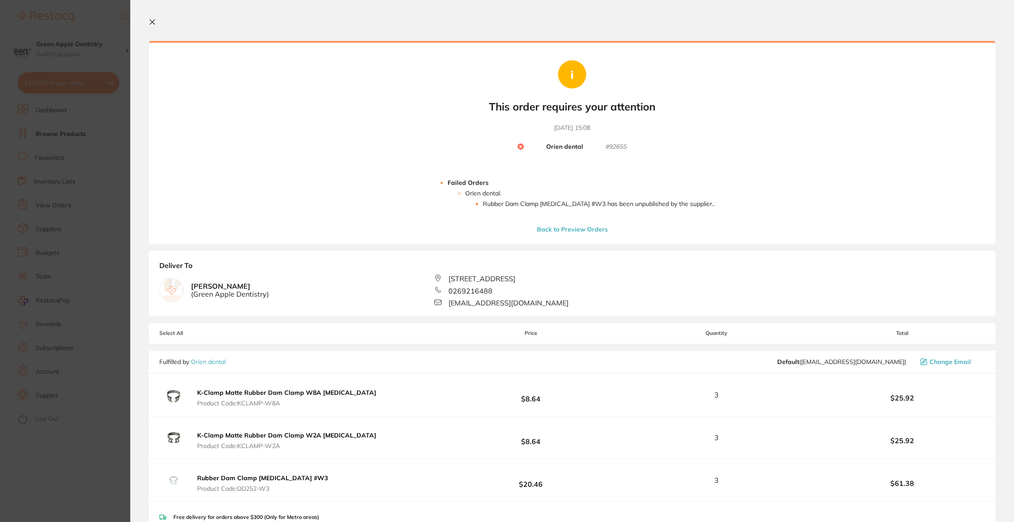
scroll to position [132, 0]
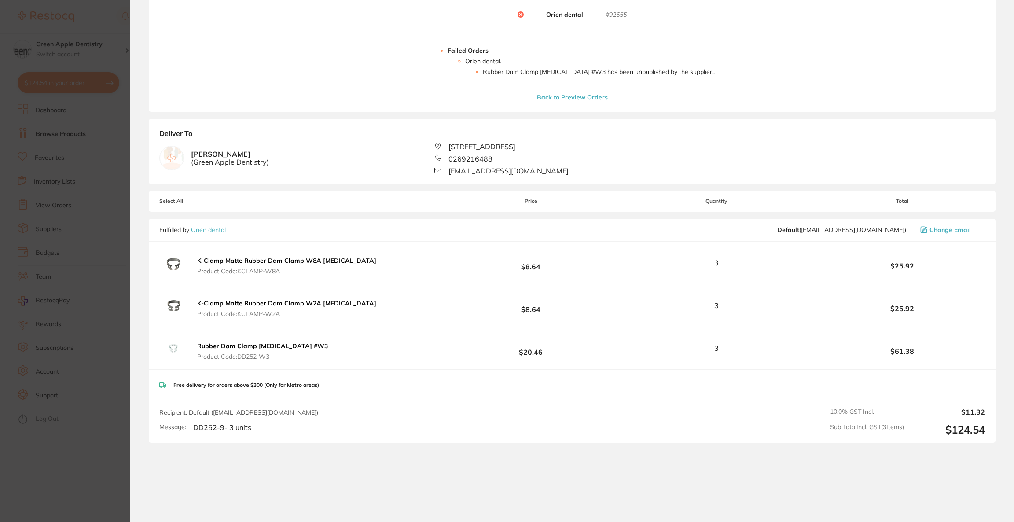
click at [270, 346] on b "Rubber Dam Clamp [MEDICAL_DATA] #W3" at bounding box center [262, 346] width 131 height 8
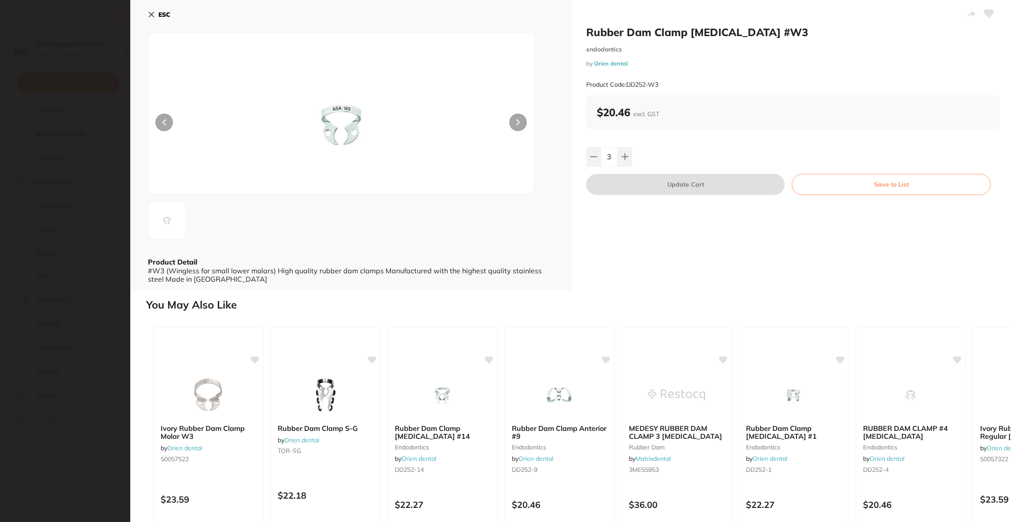
scroll to position [0, 0]
drag, startPoint x: 667, startPoint y: 86, endPoint x: 628, endPoint y: 86, distance: 39.6
click at [628, 86] on div "Product Code: DD252-W3" at bounding box center [793, 85] width 414 height 22
copy small "DD252-W3"
click at [158, 13] on b "ESC" at bounding box center [164, 15] width 12 height 8
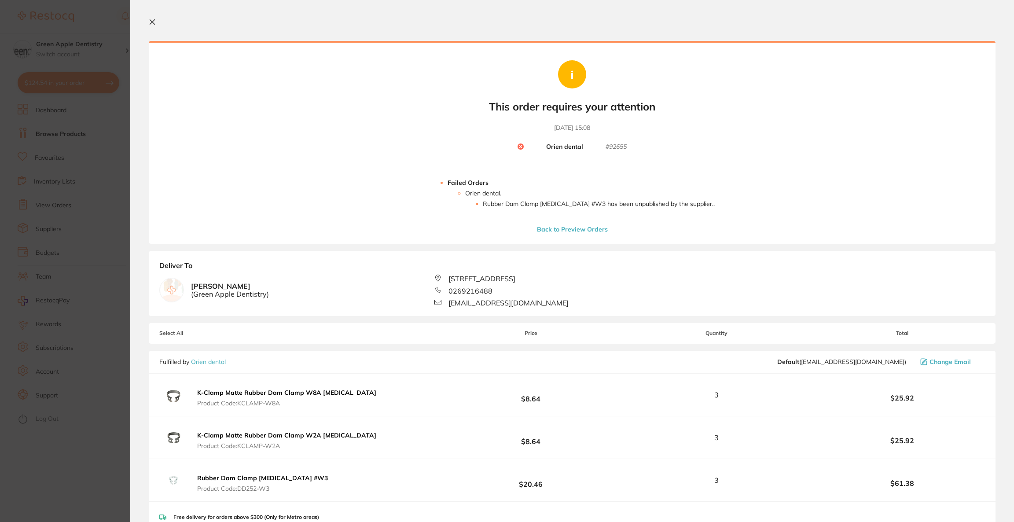
click at [147, 23] on section "Your orders are being processed and we will notify you once we have placed the …" at bounding box center [572, 261] width 884 height 522
click at [154, 21] on icon at bounding box center [152, 21] width 7 height 7
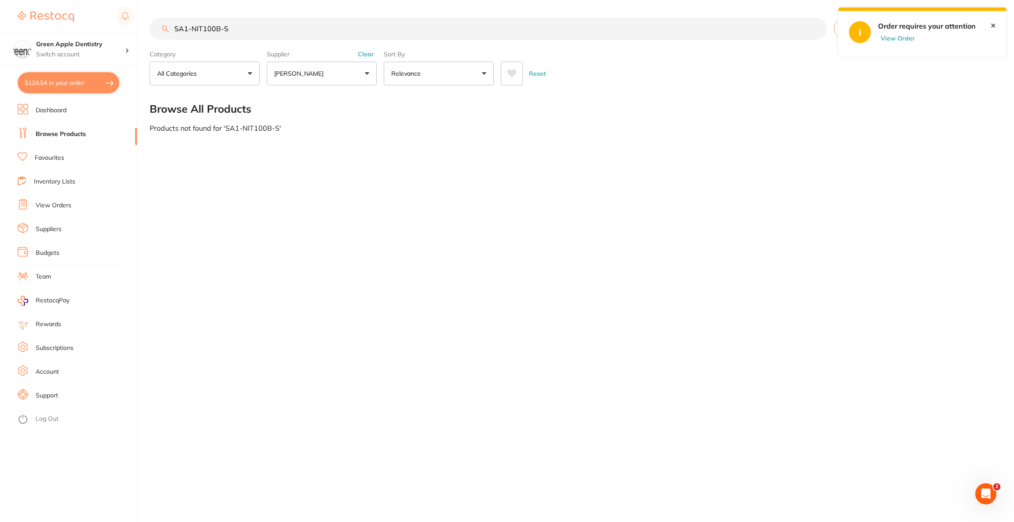
click at [96, 82] on button "$124.54 in your order" at bounding box center [69, 82] width 102 height 21
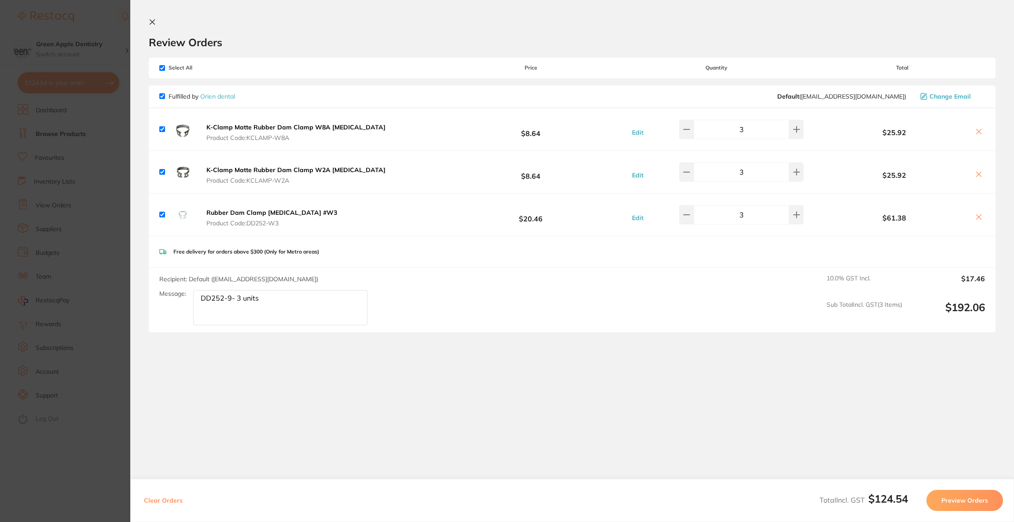
click at [218, 310] on textarea "DD252-9- 3 units" at bounding box center [280, 307] width 174 height 35
click at [280, 291] on textarea "DD252-9- 3 units" at bounding box center [280, 307] width 174 height 35
paste textarea "DD252-W3"
type textarea "DD252-9- 3 units DD252-W3- 3 units"
click at [979, 216] on icon at bounding box center [979, 217] width 7 height 7
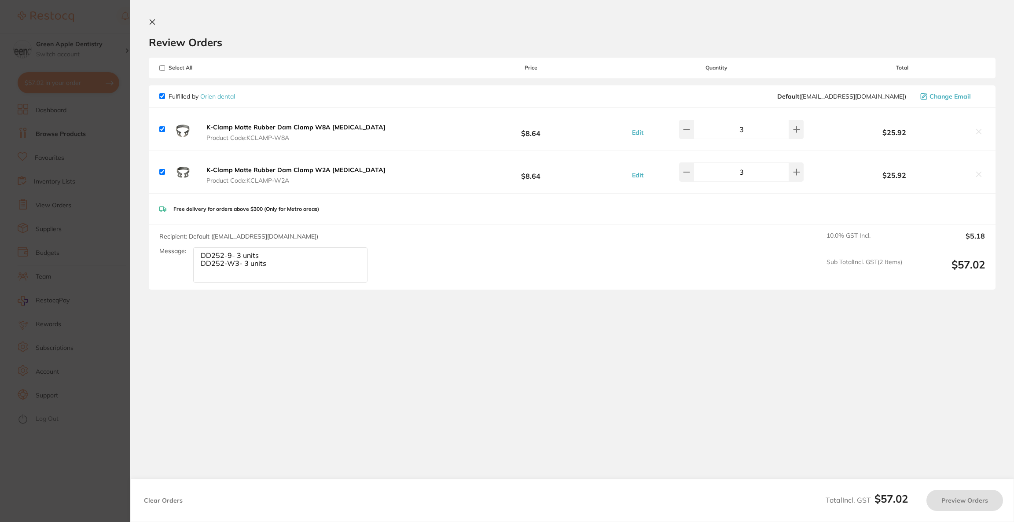
checkbox input "true"
click at [973, 498] on button "Preview Orders" at bounding box center [965, 500] width 77 height 21
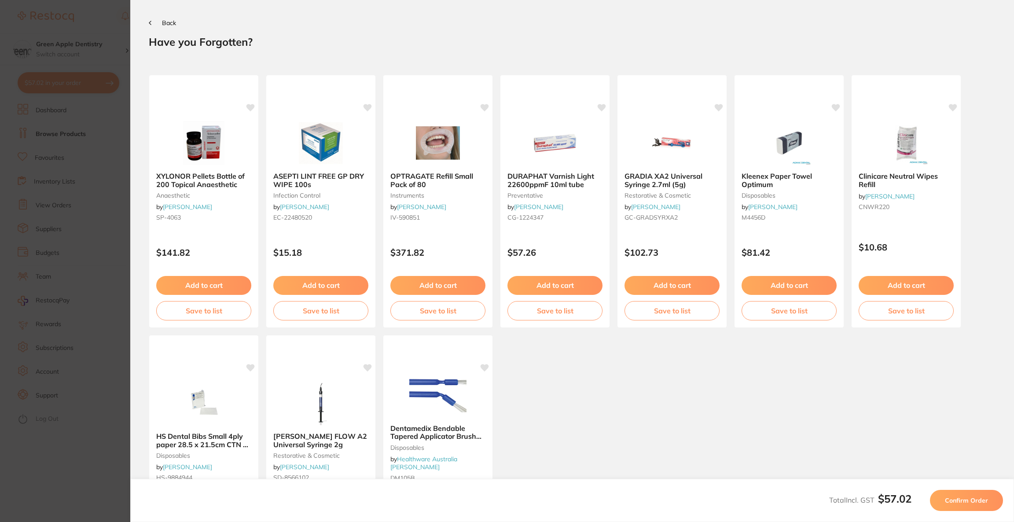
click at [973, 498] on span "Confirm Order" at bounding box center [966, 501] width 43 height 8
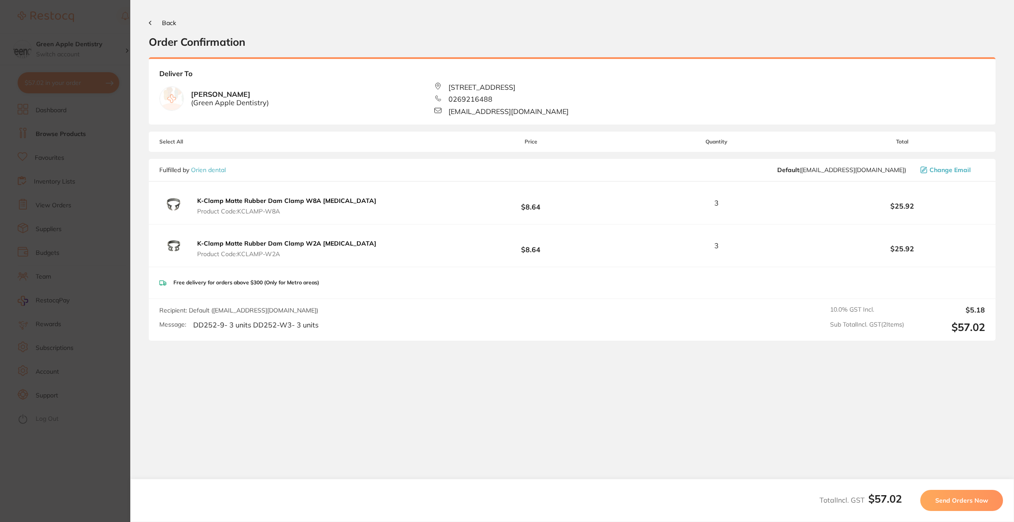
click at [973, 498] on span "Send Orders Now" at bounding box center [962, 501] width 53 height 8
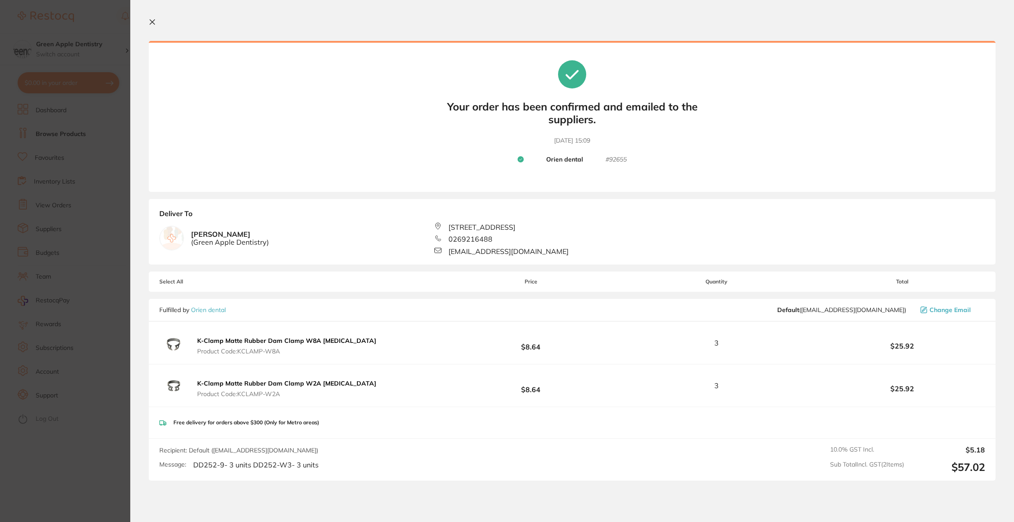
click at [55, 49] on section "Update RRP Set your pre negotiated price for this item. Item Agreed RRP (excl. …" at bounding box center [507, 261] width 1014 height 522
